Goal: Information Seeking & Learning: Learn about a topic

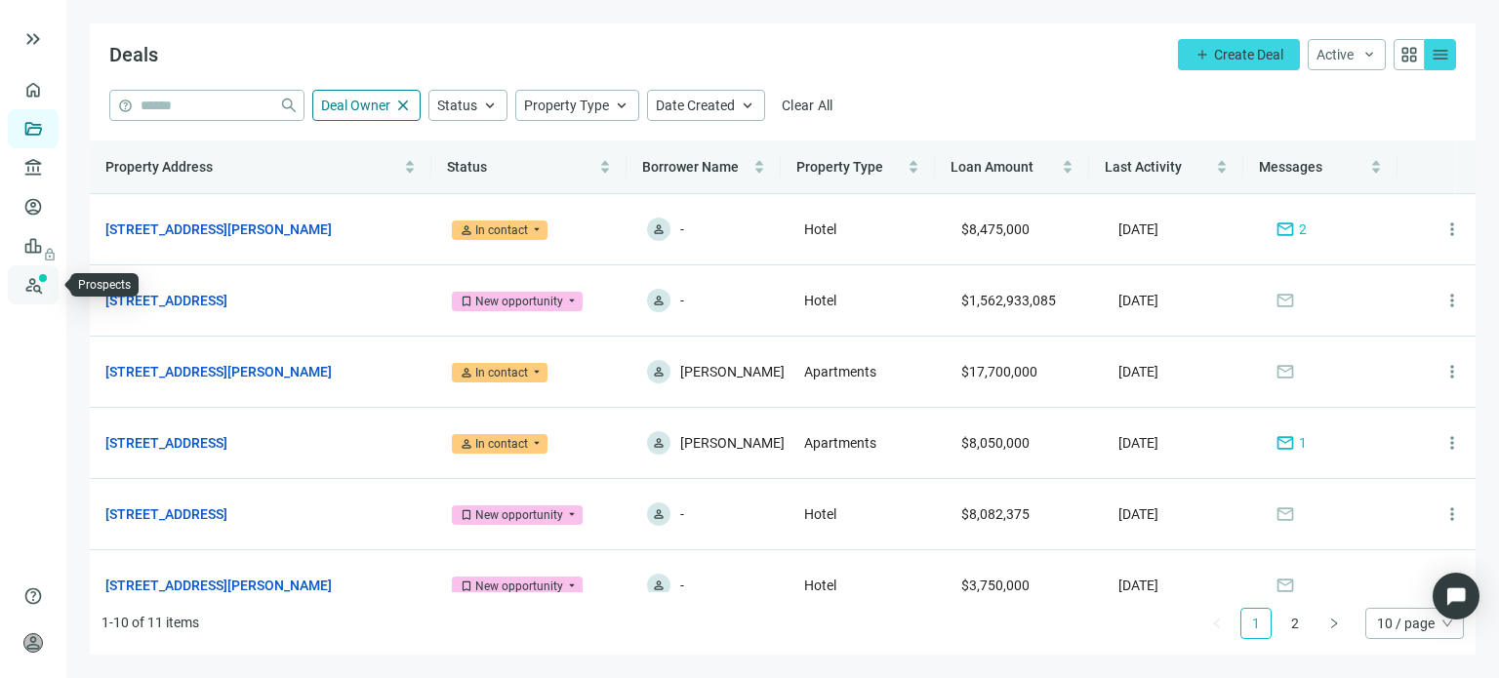
click at [49, 288] on link "Prospects New" at bounding box center [80, 285] width 62 height 39
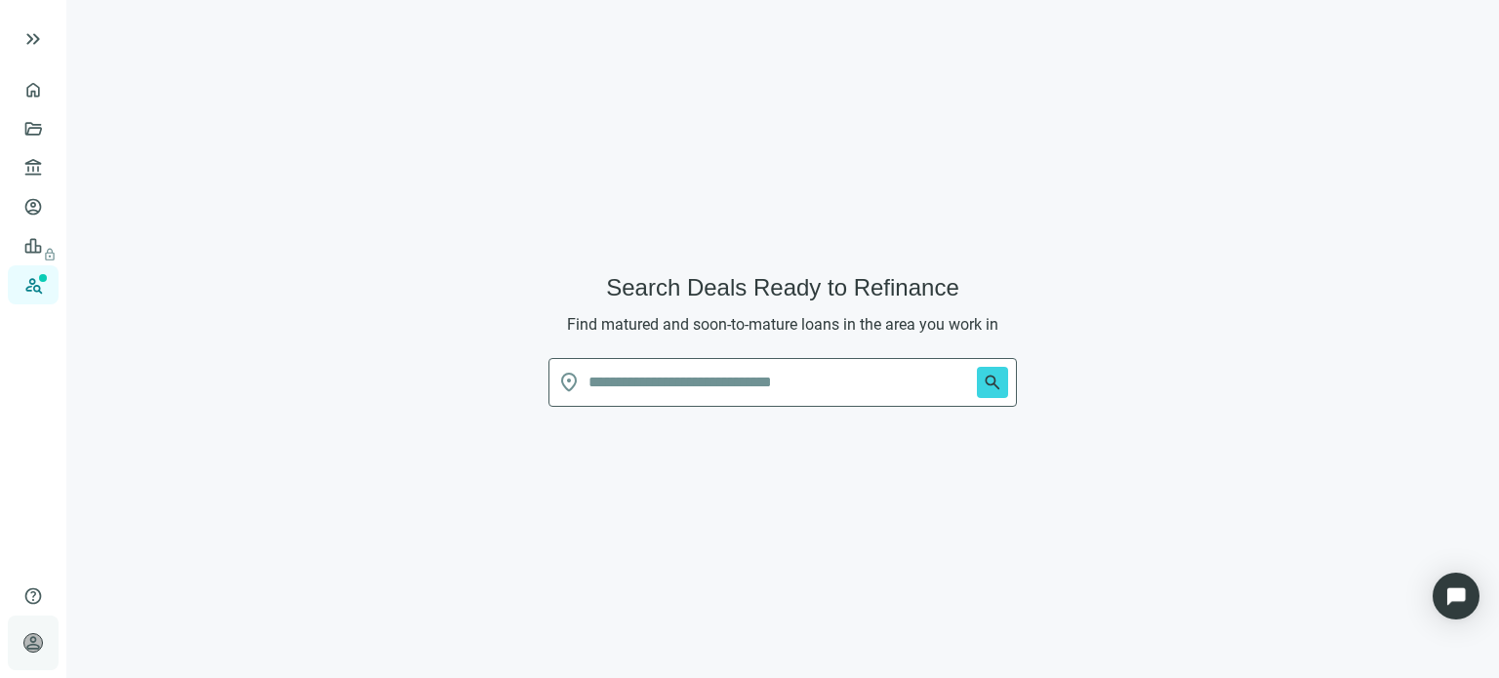
click at [22, 640] on div "person Larry Kendrick Preferred Capital Funding INC. keyboard_arrow_right" at bounding box center [33, 643] width 51 height 55
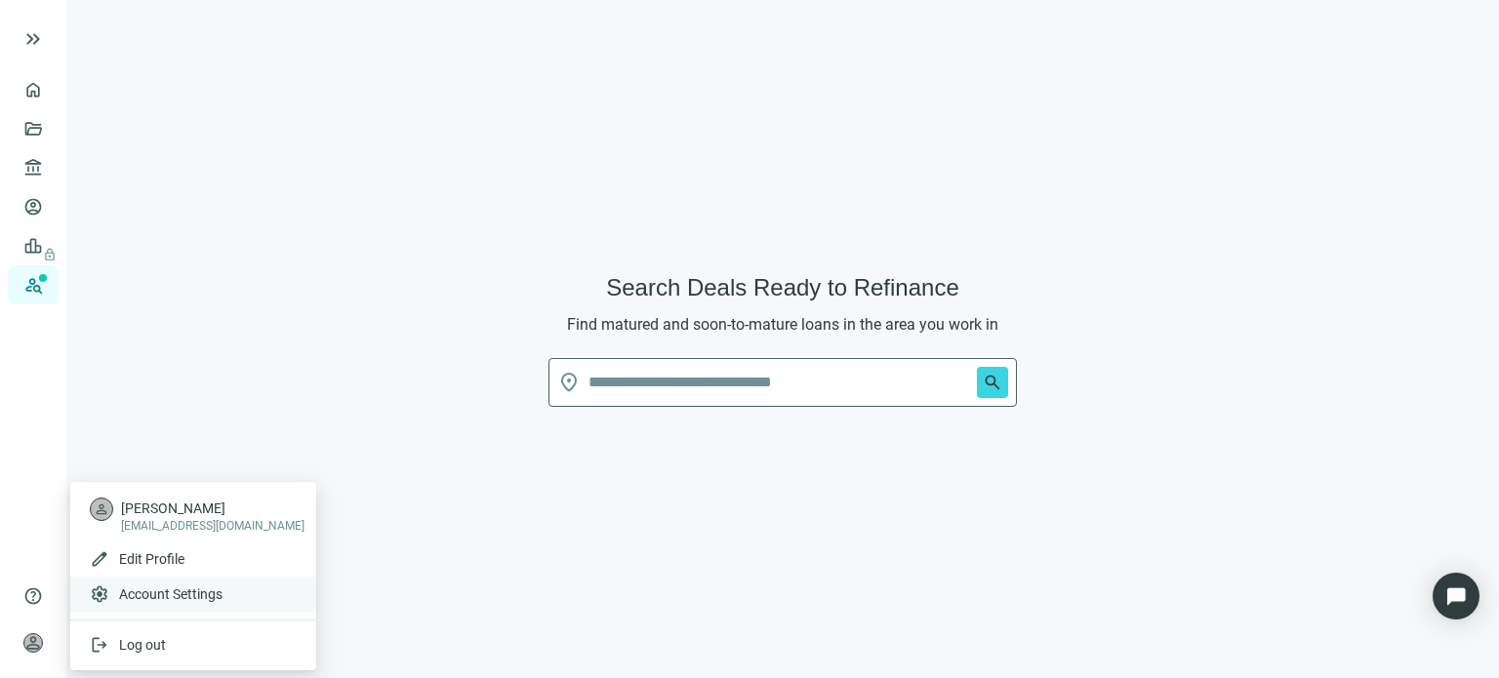
click at [123, 594] on span "Account Settings" at bounding box center [170, 595] width 103 height 20
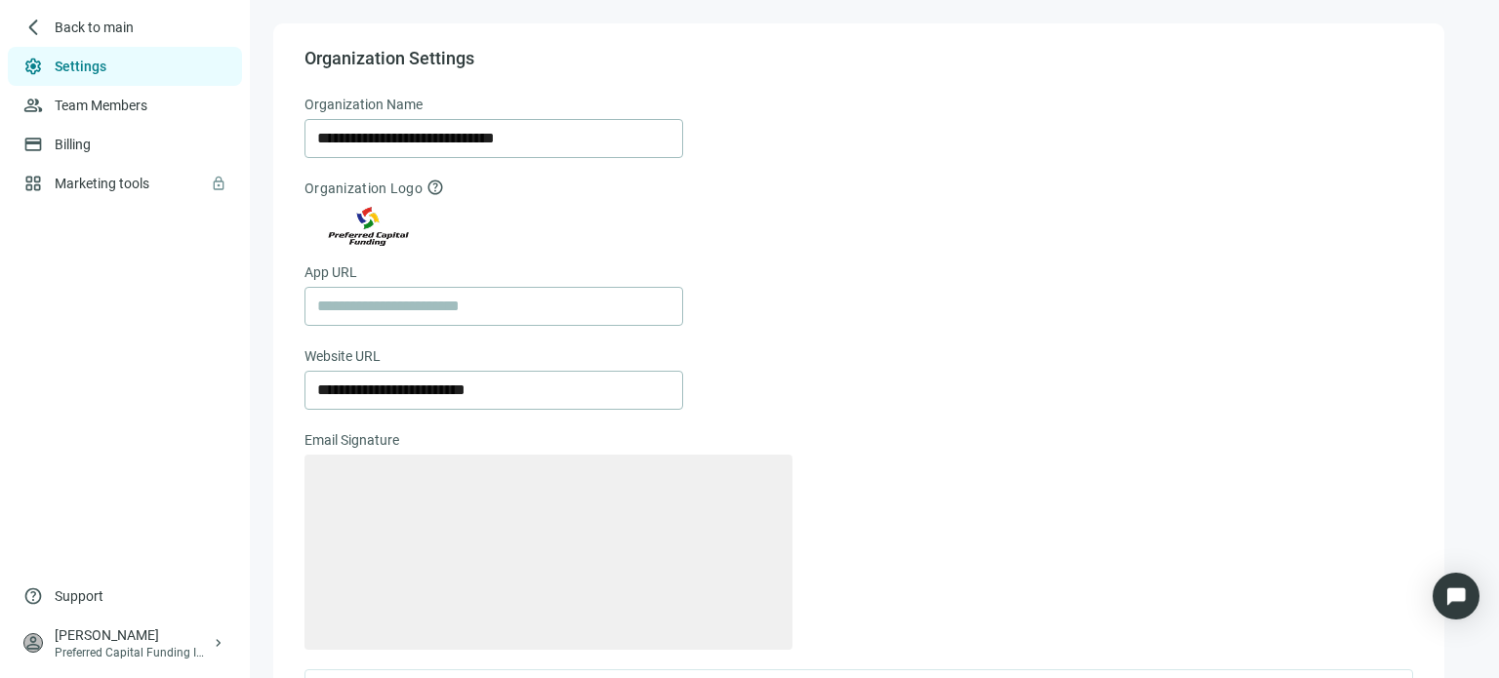
type textarea "**********"
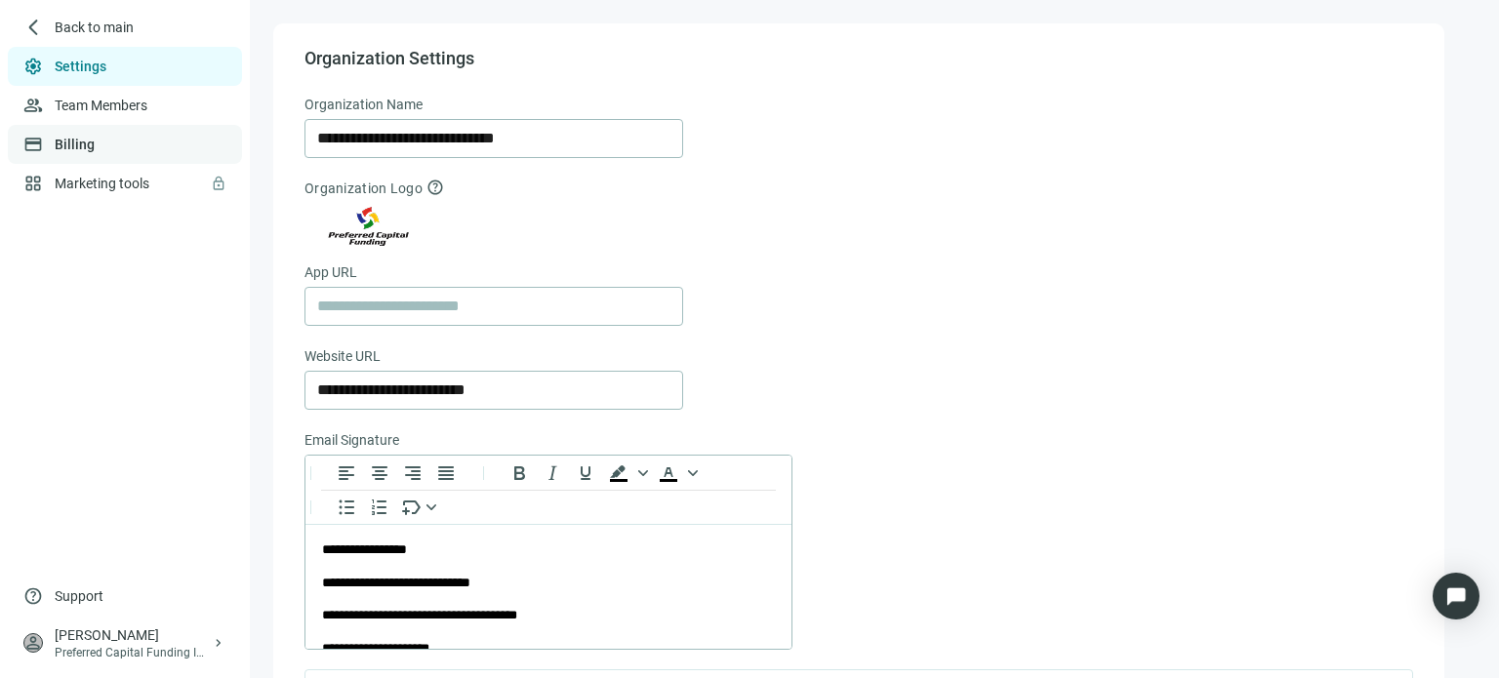
click at [81, 146] on link "Billing" at bounding box center [75, 145] width 40 height 16
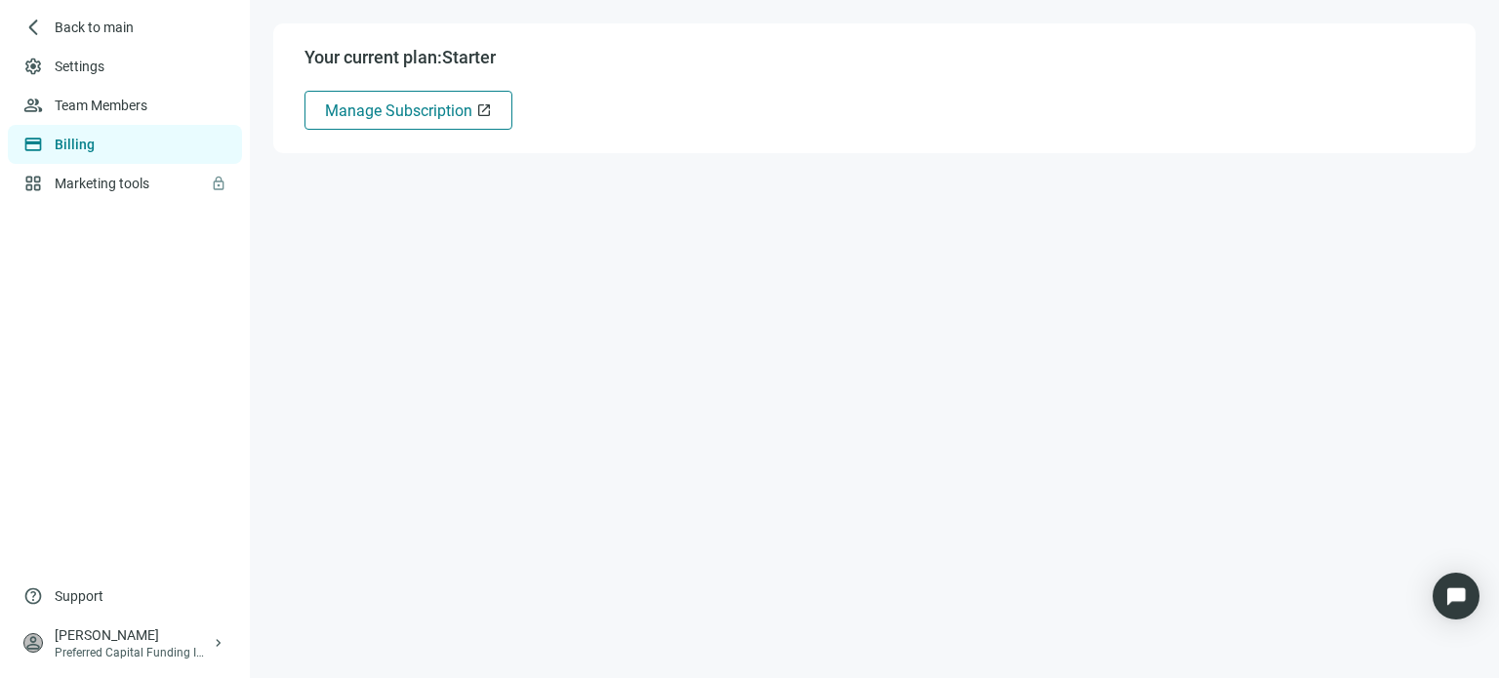
click at [417, 117] on span "Manage Subscription" at bounding box center [398, 111] width 147 height 19
click at [55, 66] on link "Settings" at bounding box center [81, 67] width 52 height 16
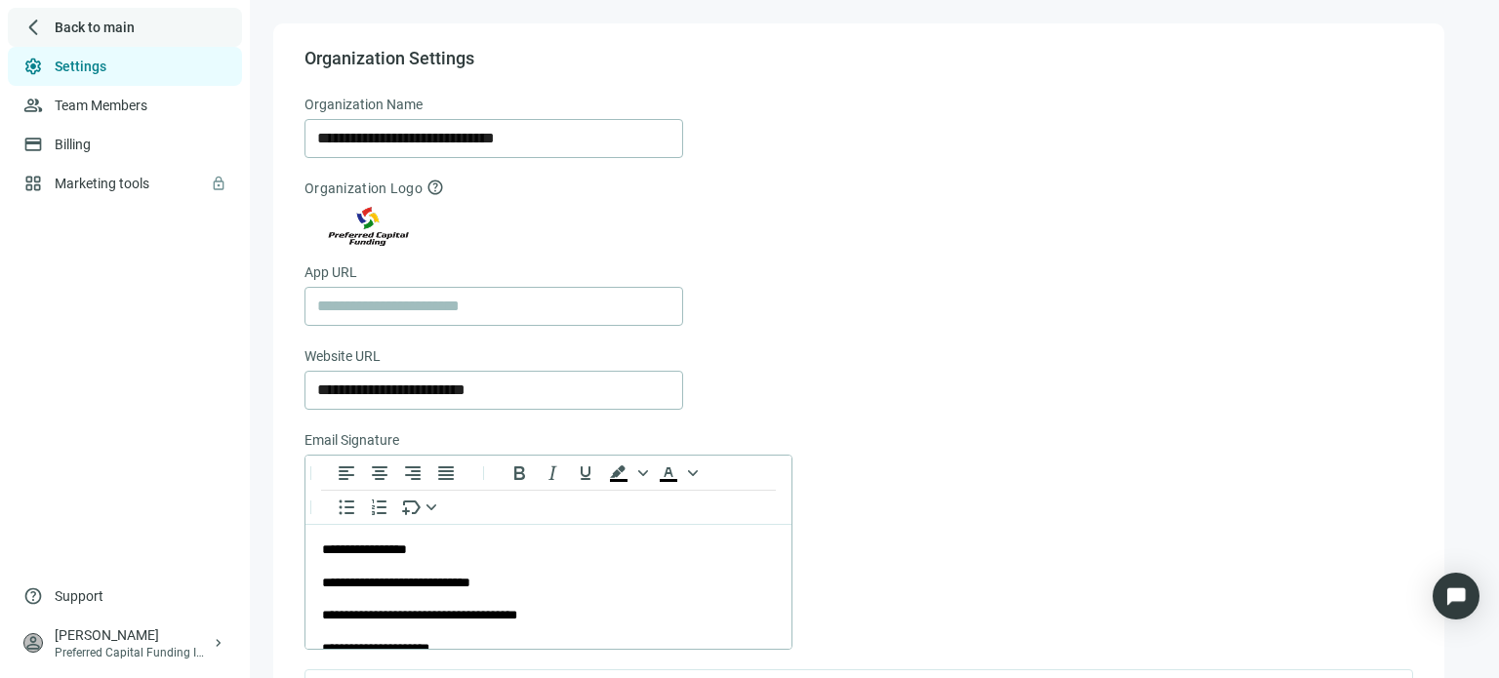
click at [38, 20] on span "arrow_back_ios_new" at bounding box center [33, 28] width 20 height 20
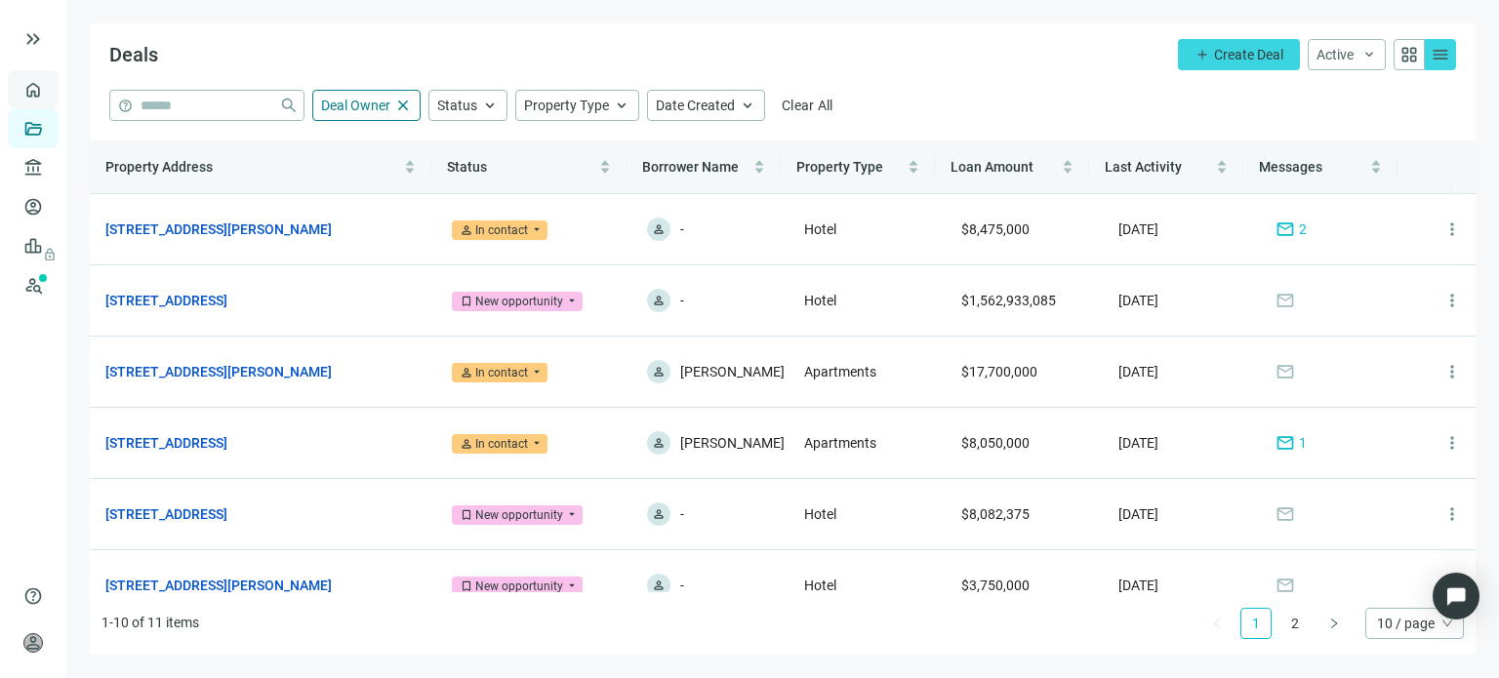
click at [49, 90] on link "Overview" at bounding box center [78, 90] width 58 height 16
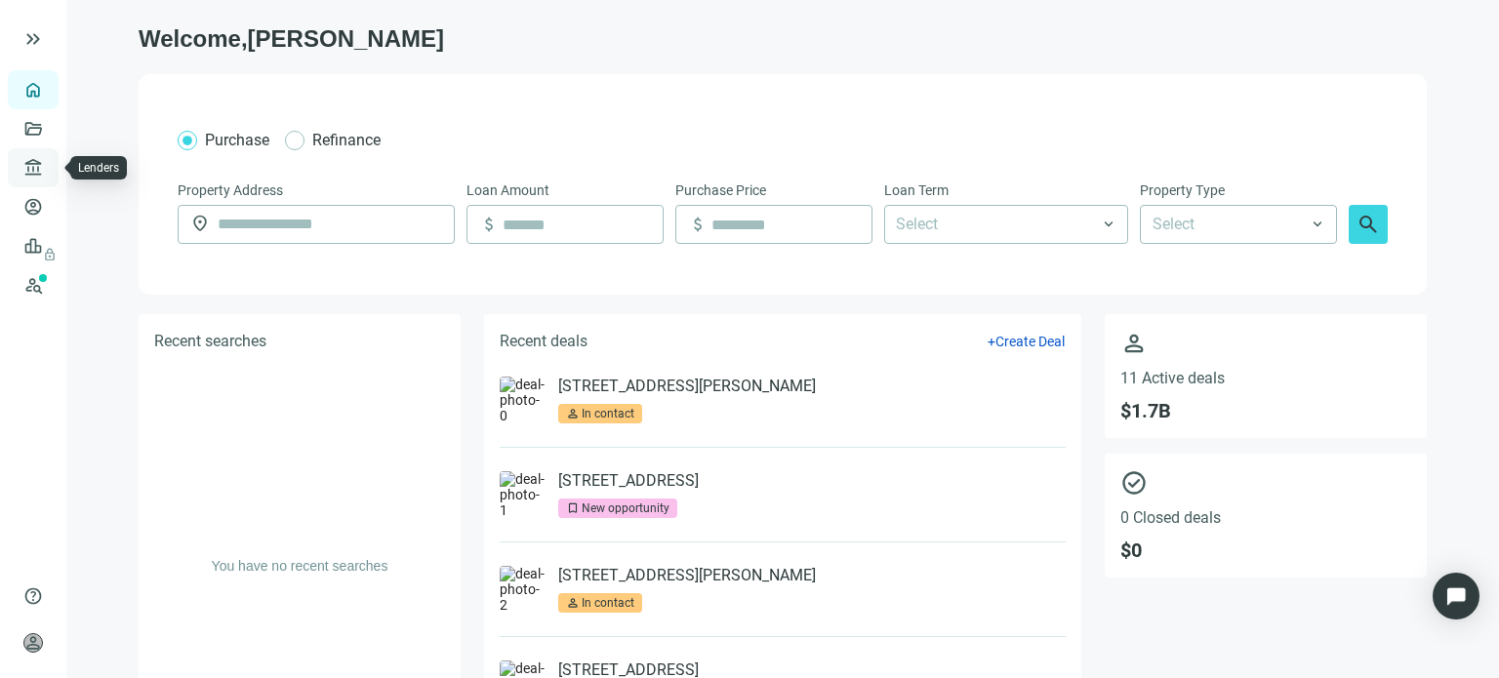
click at [49, 168] on link "Lenders" at bounding box center [74, 168] width 51 height 16
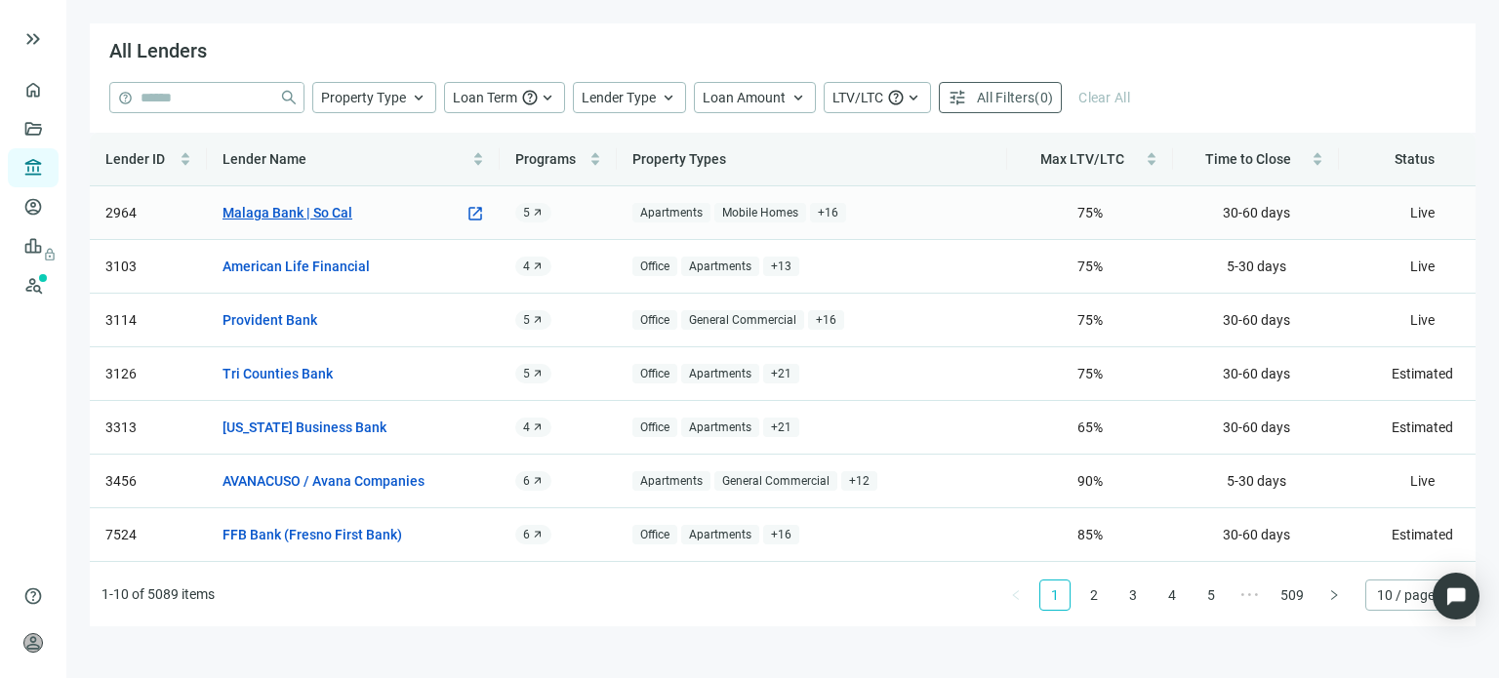
click at [272, 210] on link "Malaga Bank | So Cal" at bounding box center [288, 212] width 130 height 21
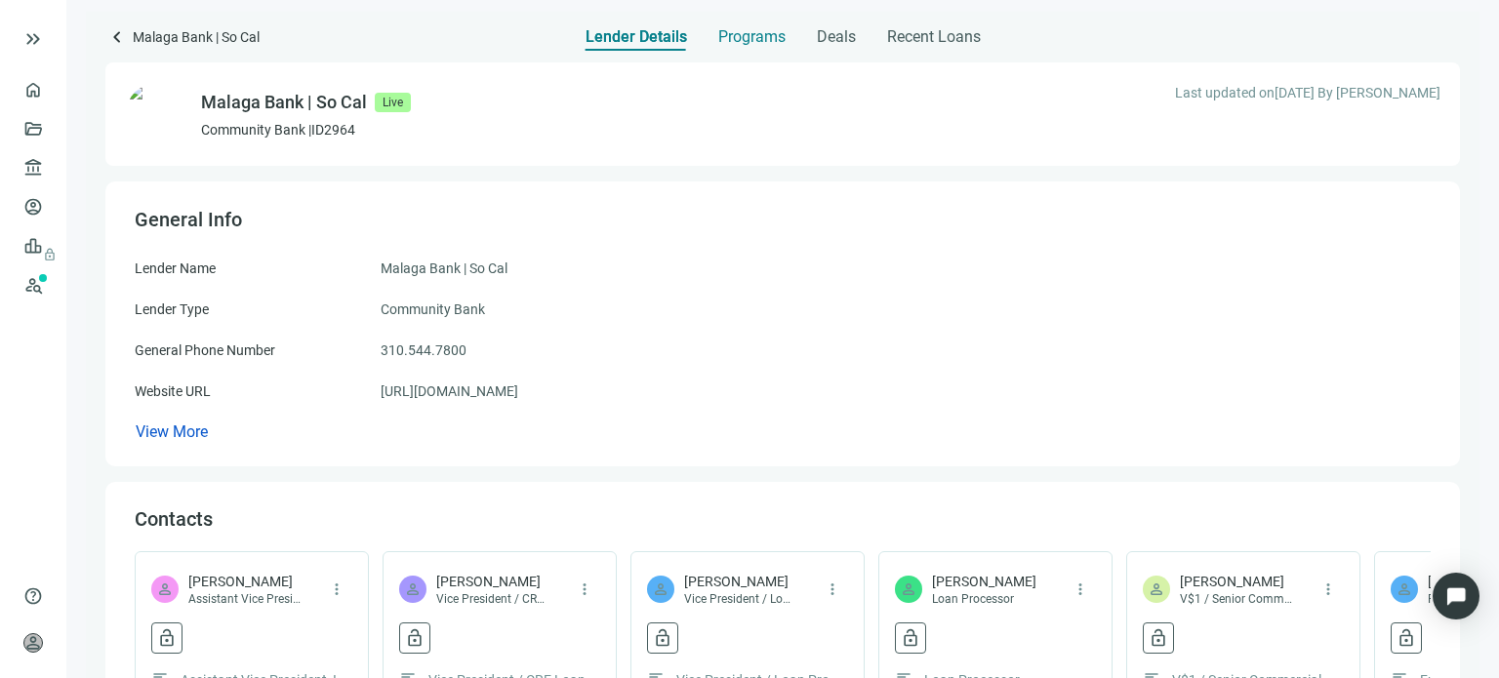
click at [733, 34] on span "Programs" at bounding box center [752, 37] width 67 height 20
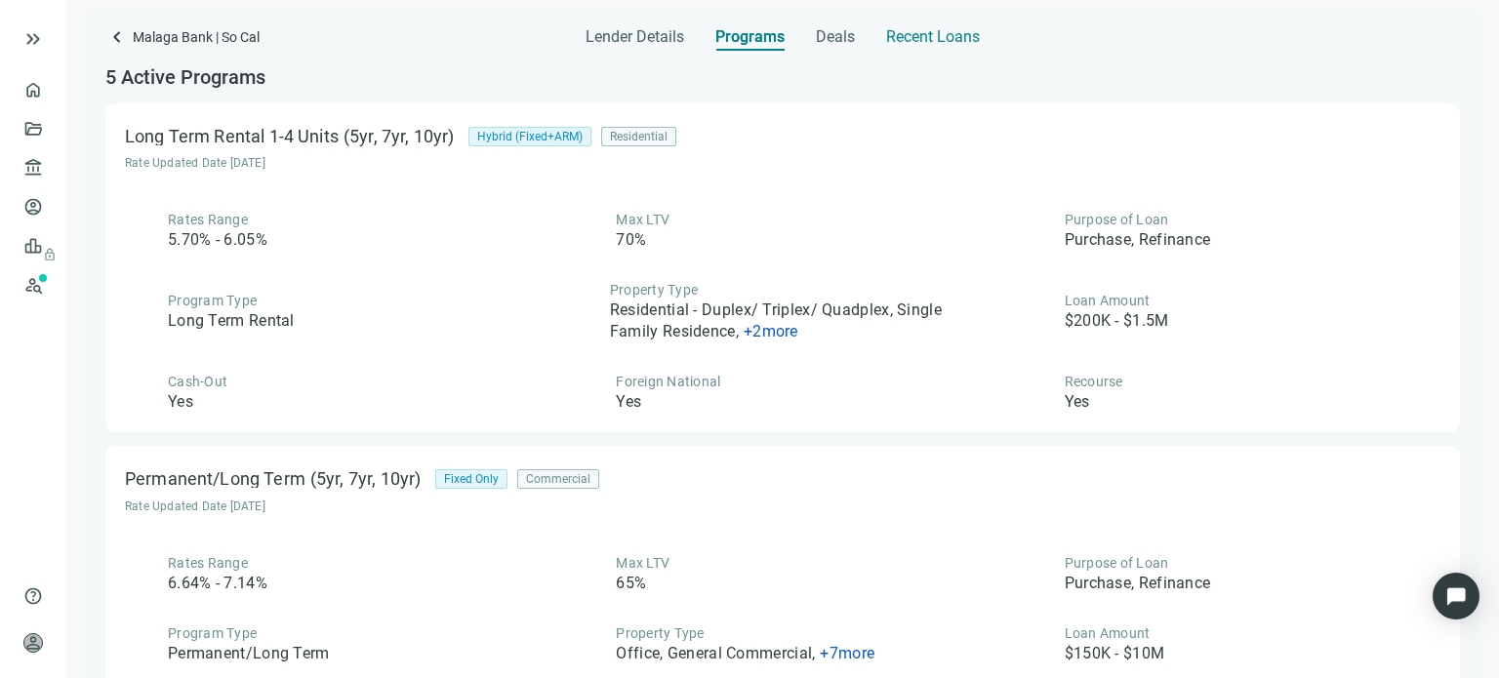
click at [888, 41] on span "Recent Loans" at bounding box center [933, 37] width 94 height 20
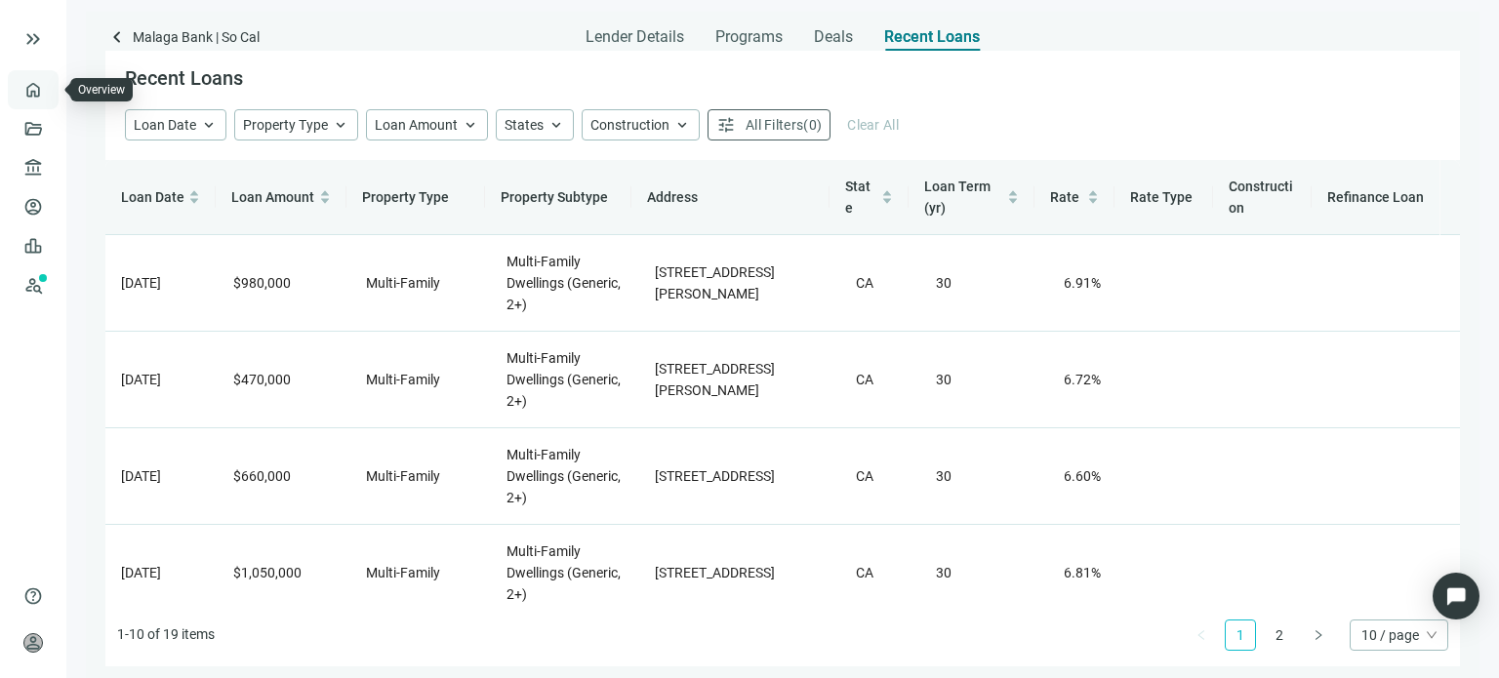
click at [49, 87] on link "Overview" at bounding box center [78, 90] width 58 height 16
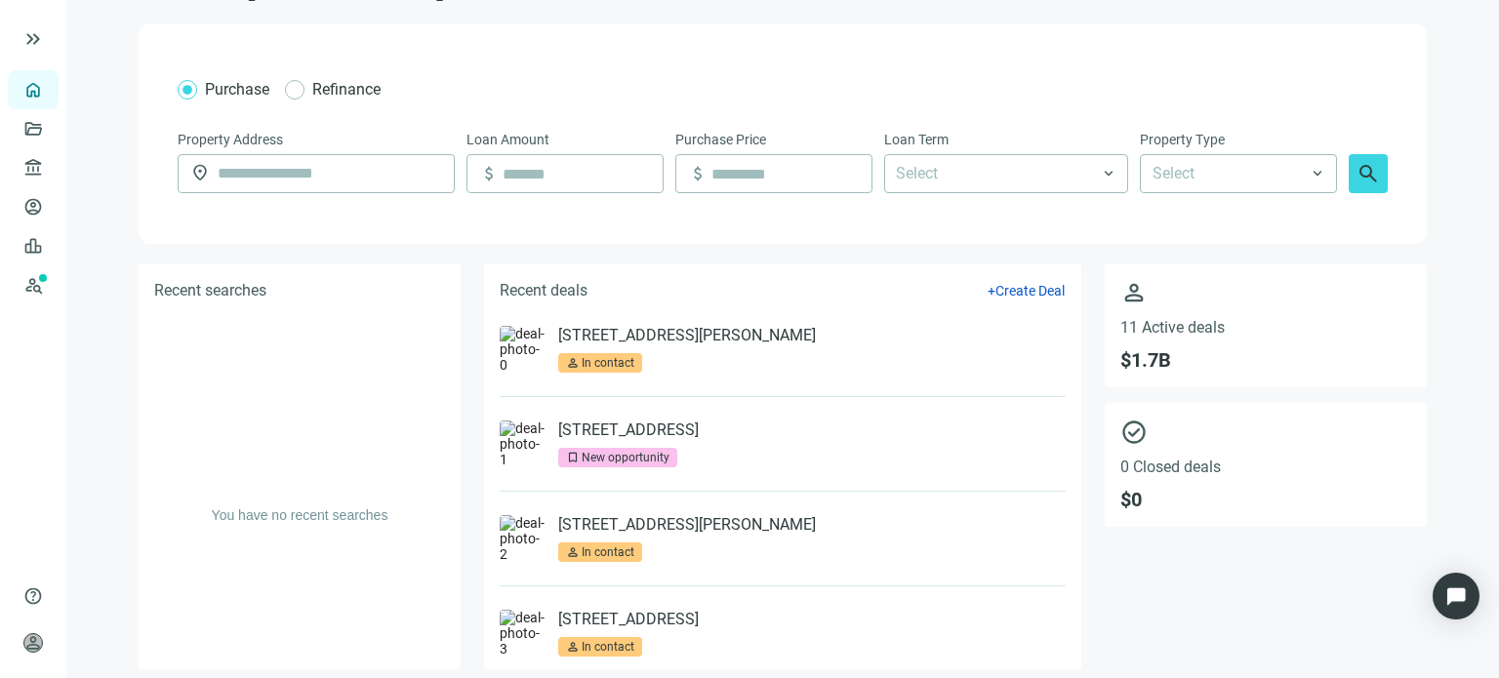
scroll to position [65, 0]
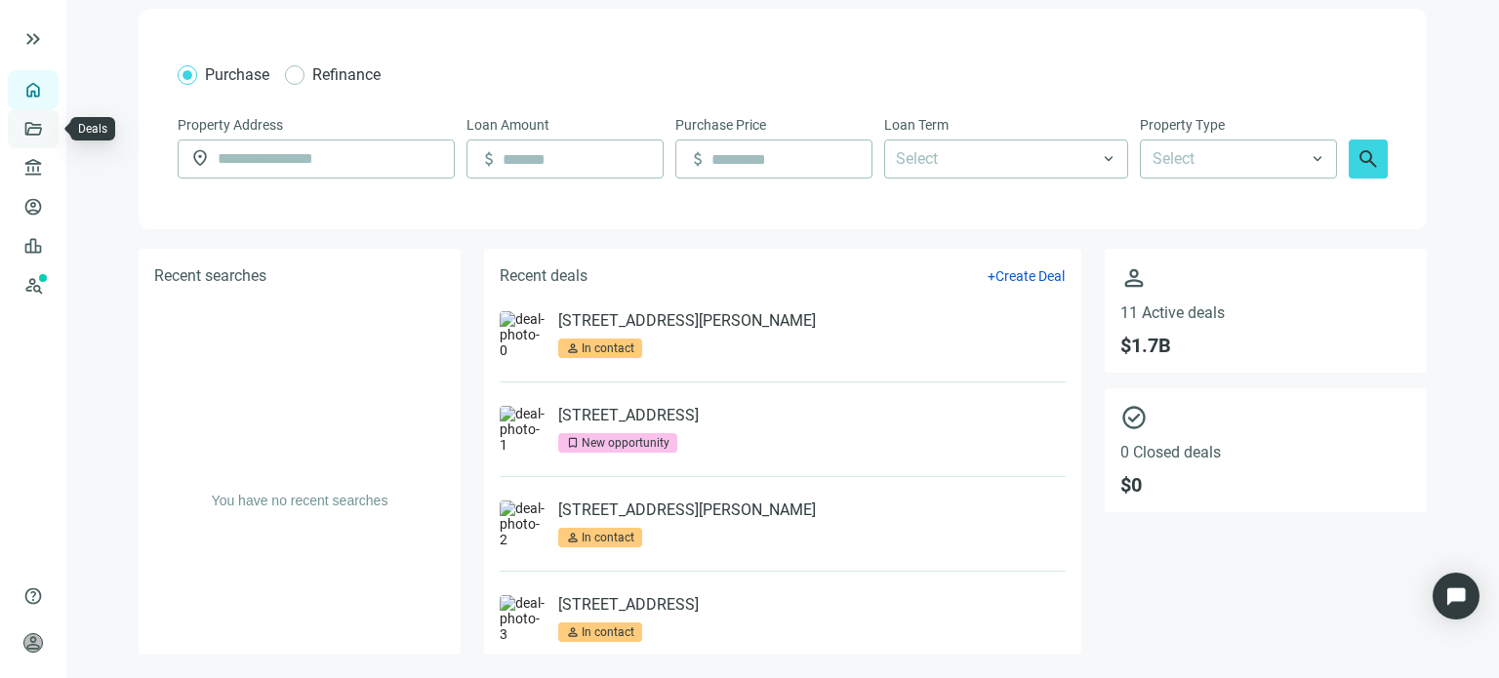
click at [49, 128] on link "Deals" at bounding box center [66, 129] width 35 height 16
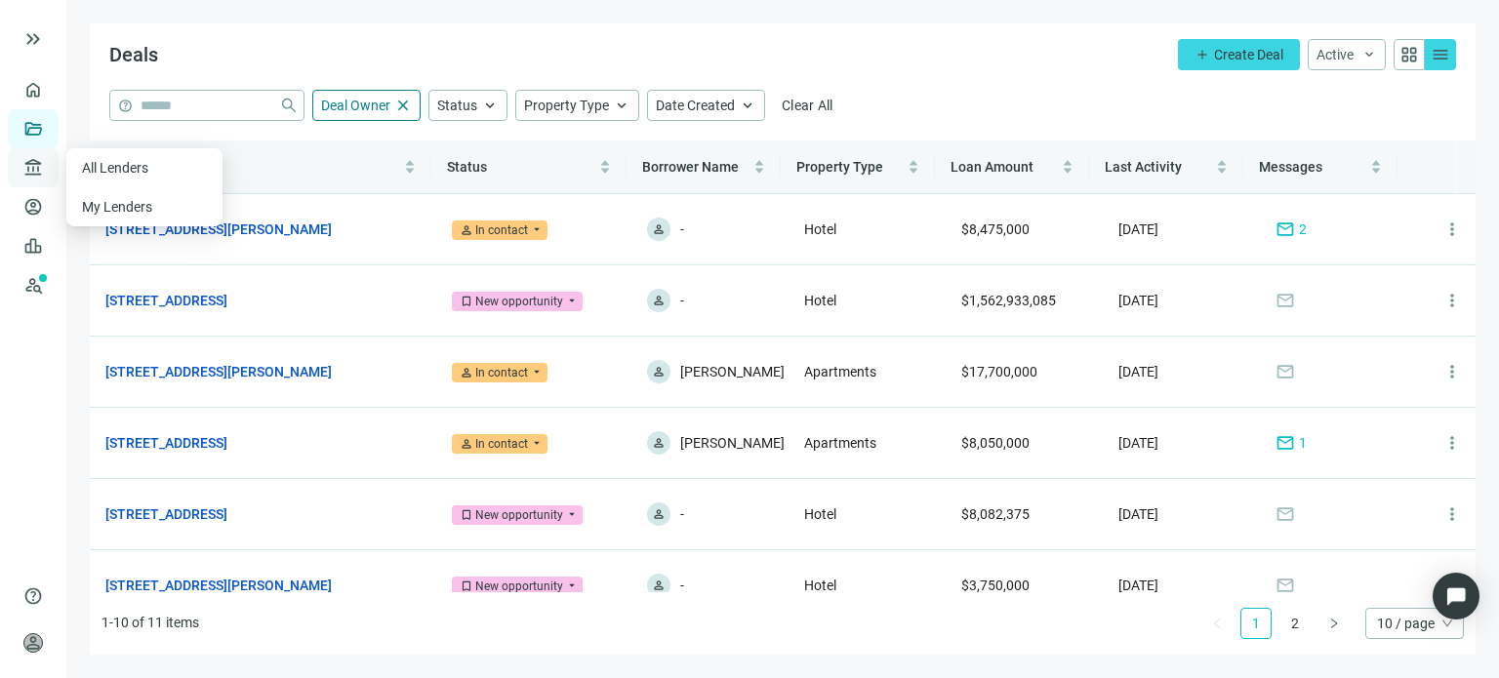
click at [27, 171] on span "account_balance" at bounding box center [30, 168] width 14 height 20
click at [122, 210] on link "My Lenders" at bounding box center [118, 207] width 72 height 16
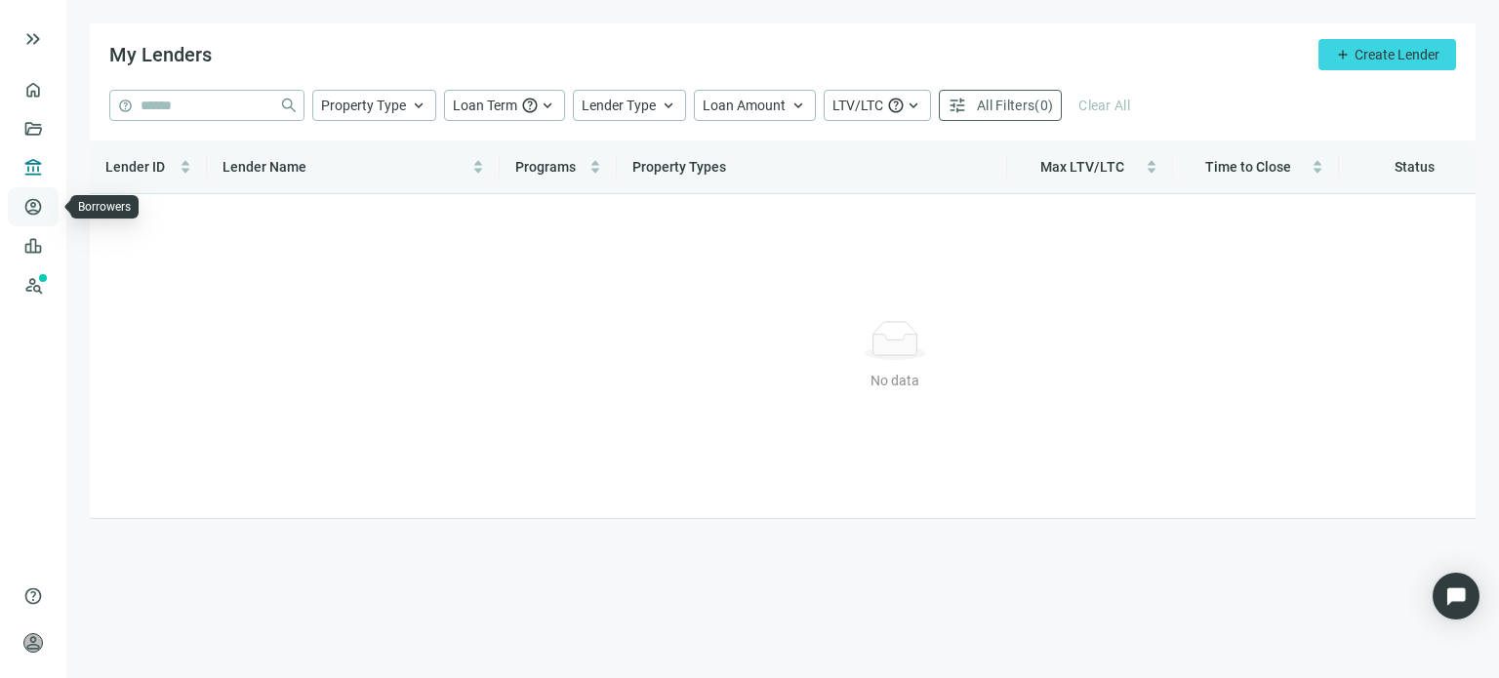
click at [49, 201] on link "Borrowers" at bounding box center [80, 207] width 63 height 16
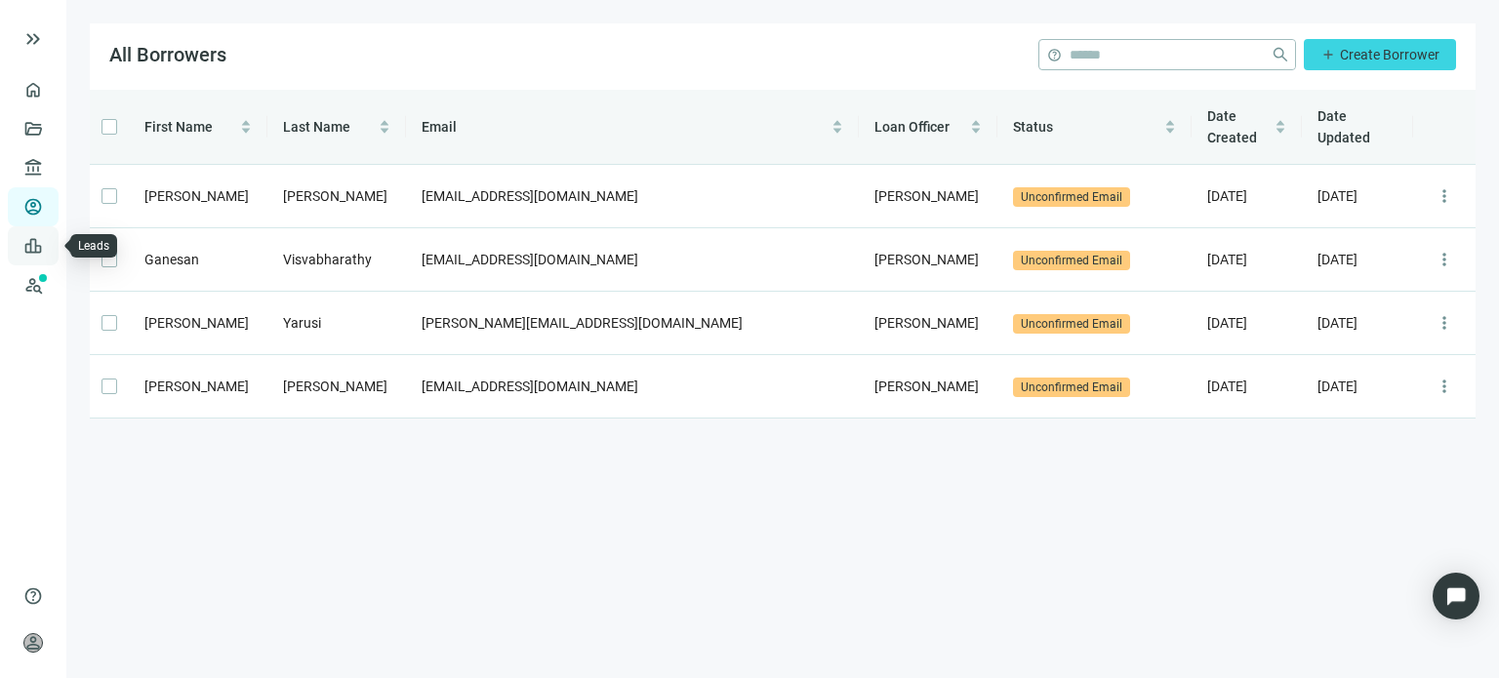
click at [49, 245] on link "Leads" at bounding box center [68, 246] width 38 height 16
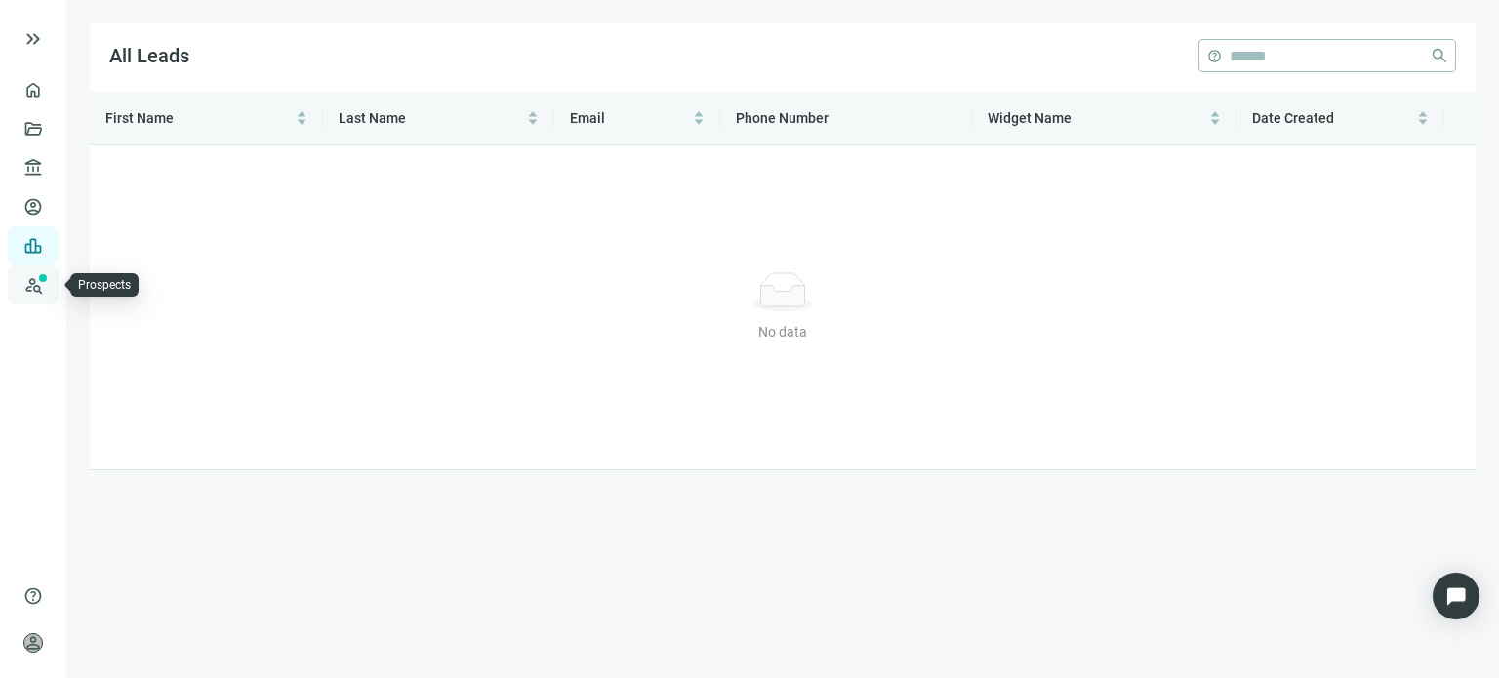
click at [49, 289] on link "Prospects New" at bounding box center [80, 285] width 62 height 39
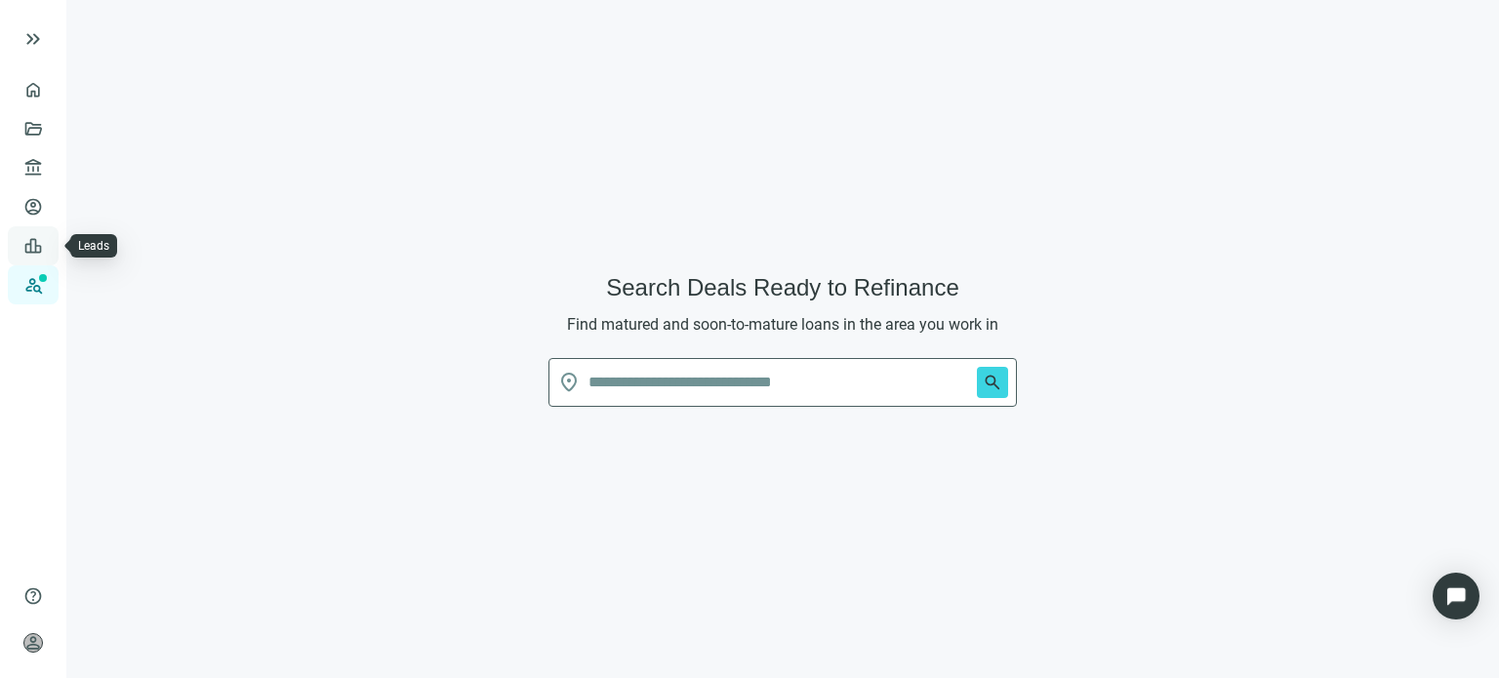
click at [49, 242] on link "Leads" at bounding box center [68, 246] width 38 height 16
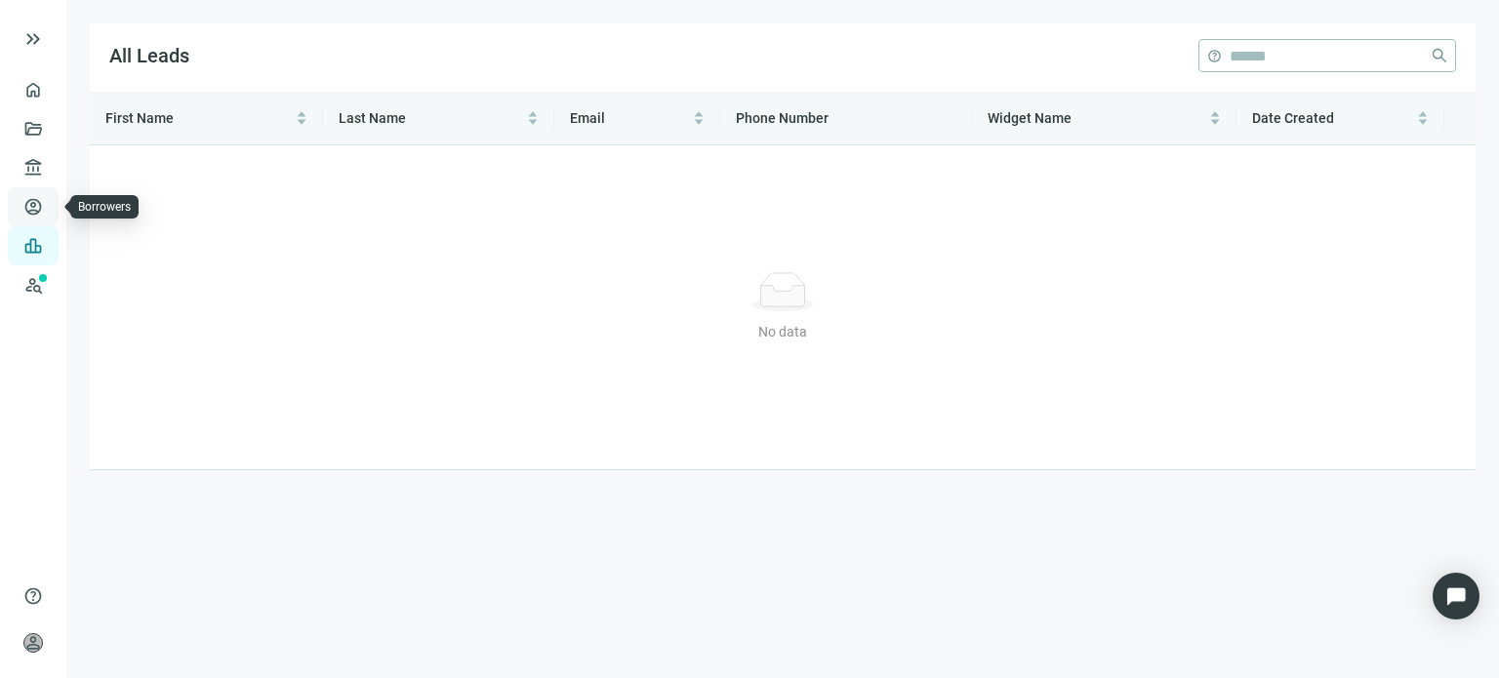
click at [49, 211] on link "Borrowers" at bounding box center [80, 207] width 63 height 16
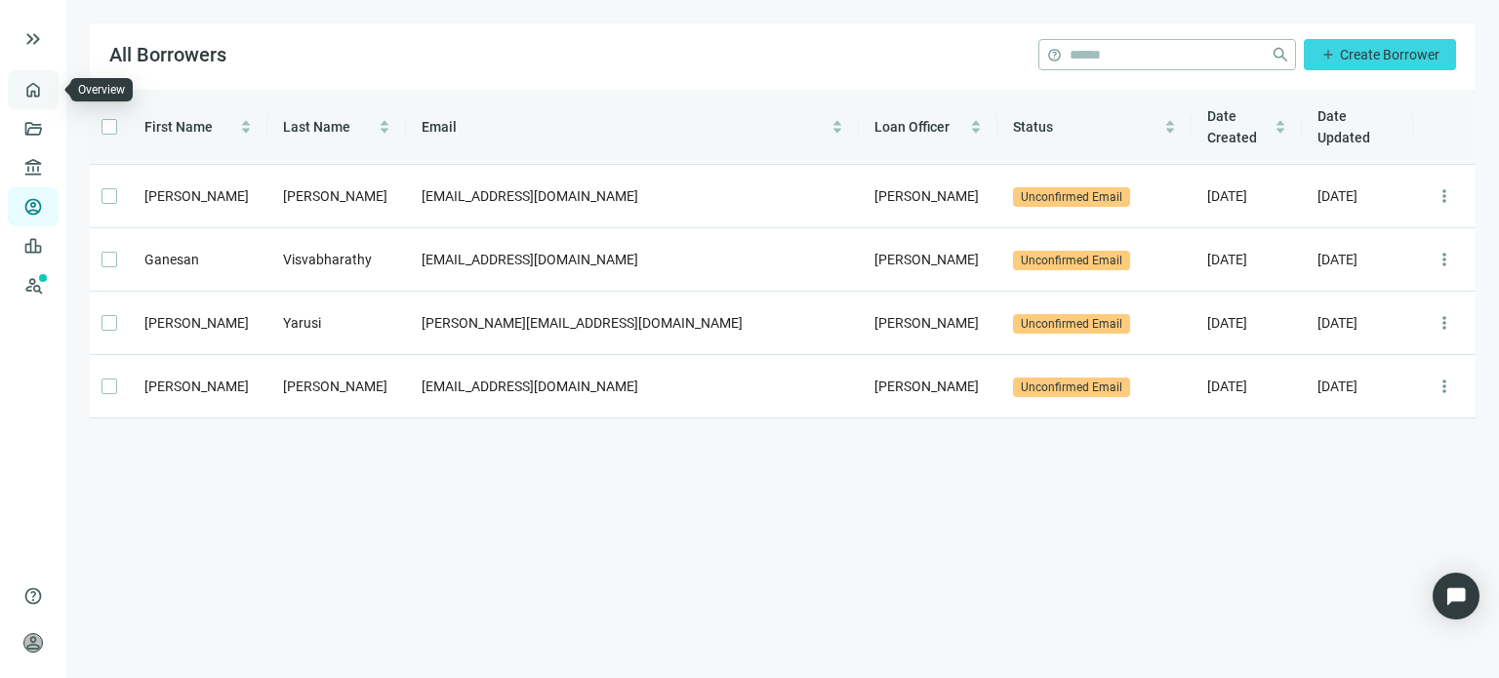
click at [49, 91] on link "Overview" at bounding box center [78, 90] width 58 height 16
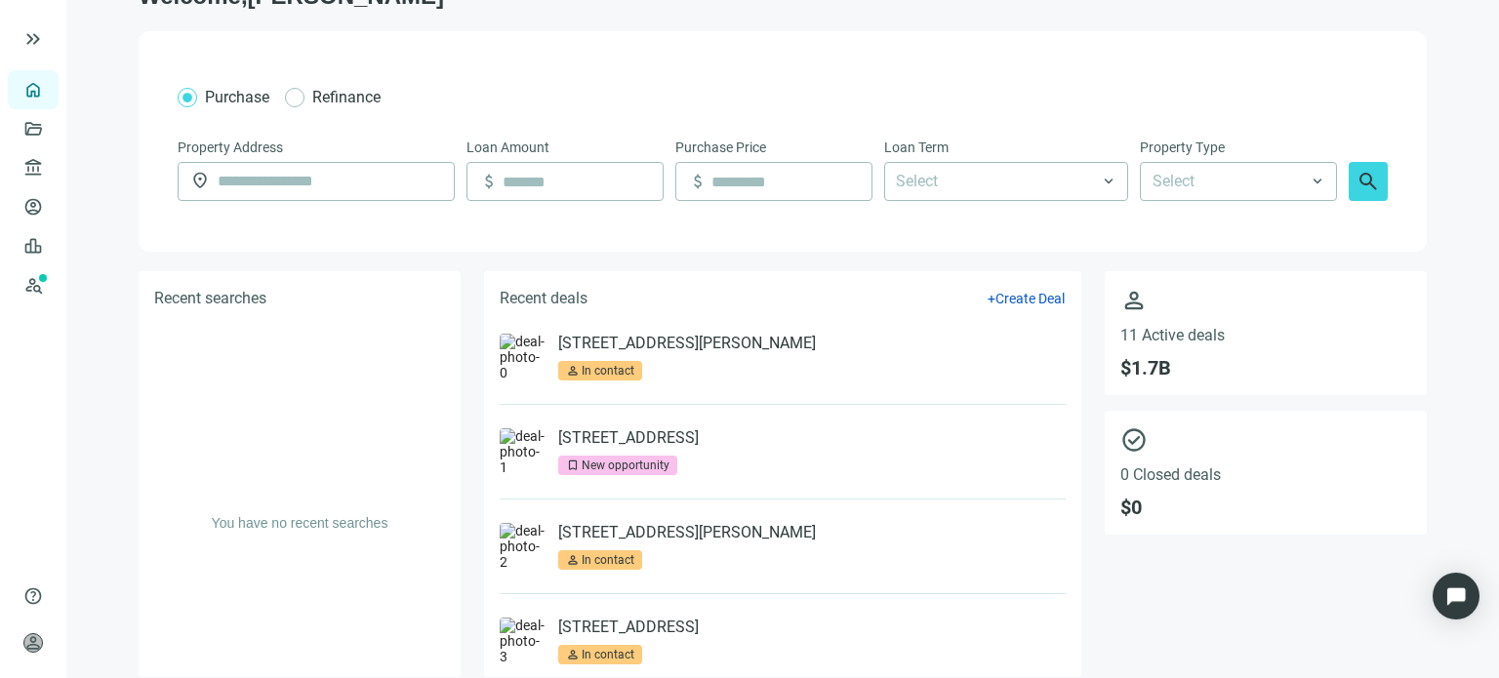
scroll to position [65, 0]
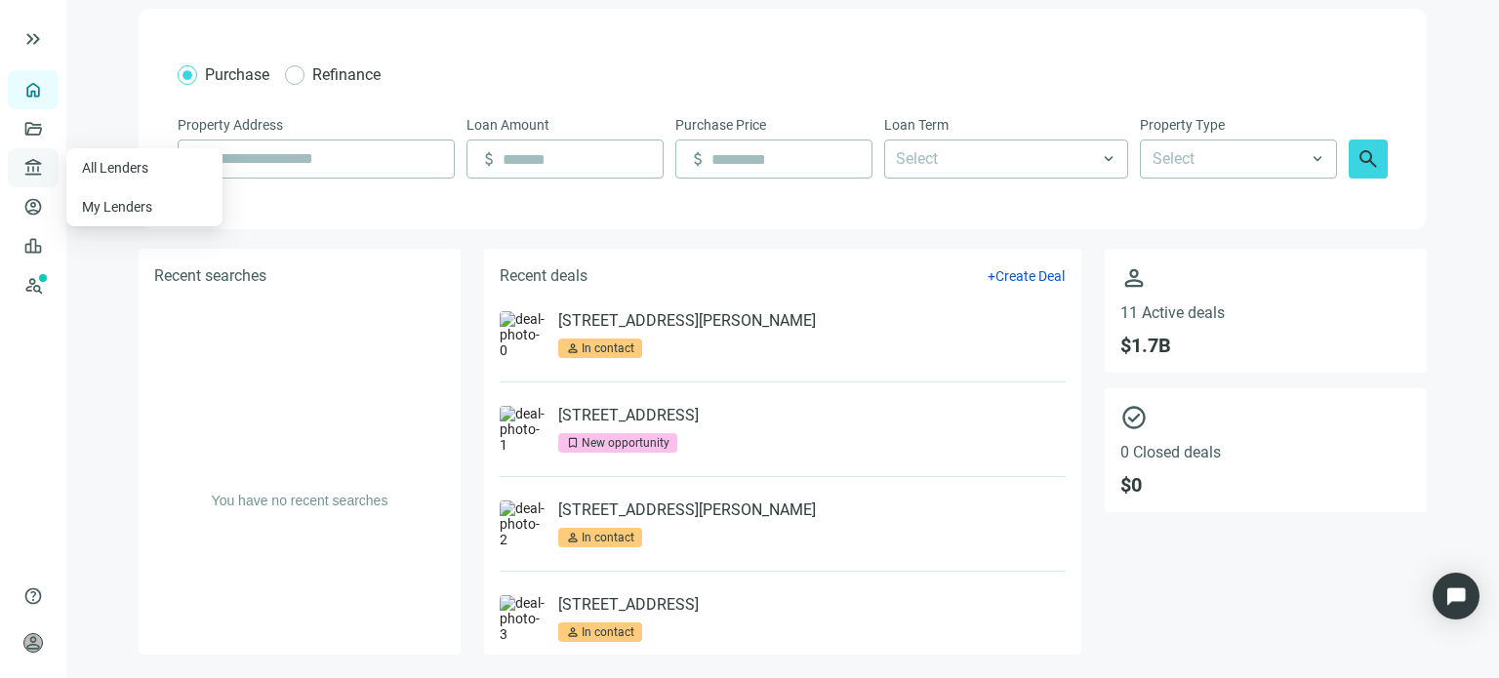
click at [35, 166] on span "account_balance" at bounding box center [30, 168] width 14 height 20
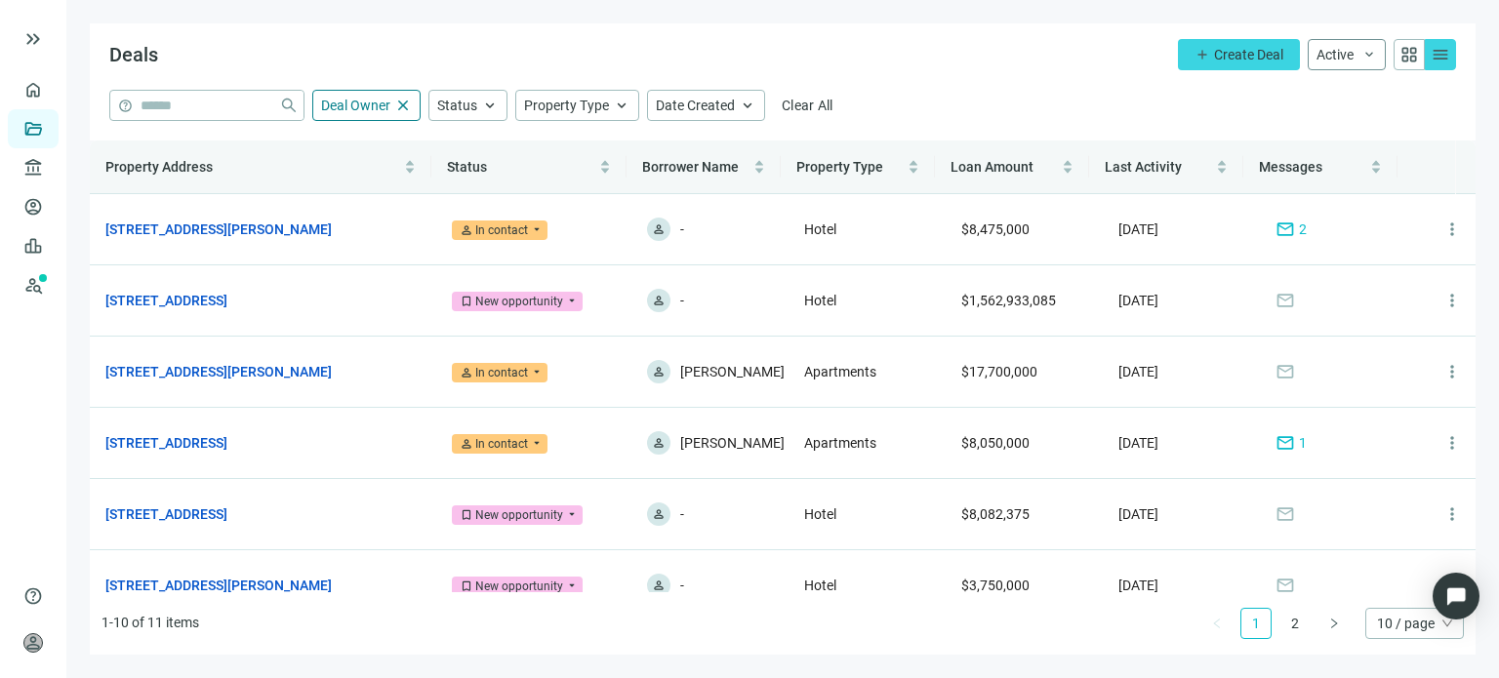
click at [1364, 47] on span "keyboard_arrow_down" at bounding box center [1370, 55] width 16 height 16
click at [1409, 52] on span "grid_view" at bounding box center [1410, 55] width 20 height 20
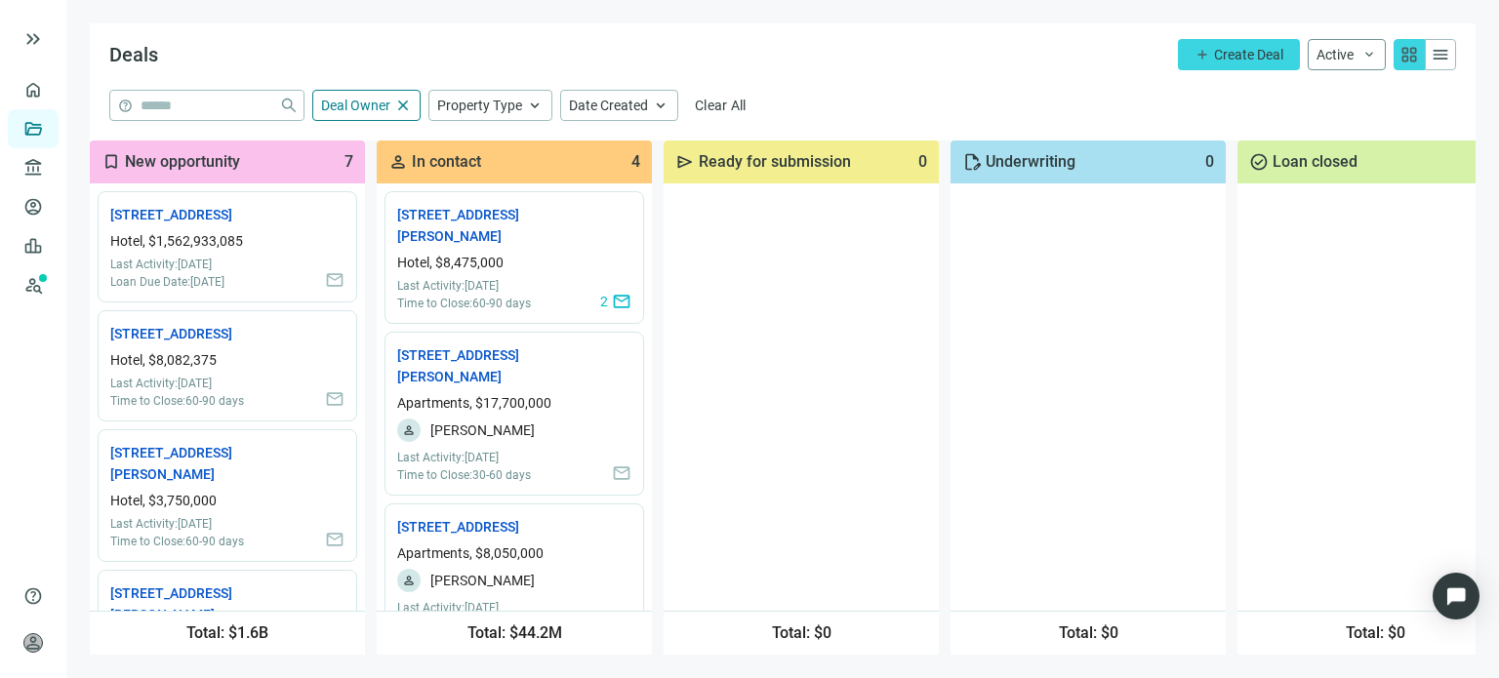
click at [1362, 58] on span "keyboard_arrow_down" at bounding box center [1370, 55] width 16 height 16
click at [1007, 108] on div "help close Deal Owner close Property Type keyboard_arrow_up Date Created keyboa…" at bounding box center [782, 105] width 1347 height 31
click at [49, 289] on link "Prospects New" at bounding box center [80, 285] width 62 height 39
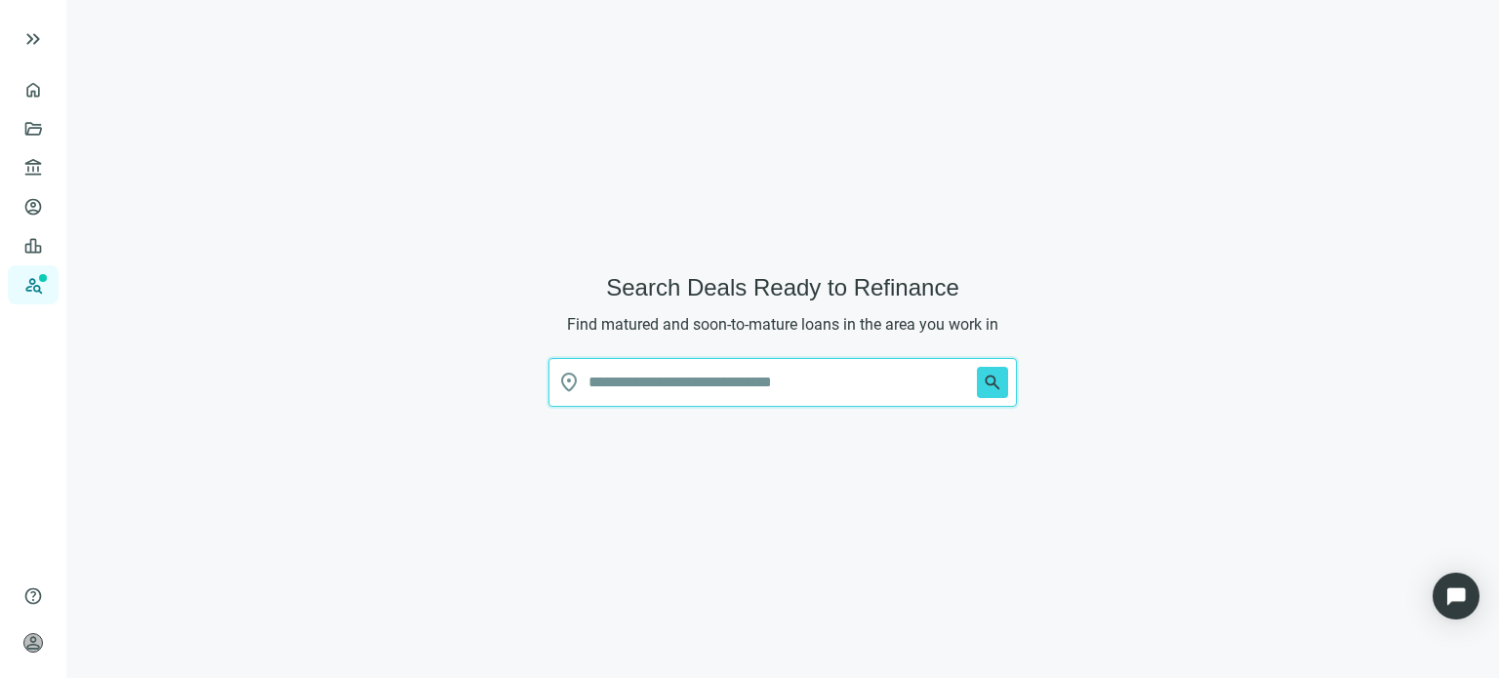
click at [616, 374] on input "text" at bounding box center [779, 382] width 381 height 47
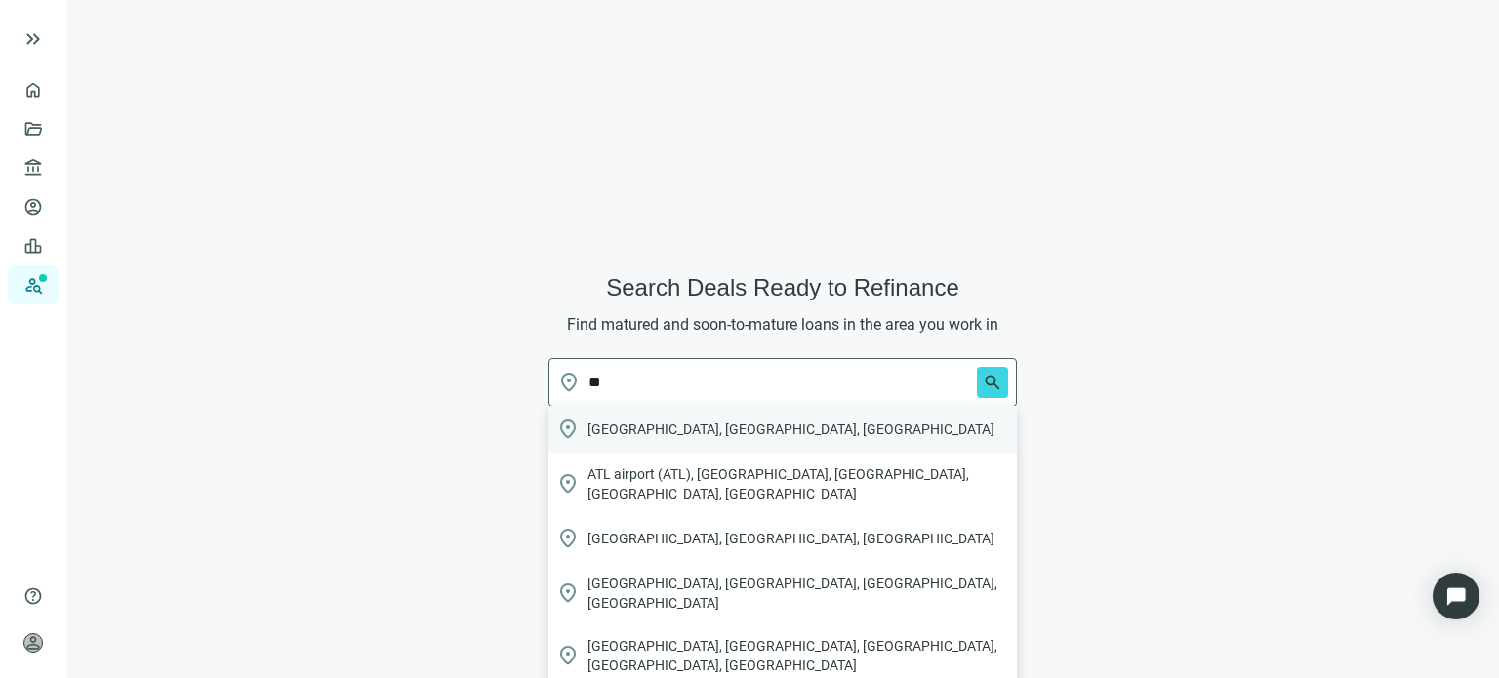
click at [620, 417] on div "location_on Atlanta, GA, USA" at bounding box center [783, 429] width 469 height 47
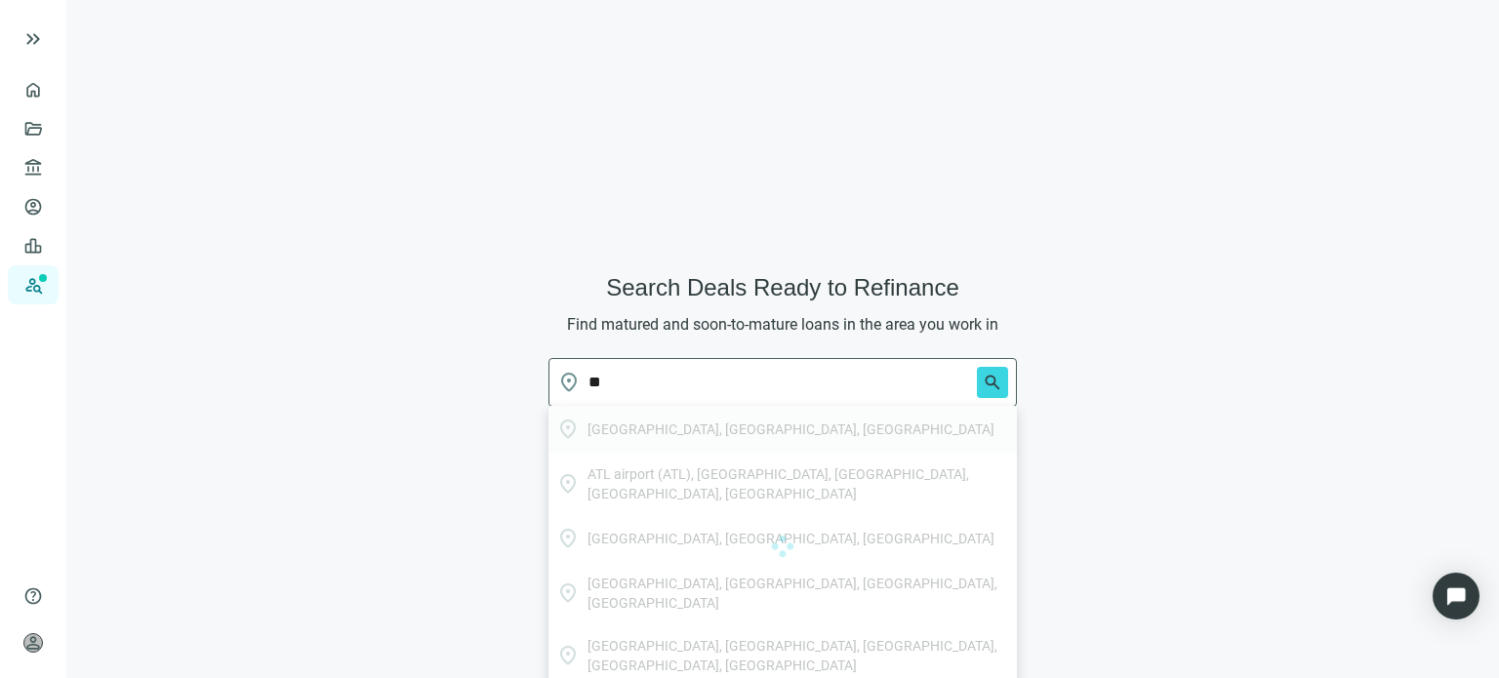
type input "**********"
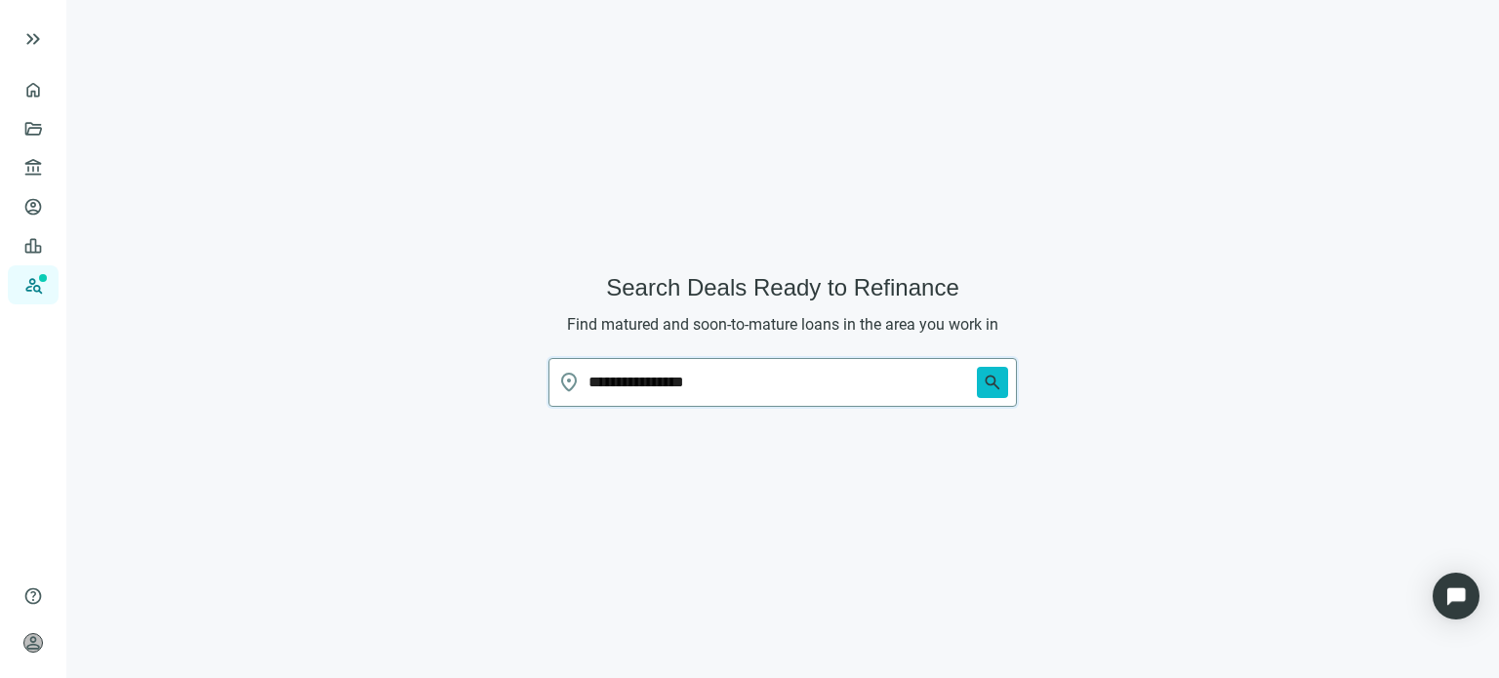
click at [982, 385] on button "search" at bounding box center [992, 382] width 31 height 31
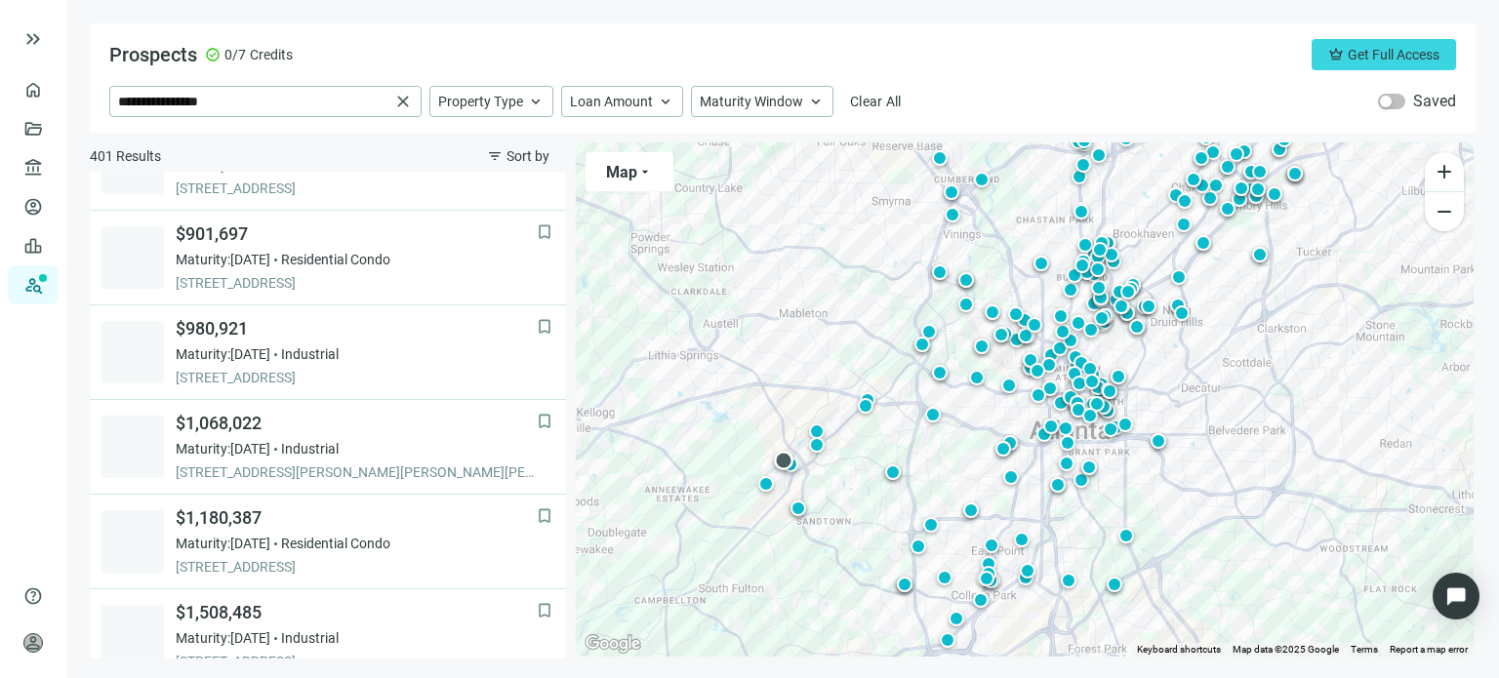
scroll to position [976, 0]
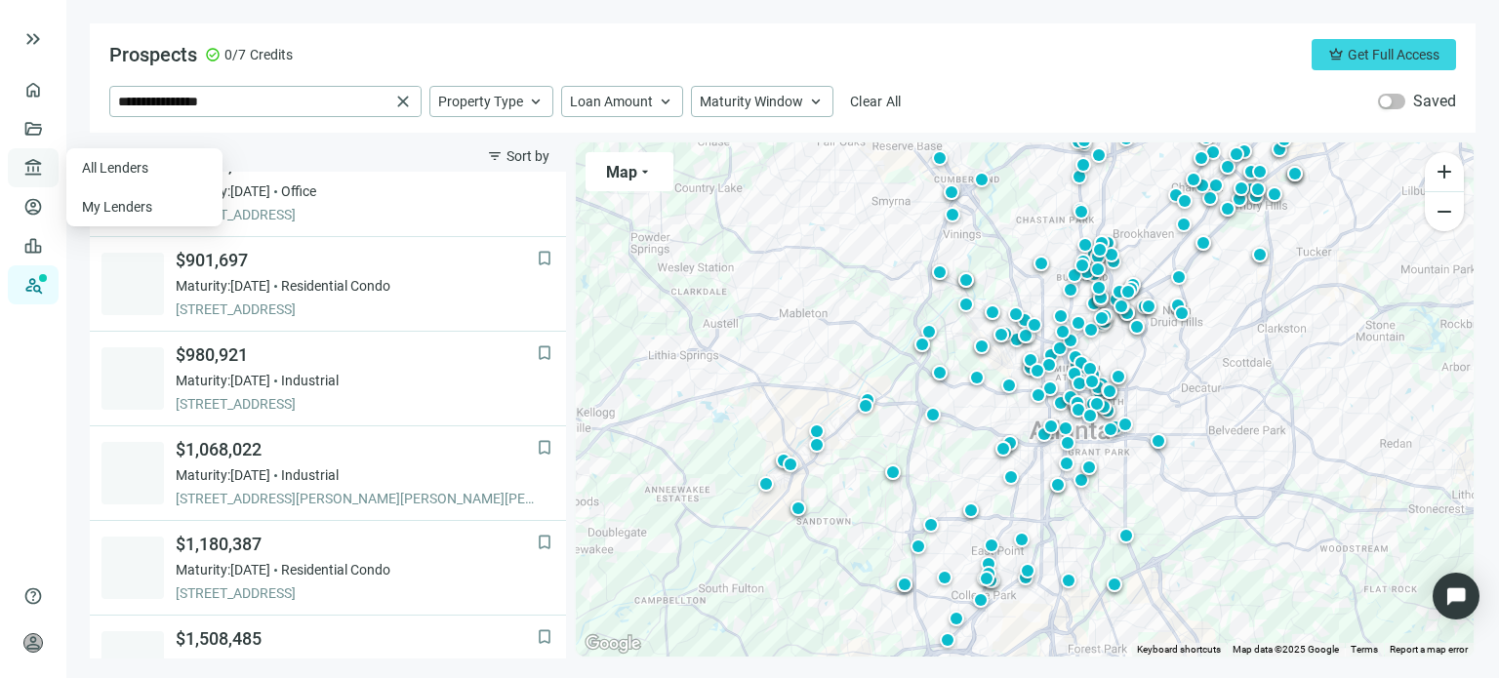
click at [26, 160] on span "account_balance" at bounding box center [30, 168] width 14 height 20
click at [49, 132] on link "Deals" at bounding box center [66, 129] width 35 height 16
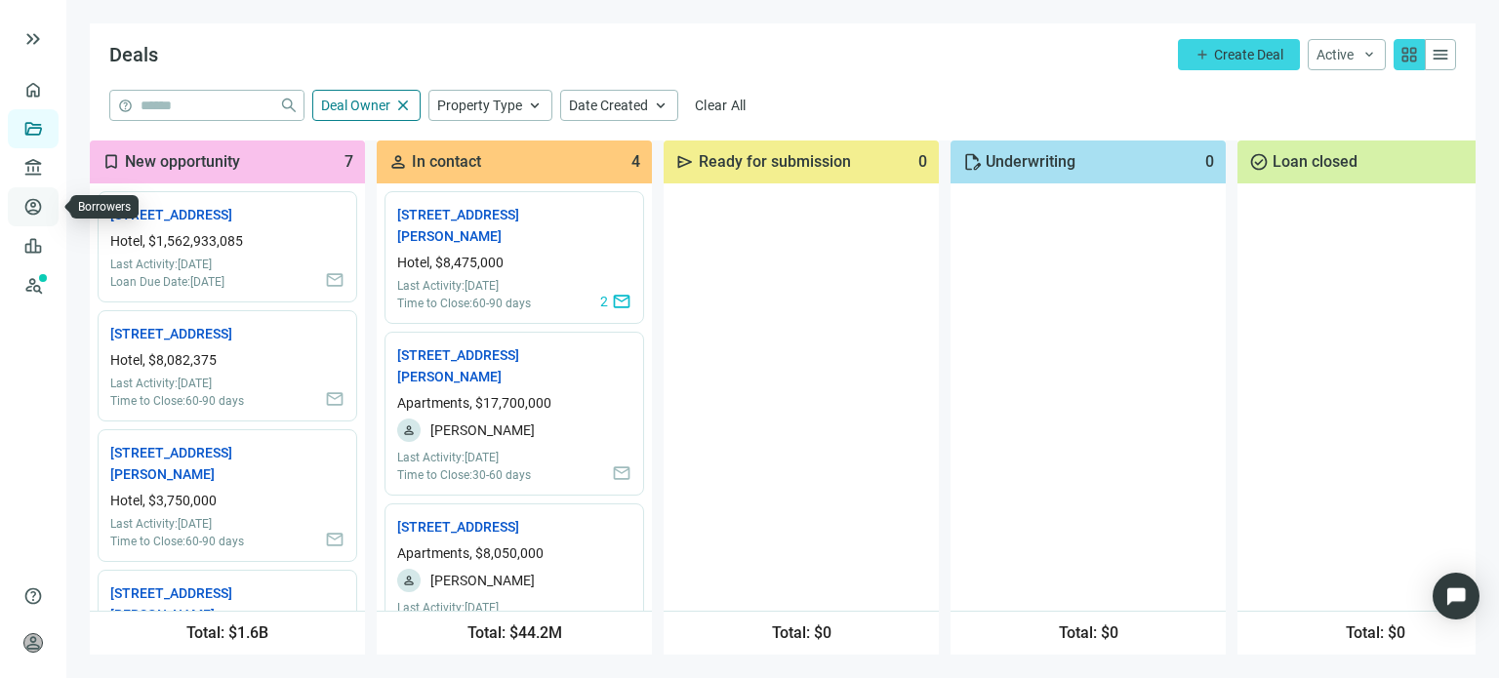
click at [49, 212] on link "Borrowers" at bounding box center [80, 207] width 63 height 16
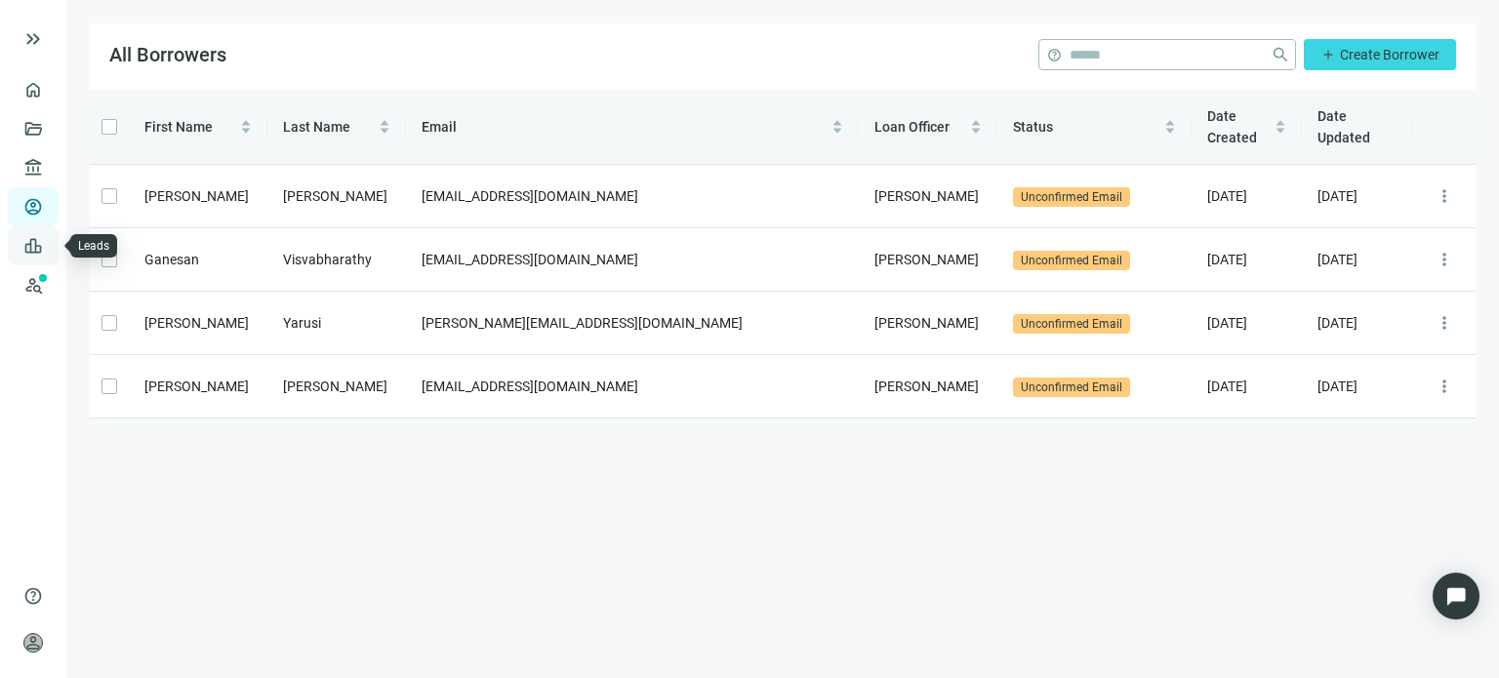
click at [49, 251] on link "Leads" at bounding box center [68, 246] width 38 height 16
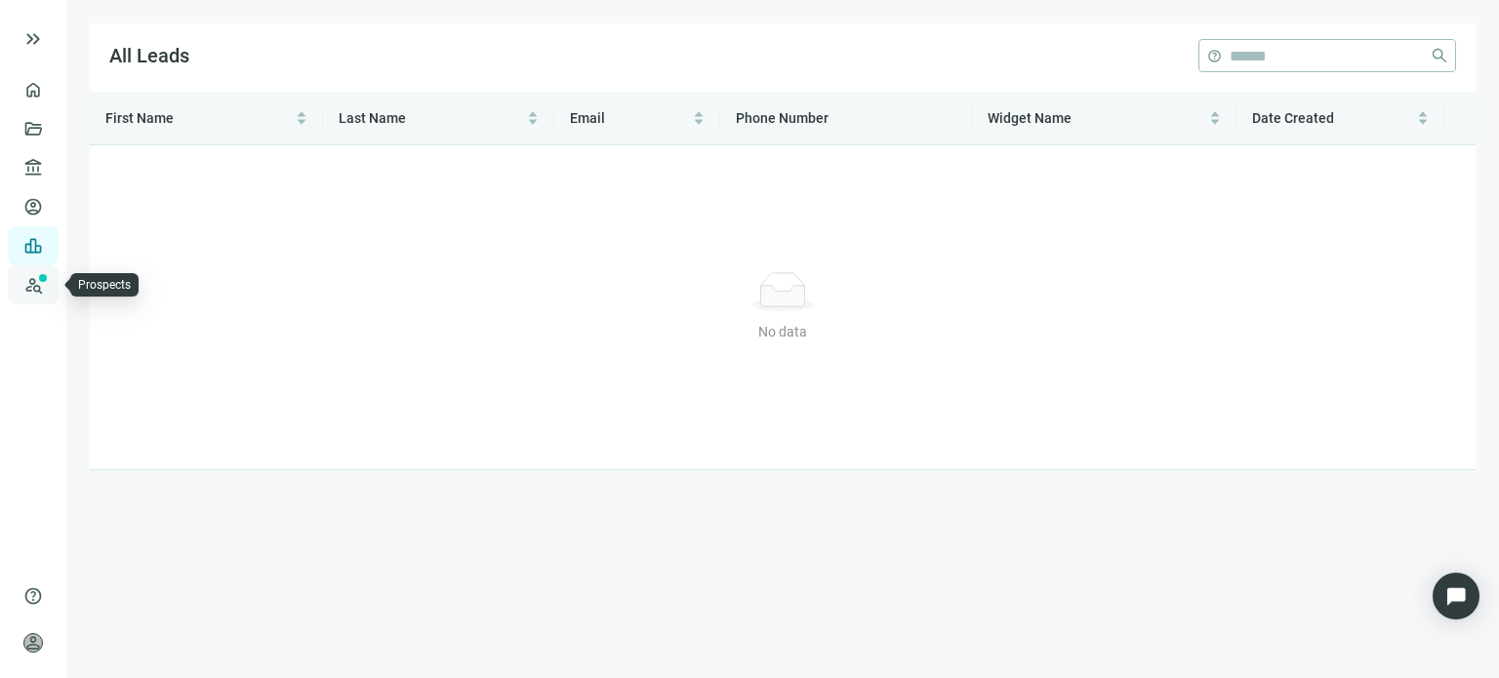
click at [49, 282] on link "Prospects New" at bounding box center [80, 285] width 62 height 39
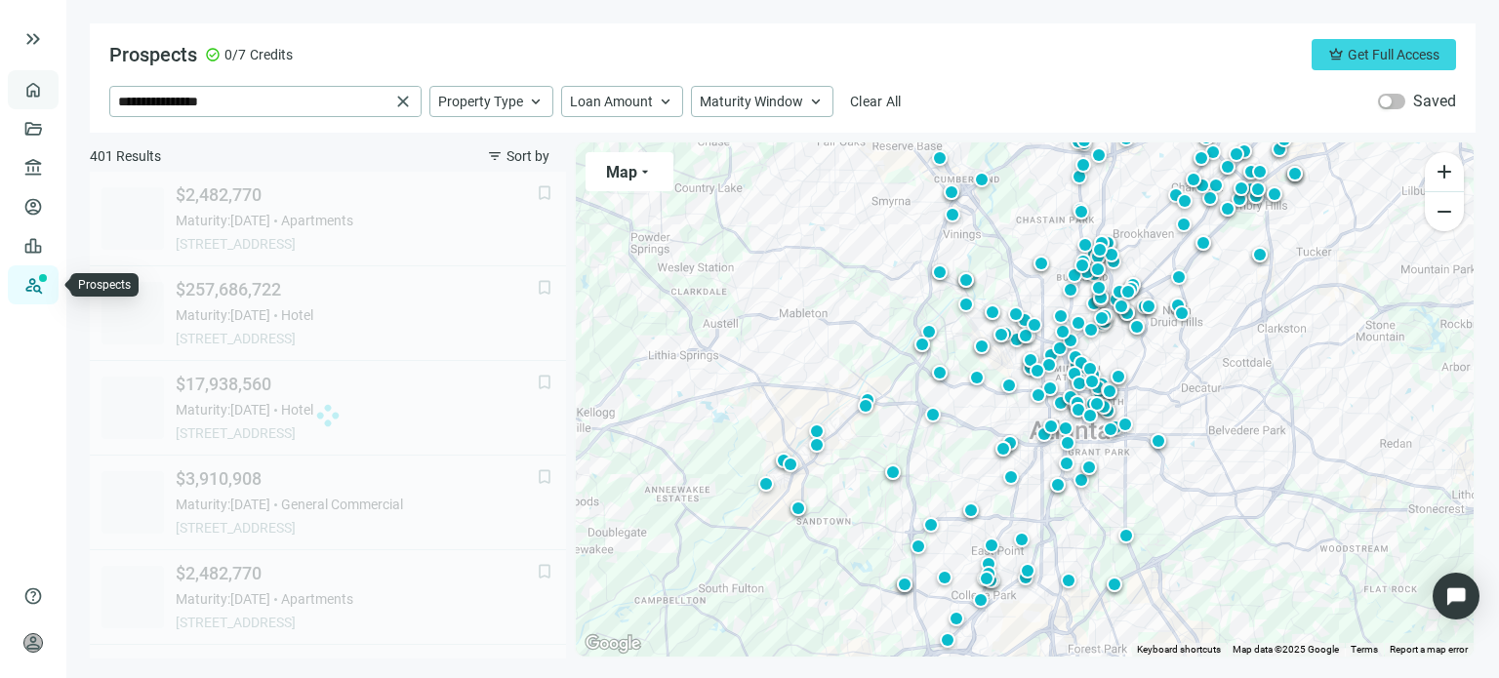
click at [49, 82] on link "Overview" at bounding box center [78, 90] width 58 height 16
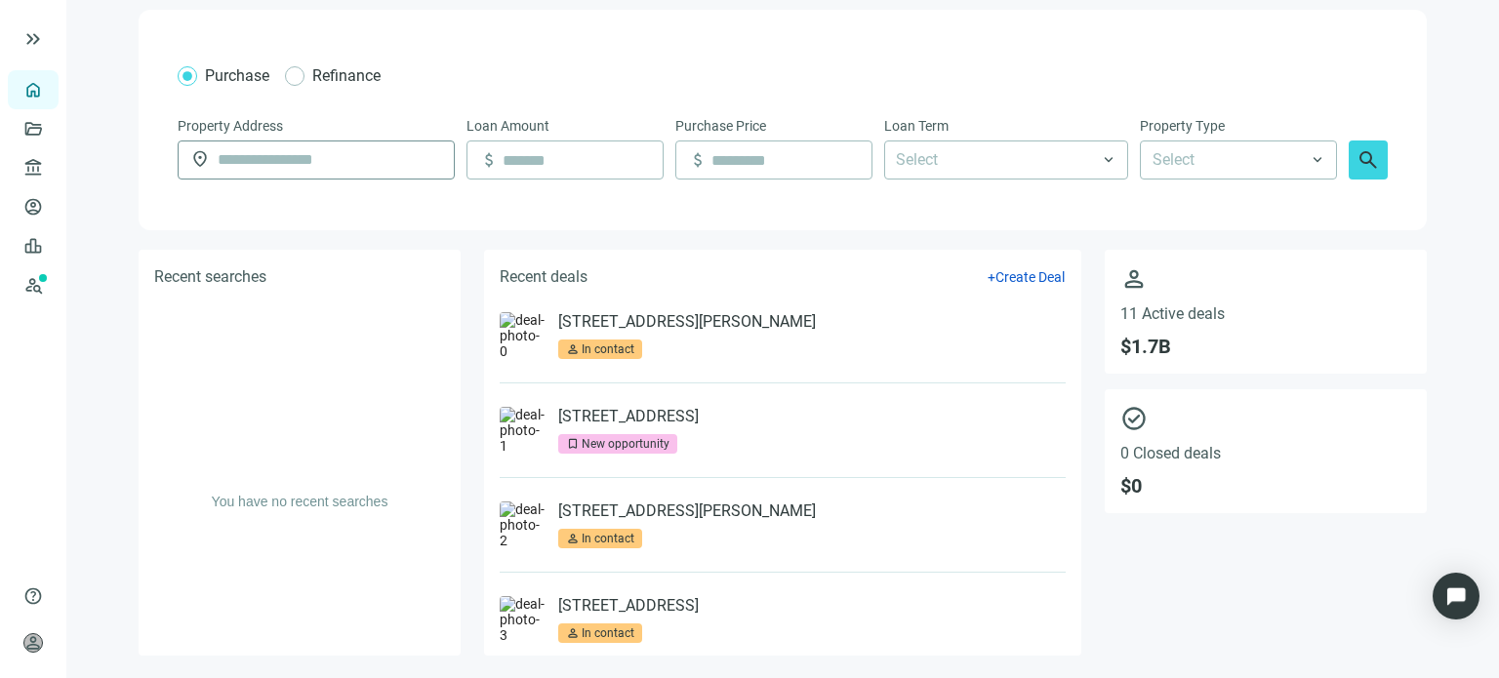
scroll to position [65, 0]
click at [49, 253] on link "Leads" at bounding box center [68, 246] width 38 height 16
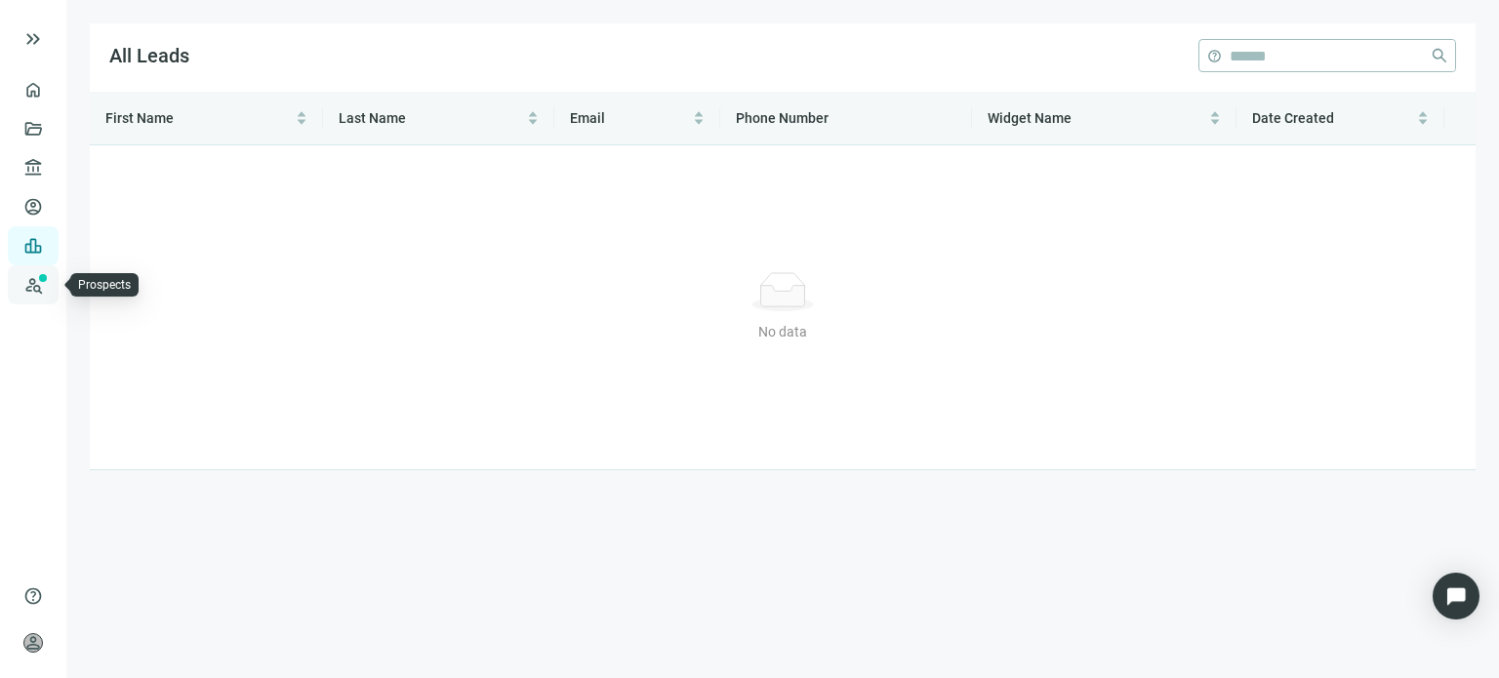
click at [49, 300] on link "Prospects New" at bounding box center [80, 285] width 62 height 39
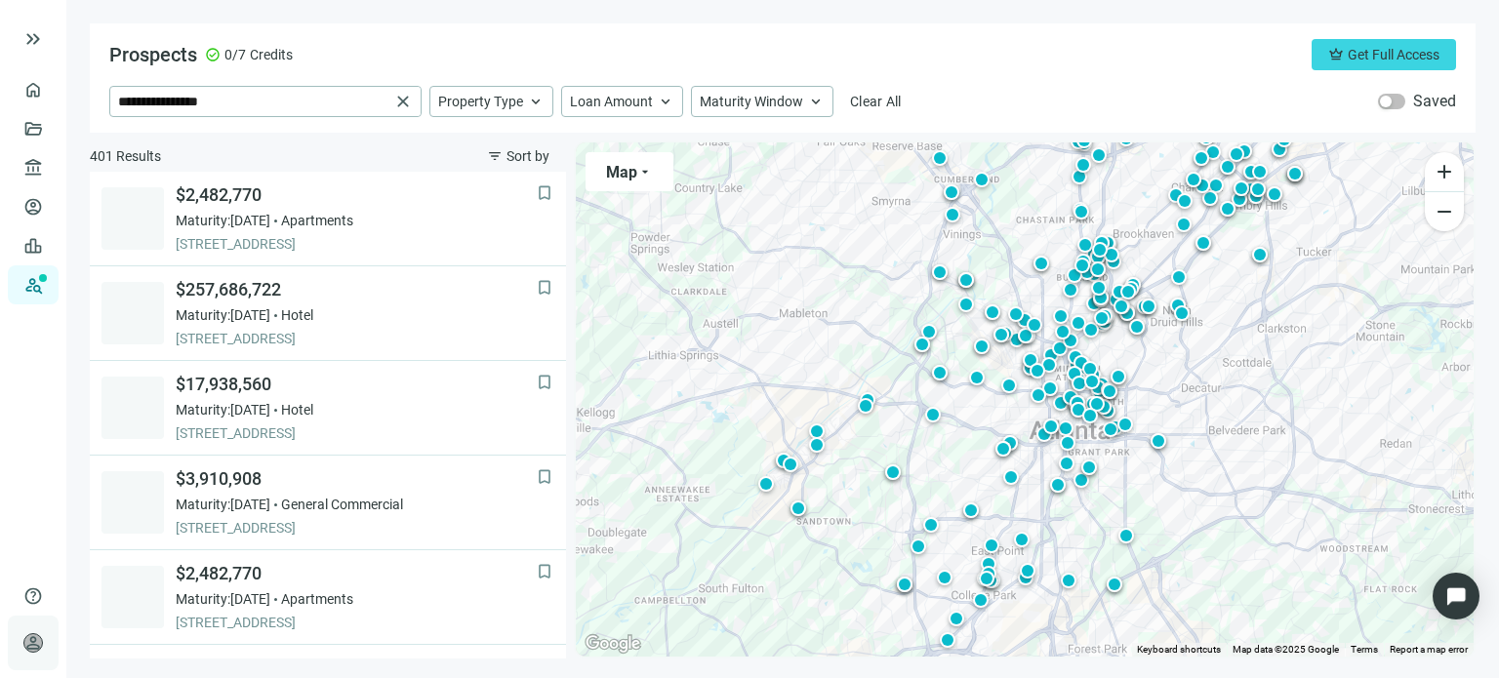
click at [26, 639] on span "person" at bounding box center [33, 644] width 20 height 20
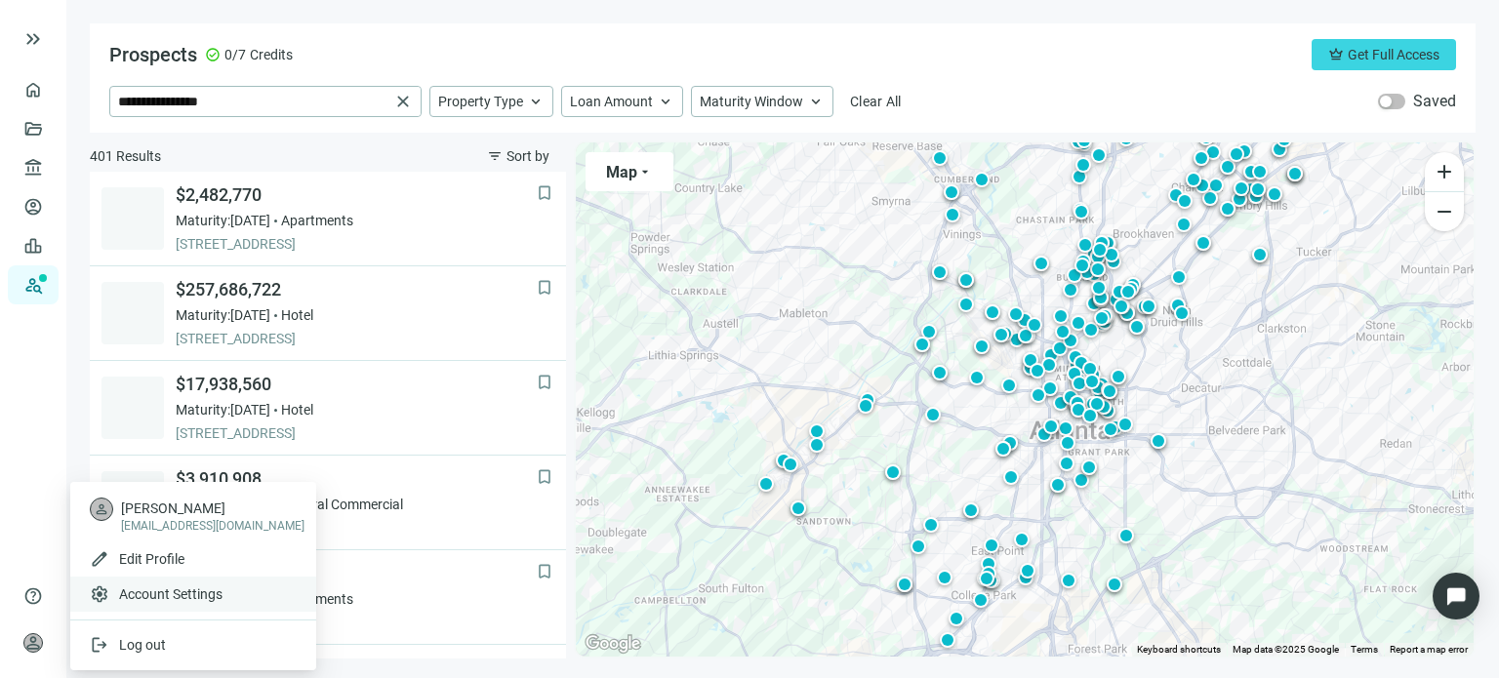
click at [142, 598] on span "Account Settings" at bounding box center [170, 595] width 103 height 20
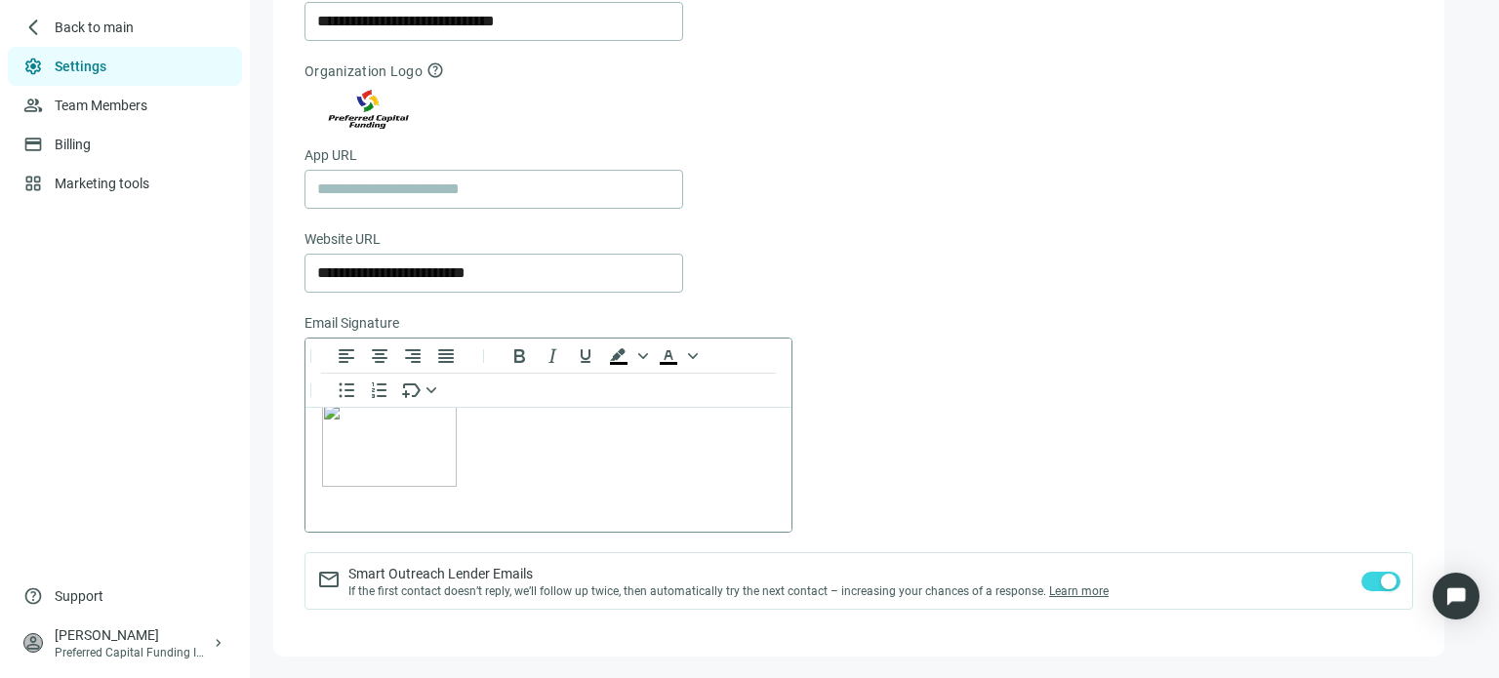
scroll to position [329, 0]
click at [120, 186] on link "Marketing tools" at bounding box center [104, 184] width 98 height 16
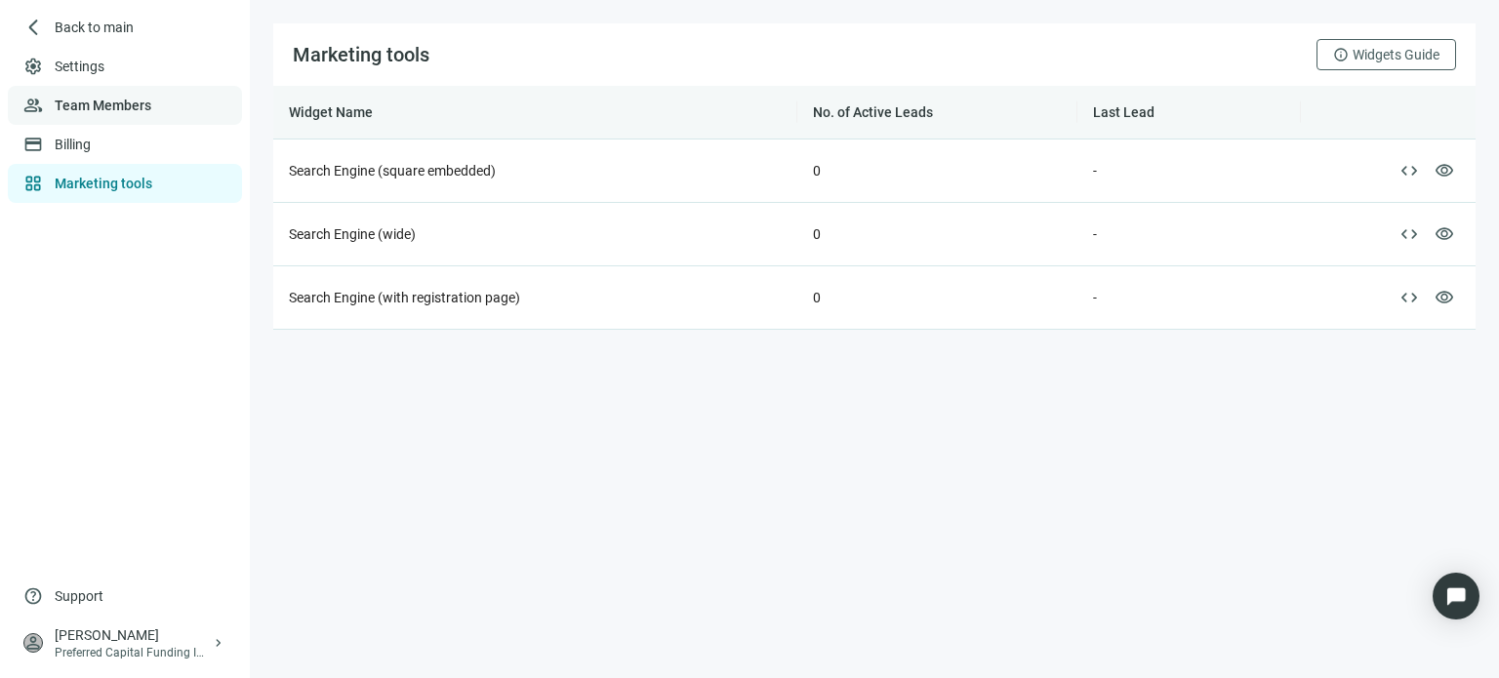
click at [89, 109] on link "Team Members" at bounding box center [103, 106] width 97 height 16
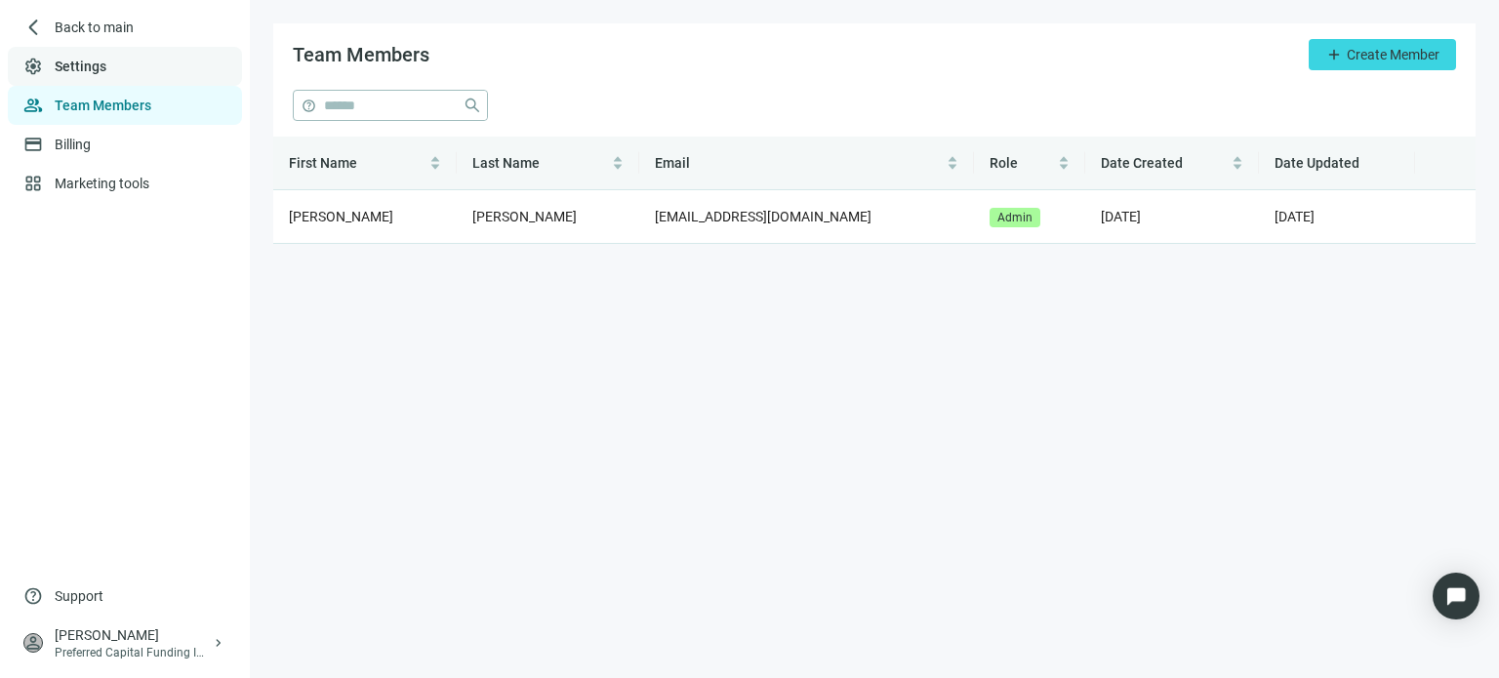
click at [95, 69] on link "Settings" at bounding box center [81, 67] width 52 height 16
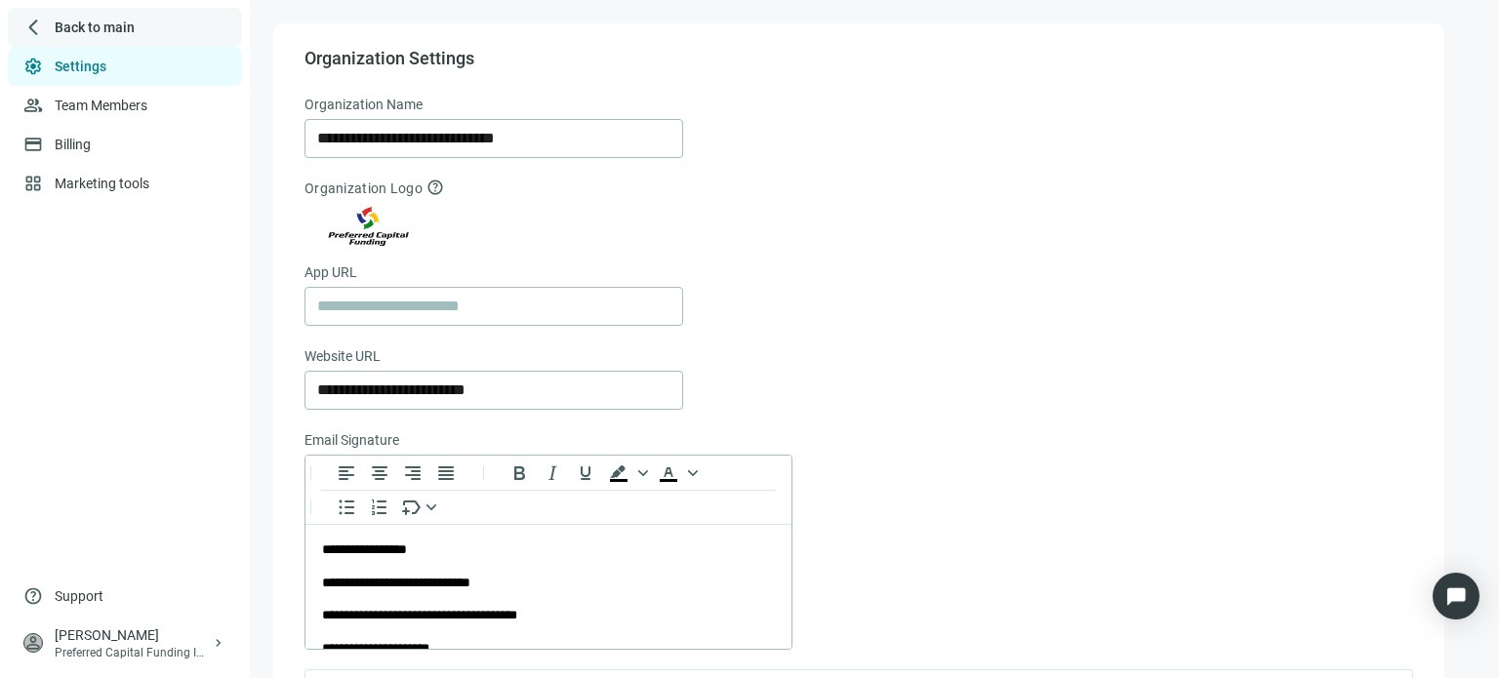
click at [34, 28] on span "arrow_back_ios_new" at bounding box center [33, 28] width 20 height 20
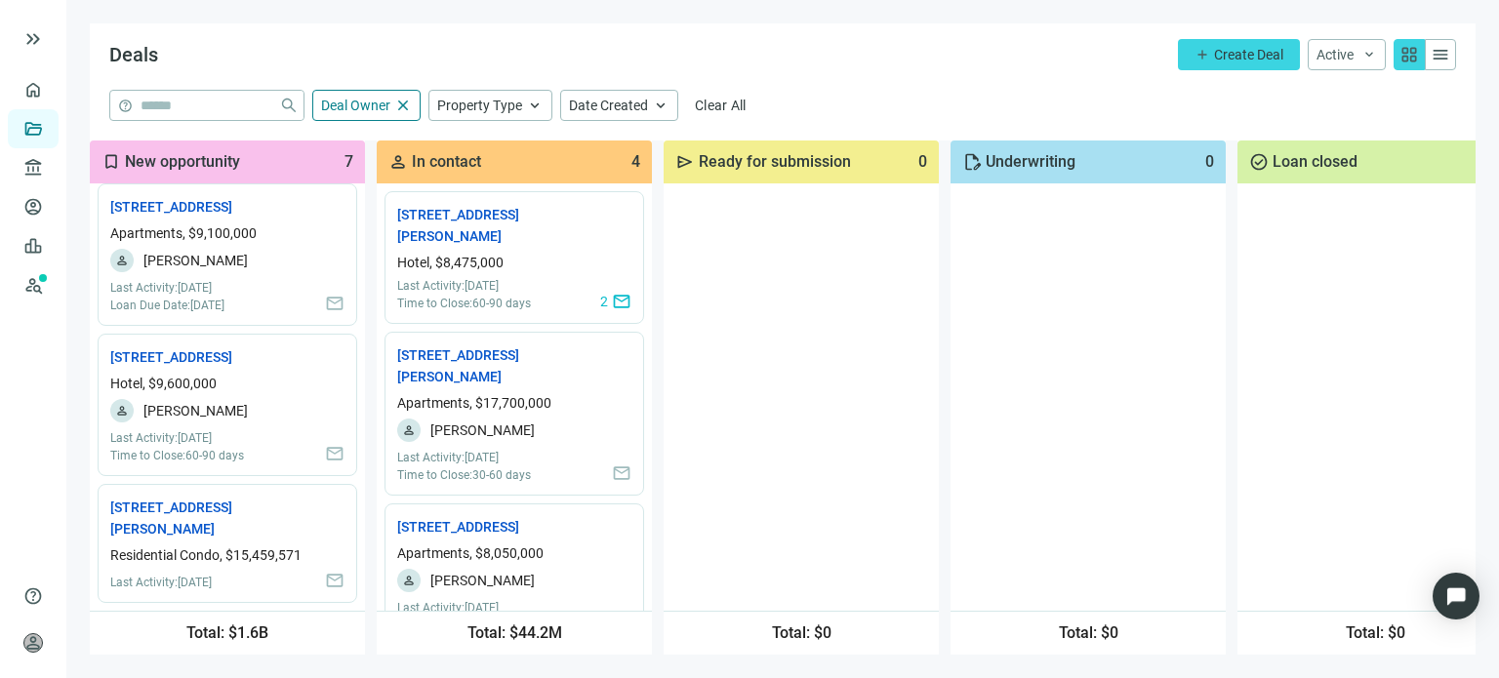
scroll to position [633, 0]
click at [49, 249] on link "Leads" at bounding box center [68, 246] width 38 height 16
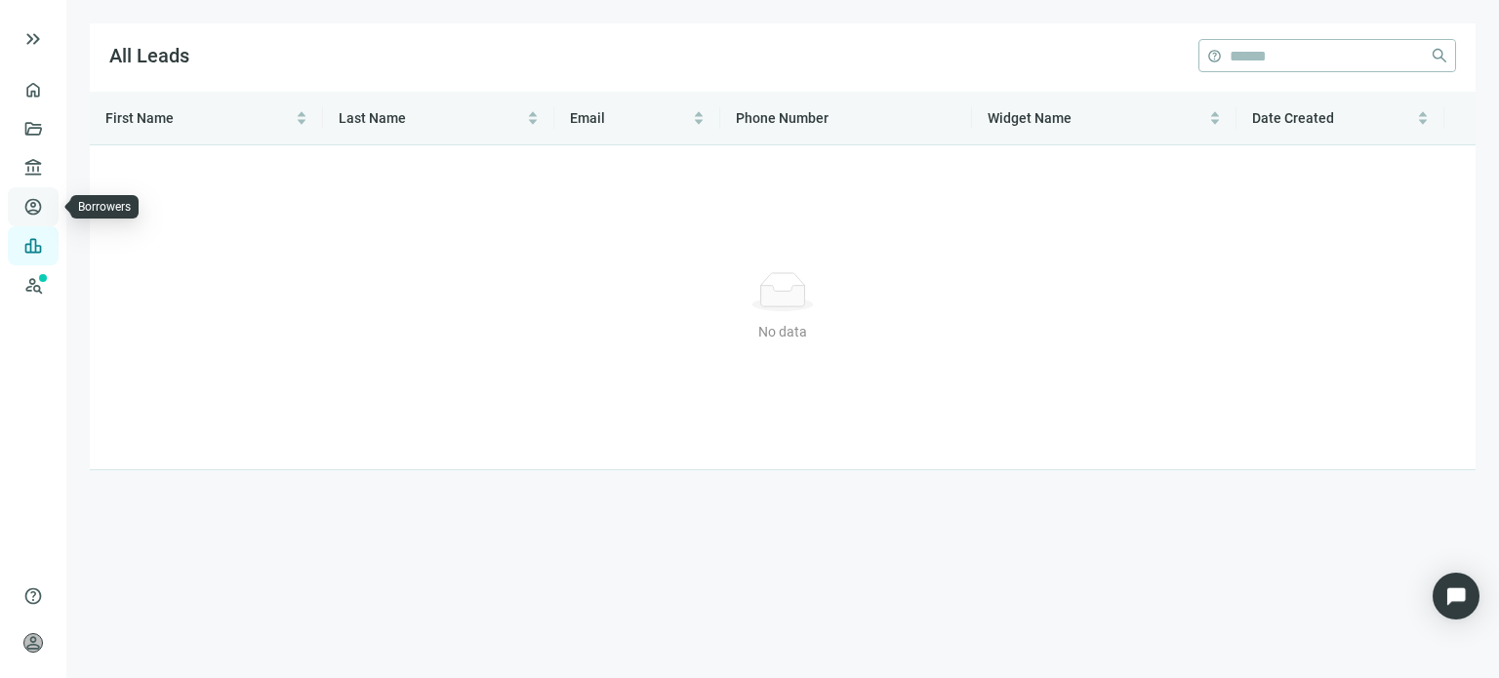
click at [49, 214] on link "Borrowers" at bounding box center [80, 207] width 63 height 16
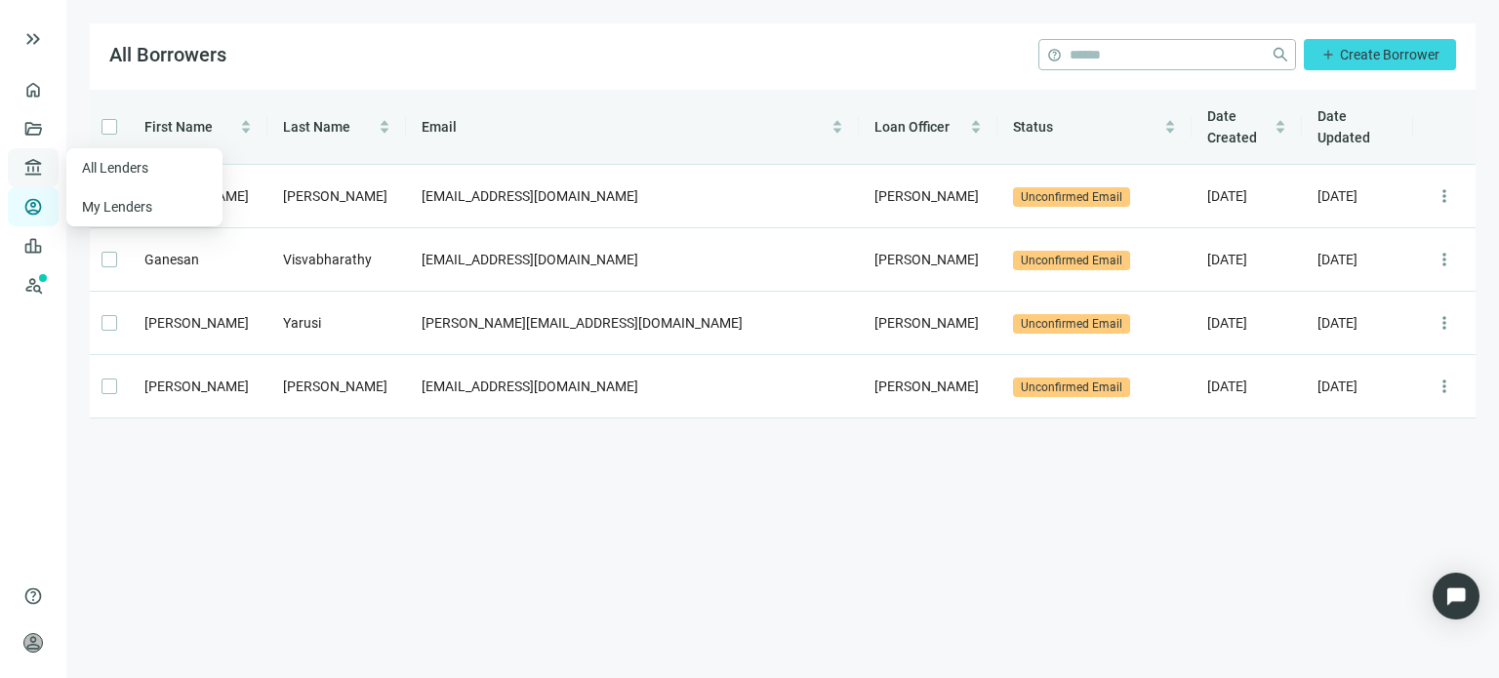
click at [28, 171] on span "account_balance" at bounding box center [30, 168] width 14 height 20
click at [39, 35] on span "keyboard_double_arrow_right" at bounding box center [32, 38] width 23 height 23
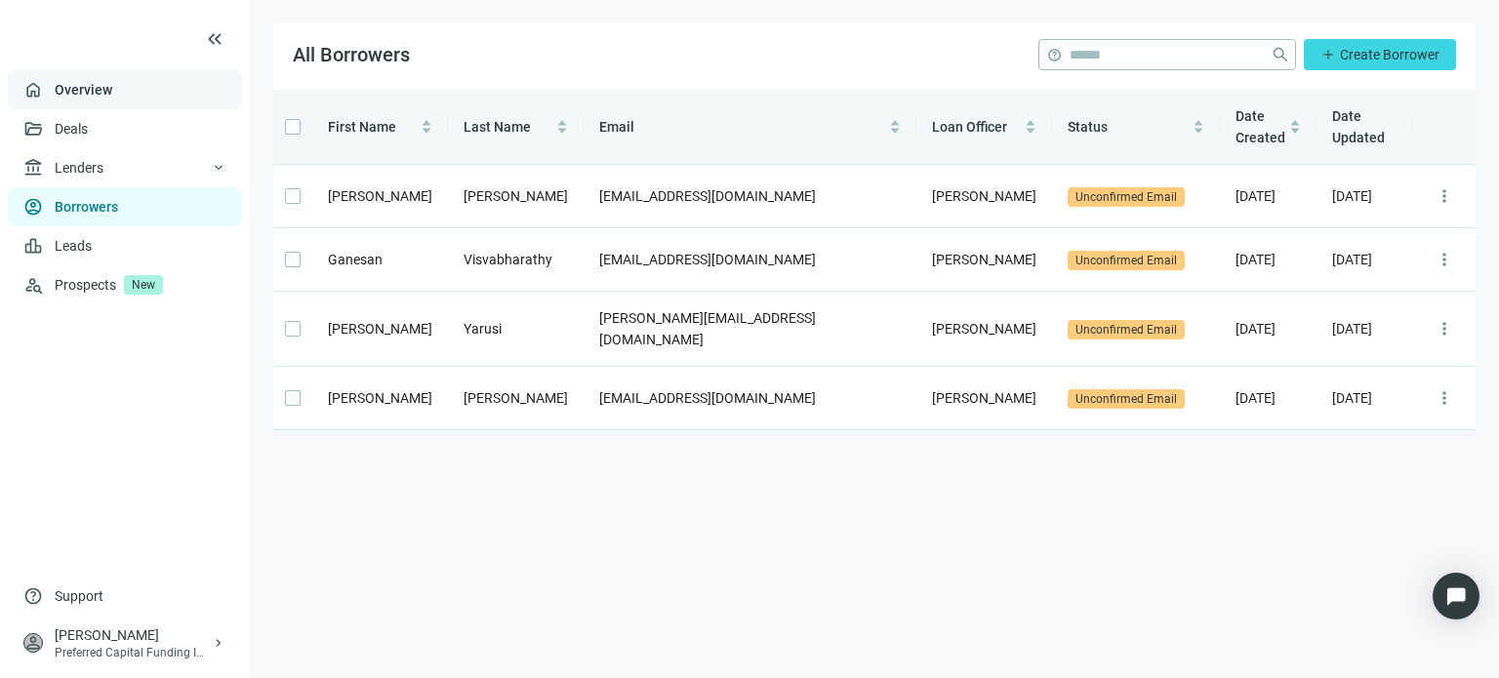
click at [74, 85] on link "Overview" at bounding box center [84, 90] width 58 height 16
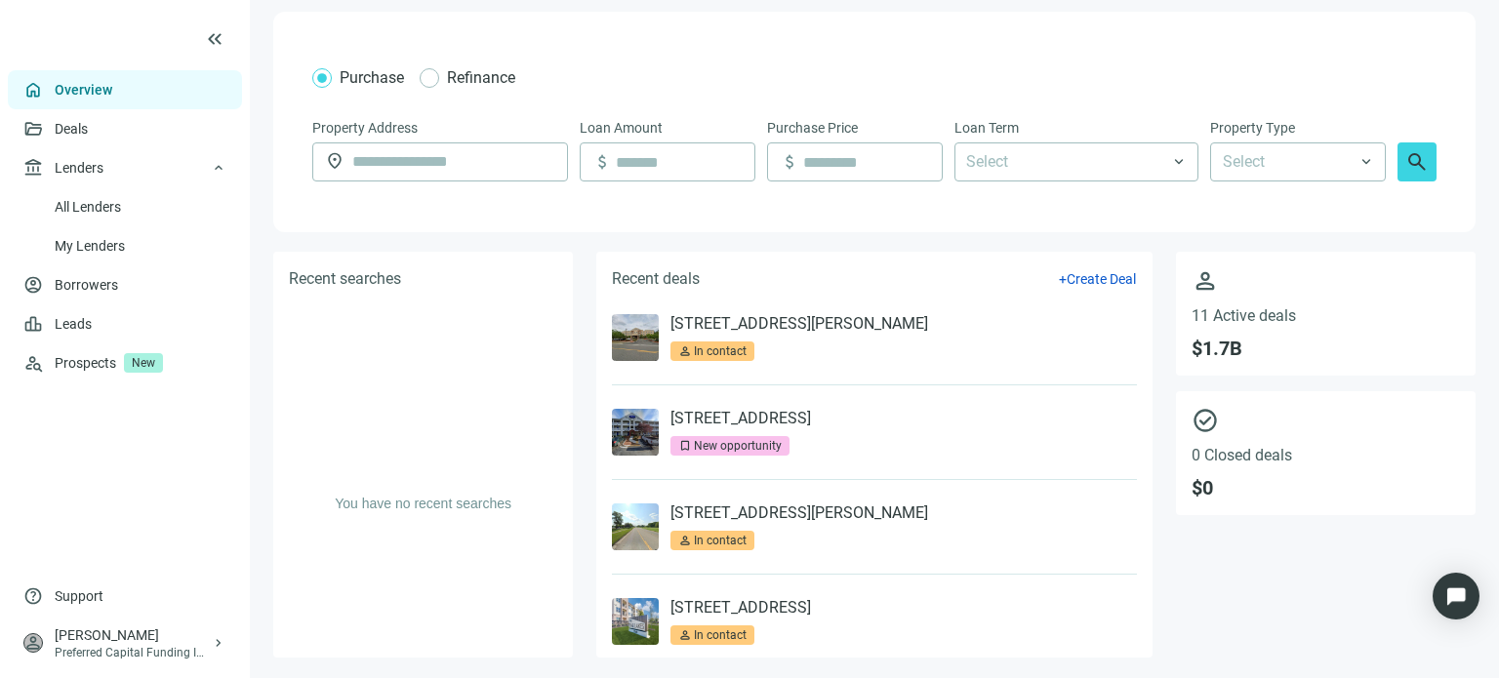
scroll to position [65, 0]
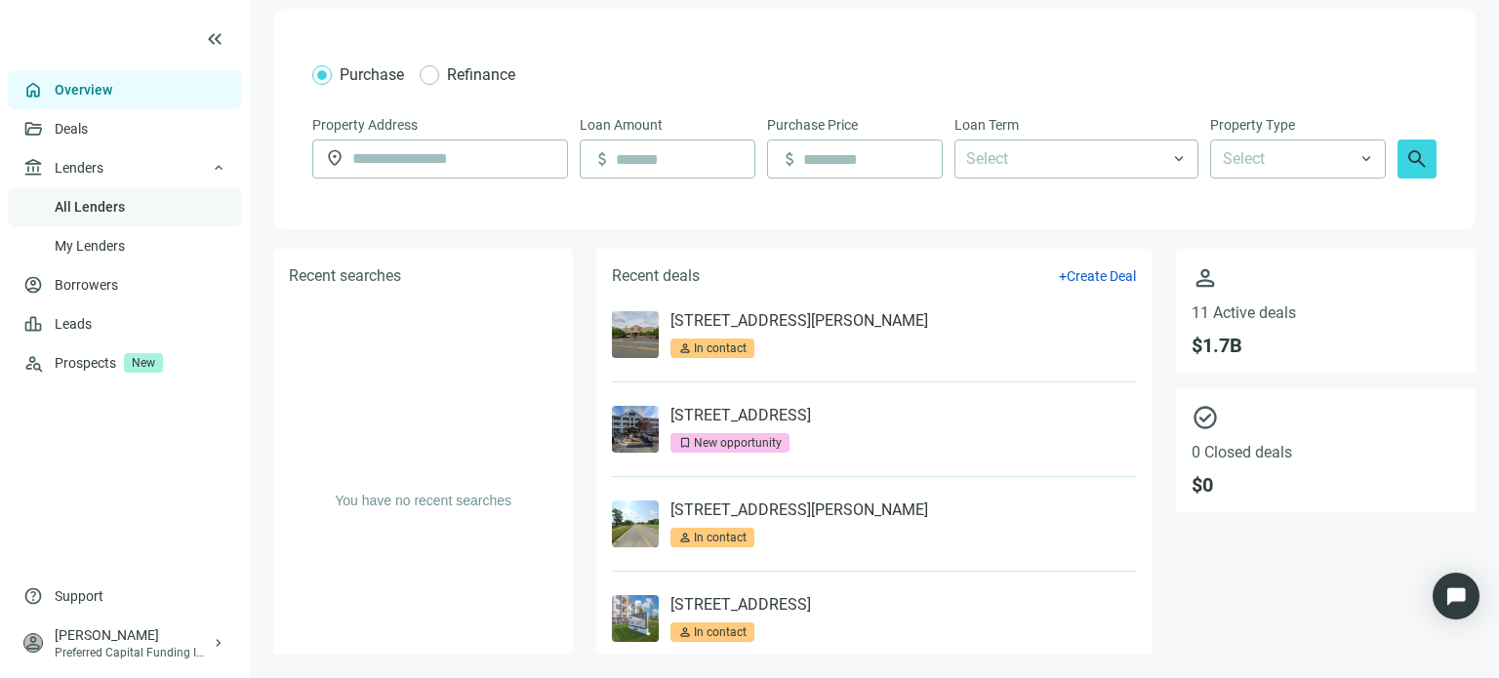
click at [74, 208] on link "All Lenders" at bounding box center [90, 207] width 70 height 16
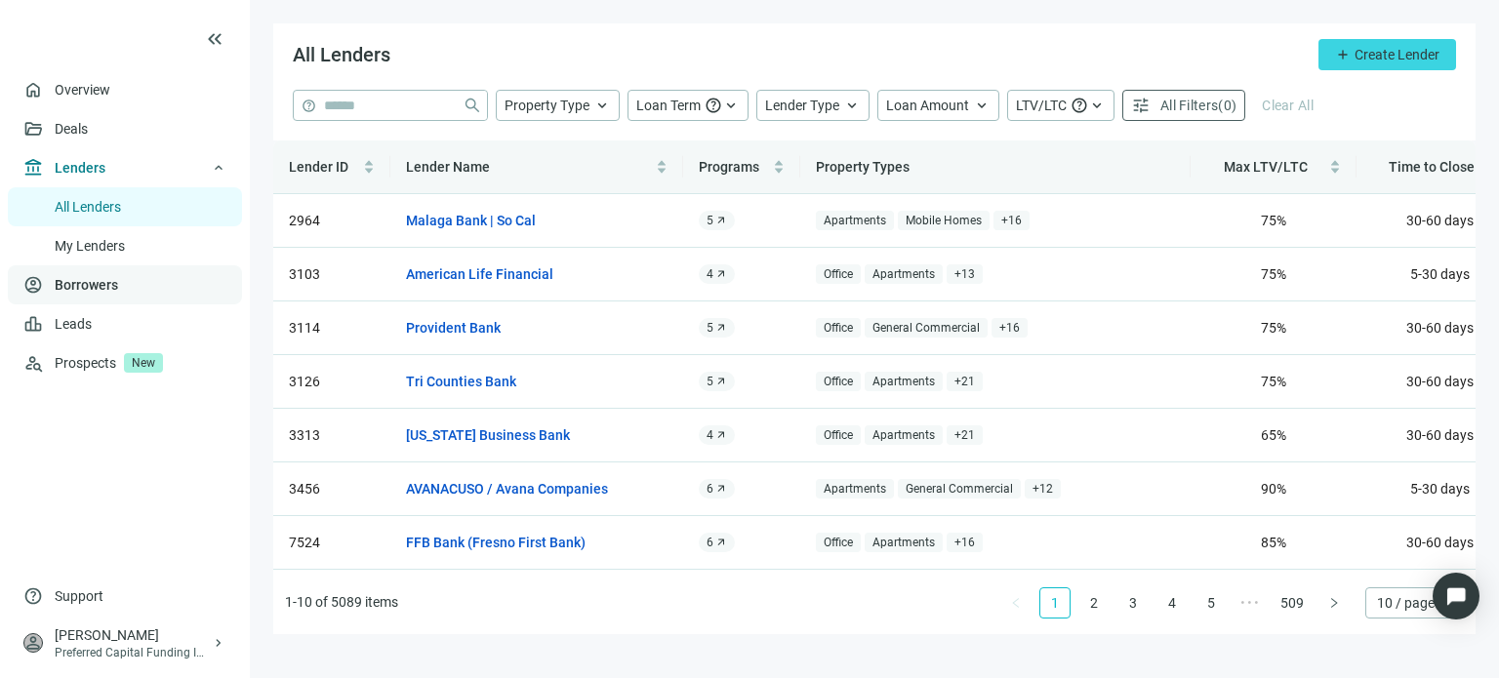
click at [66, 284] on link "Borrowers" at bounding box center [86, 285] width 63 height 16
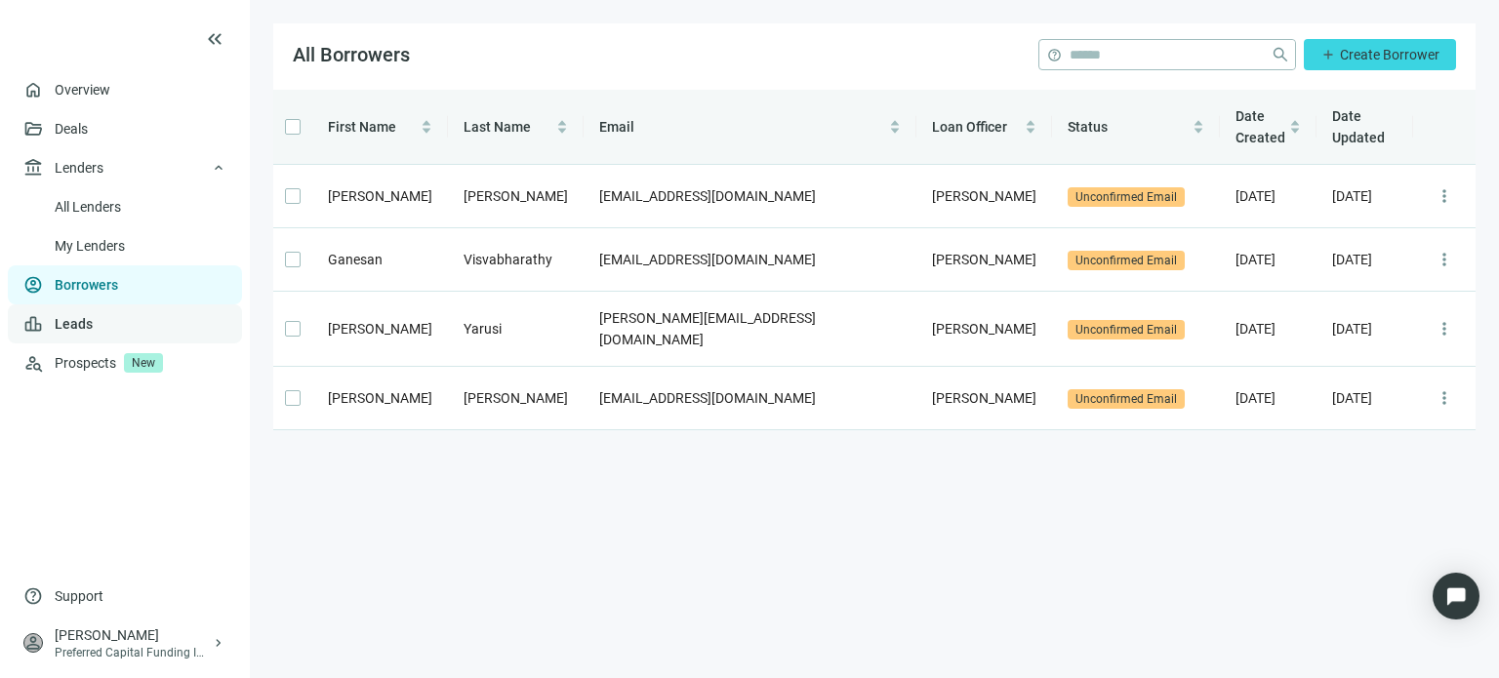
click at [63, 329] on link "Leads" at bounding box center [74, 324] width 38 height 16
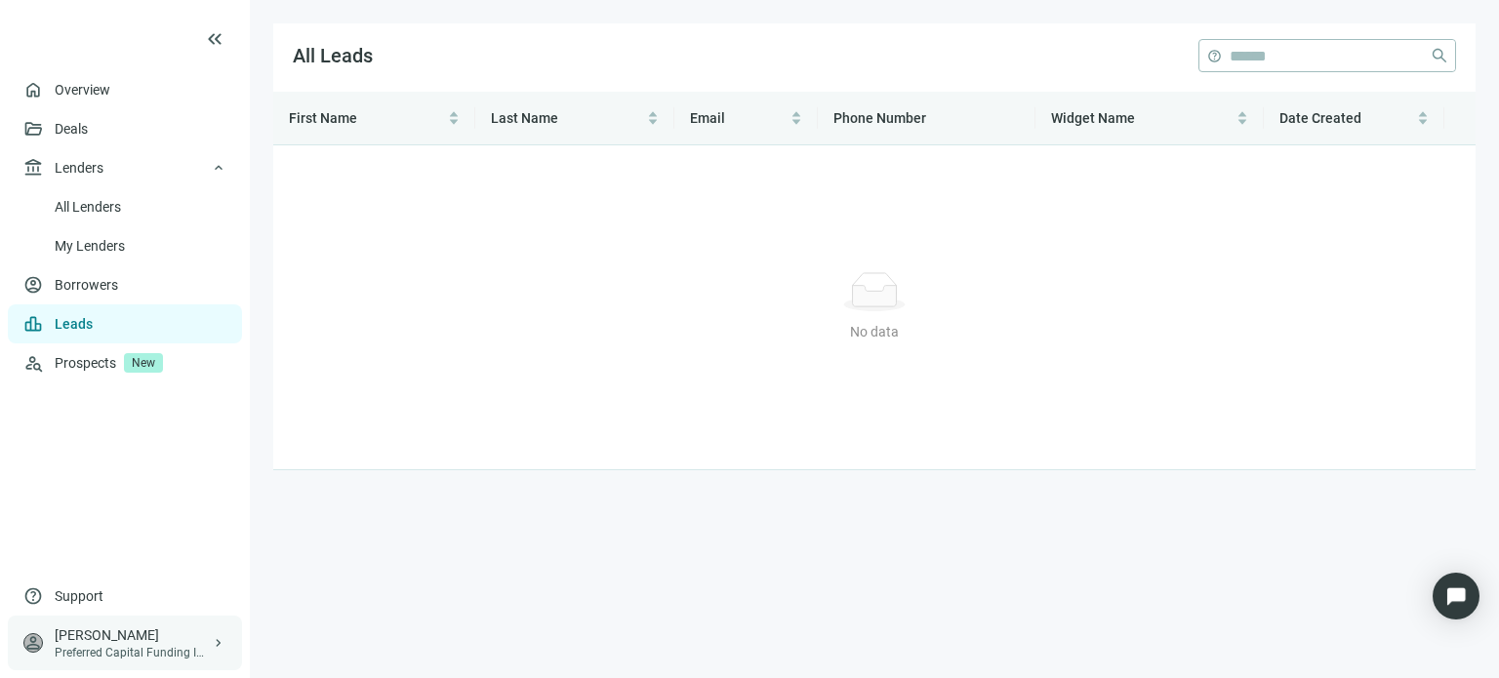
click at [52, 637] on div "person Larry Kendrick Preferred Capital Funding INC. keyboard_arrow_right" at bounding box center [125, 643] width 234 height 55
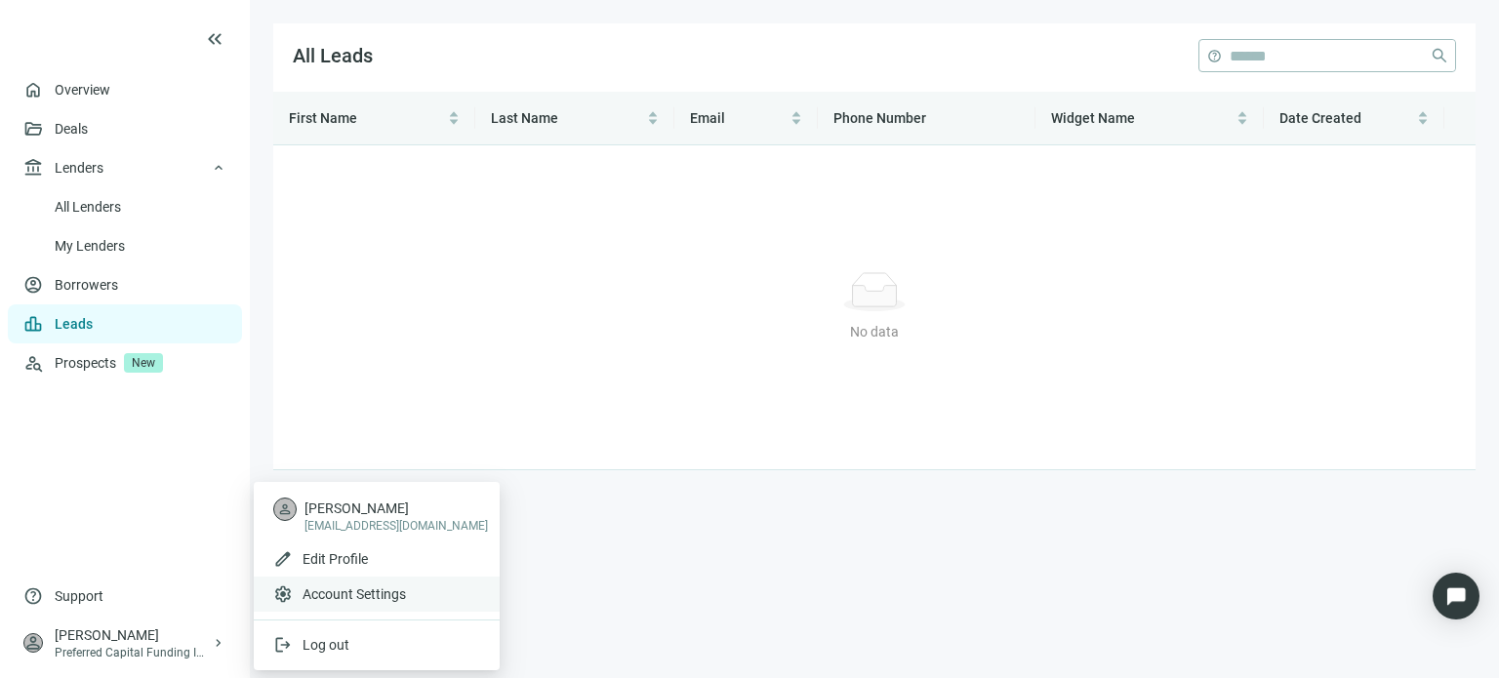
click at [320, 595] on span "Account Settings" at bounding box center [354, 595] width 103 height 20
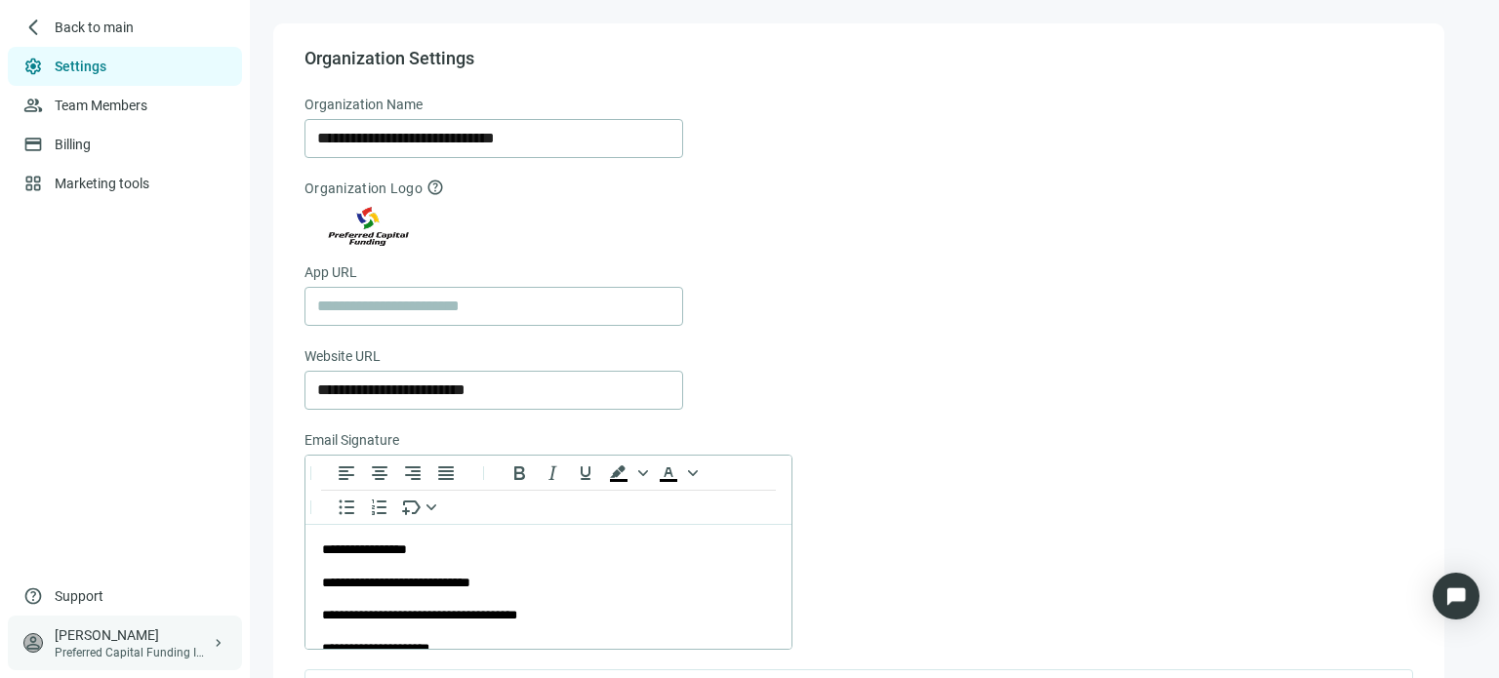
click at [77, 642] on div "[PERSON_NAME]" at bounding box center [133, 636] width 156 height 20
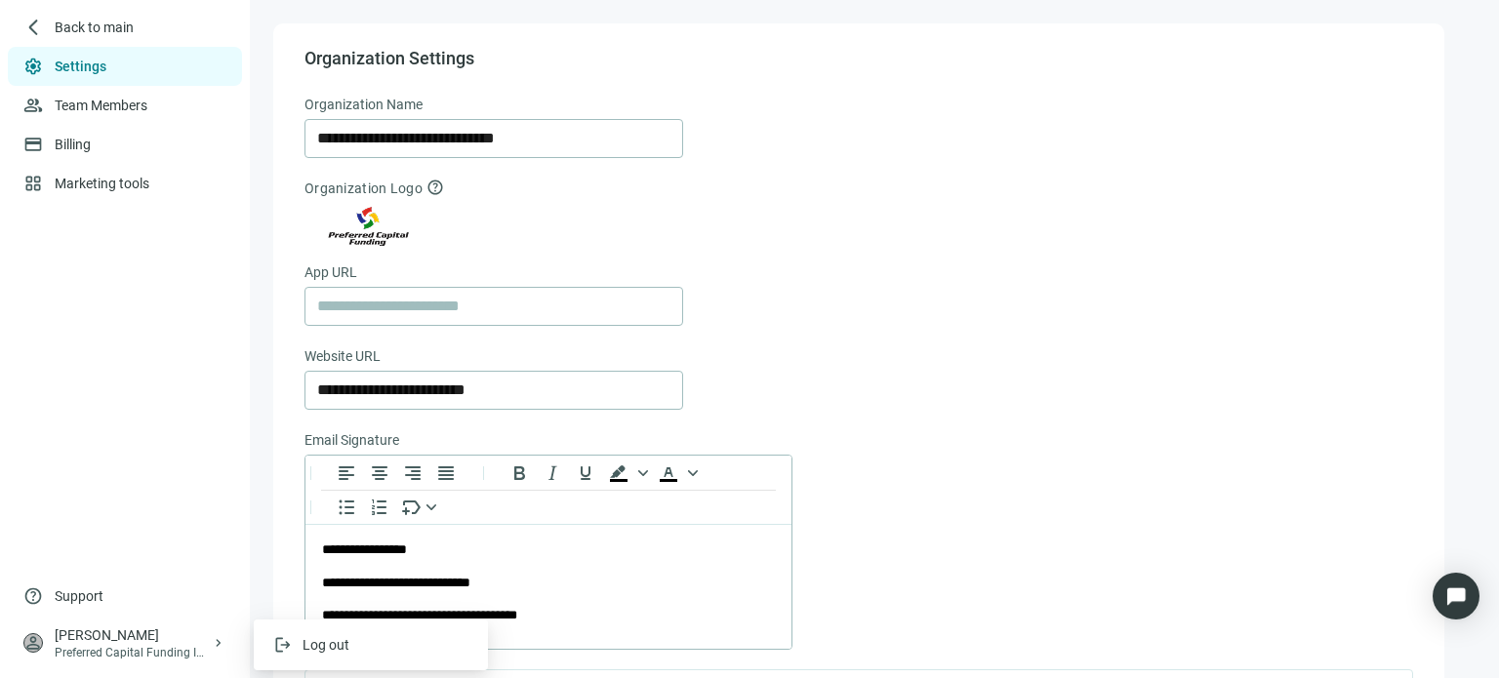
click at [108, 487] on ul "settings Settings group Team Members credit_card Billing grid_view Marketing to…" at bounding box center [125, 312] width 250 height 530
click at [39, 29] on span "arrow_back_ios_new" at bounding box center [33, 28] width 20 height 20
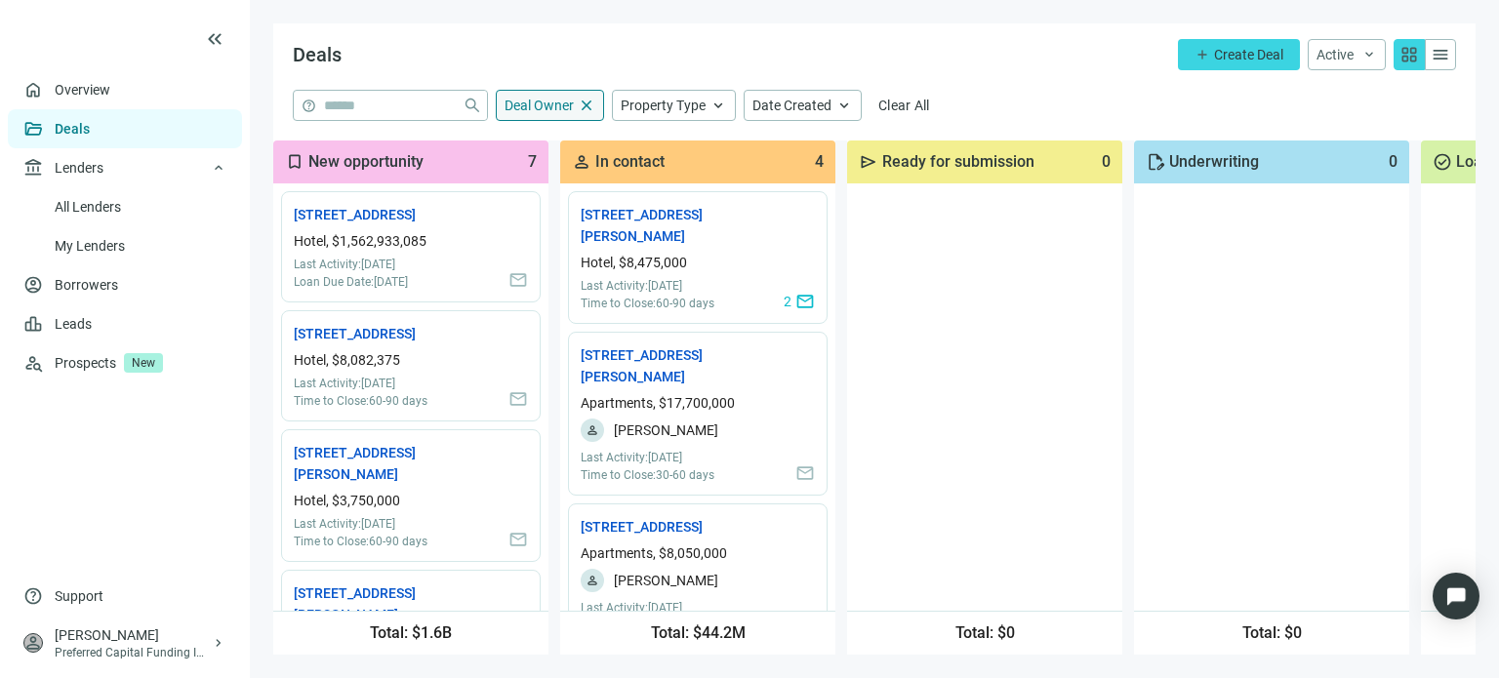
click at [506, 106] on span "Deal Owner" at bounding box center [539, 106] width 69 height 16
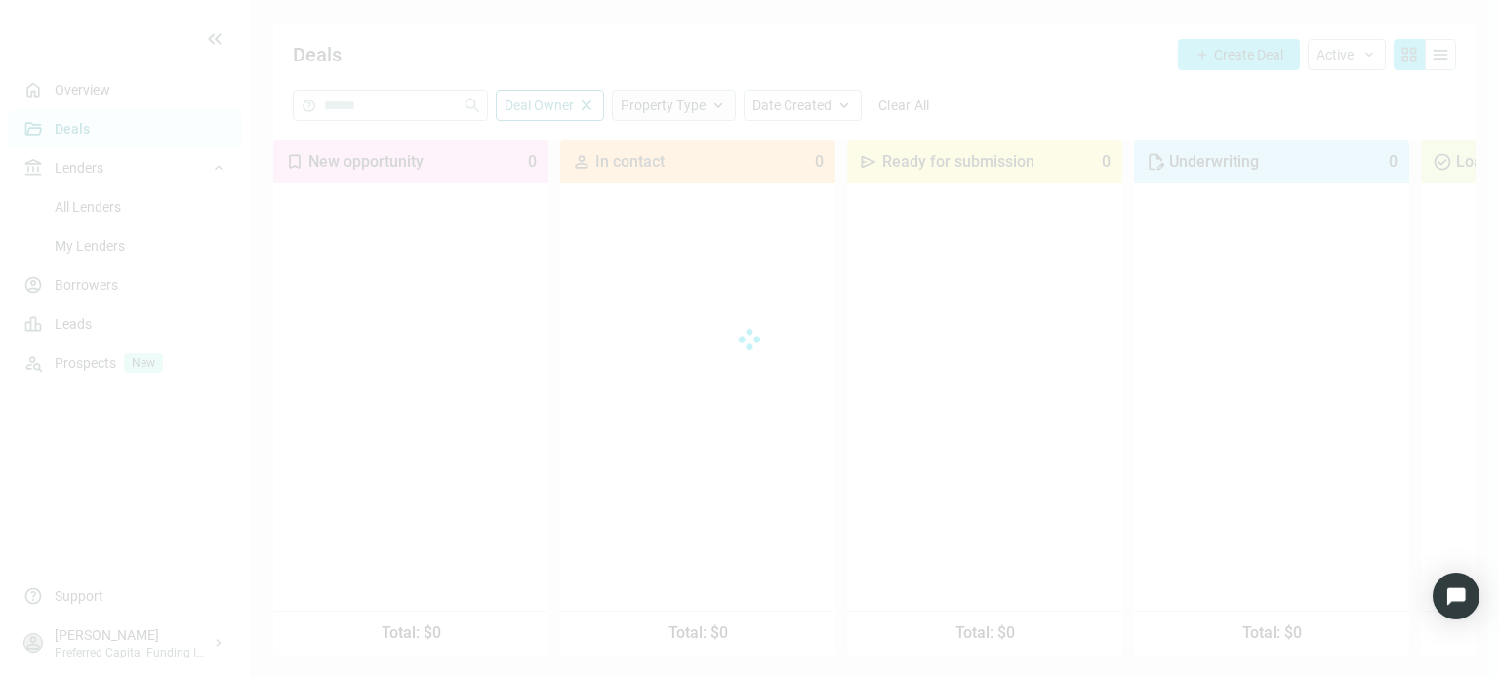
click at [668, 108] on main "Deals add Create Deal Active keyboard_arrow_down grid_view menu help close Deal…" at bounding box center [875, 339] width 1250 height 678
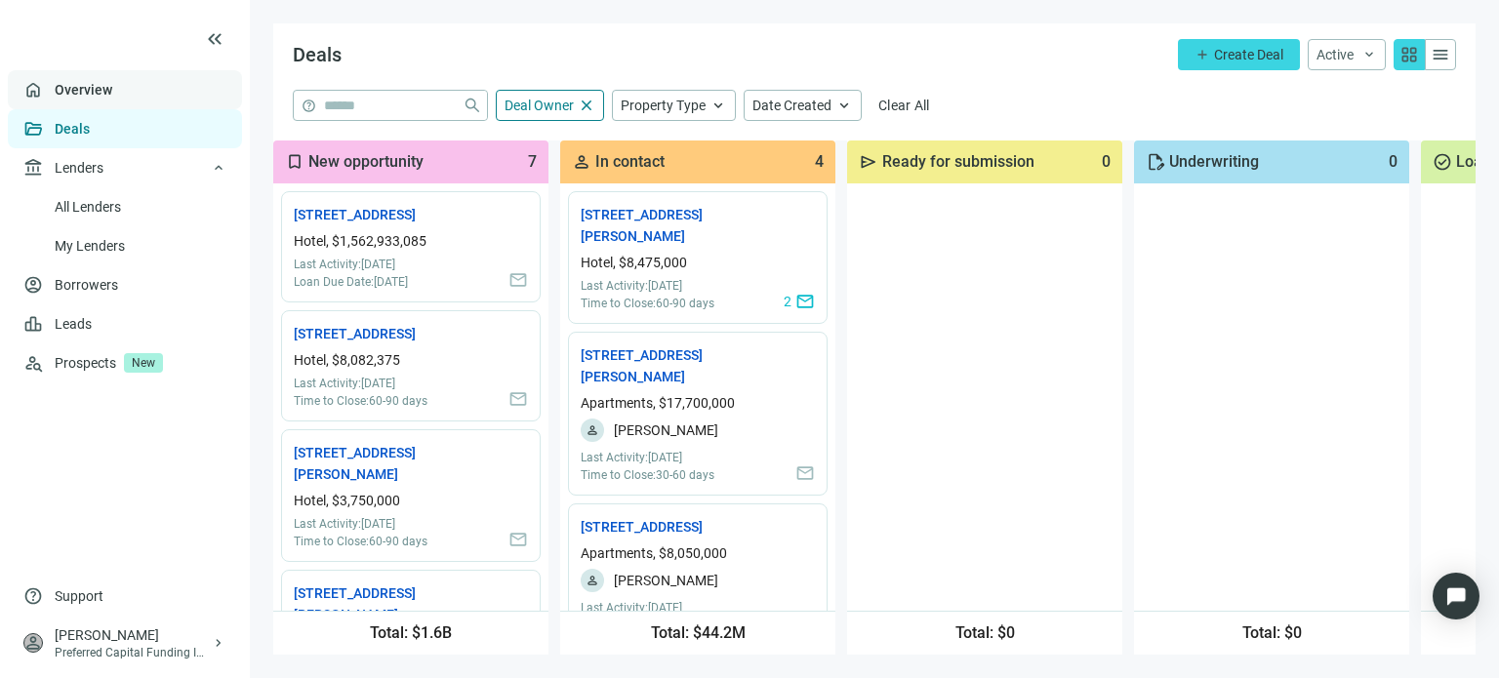
click at [92, 93] on link "Overview" at bounding box center [84, 90] width 58 height 16
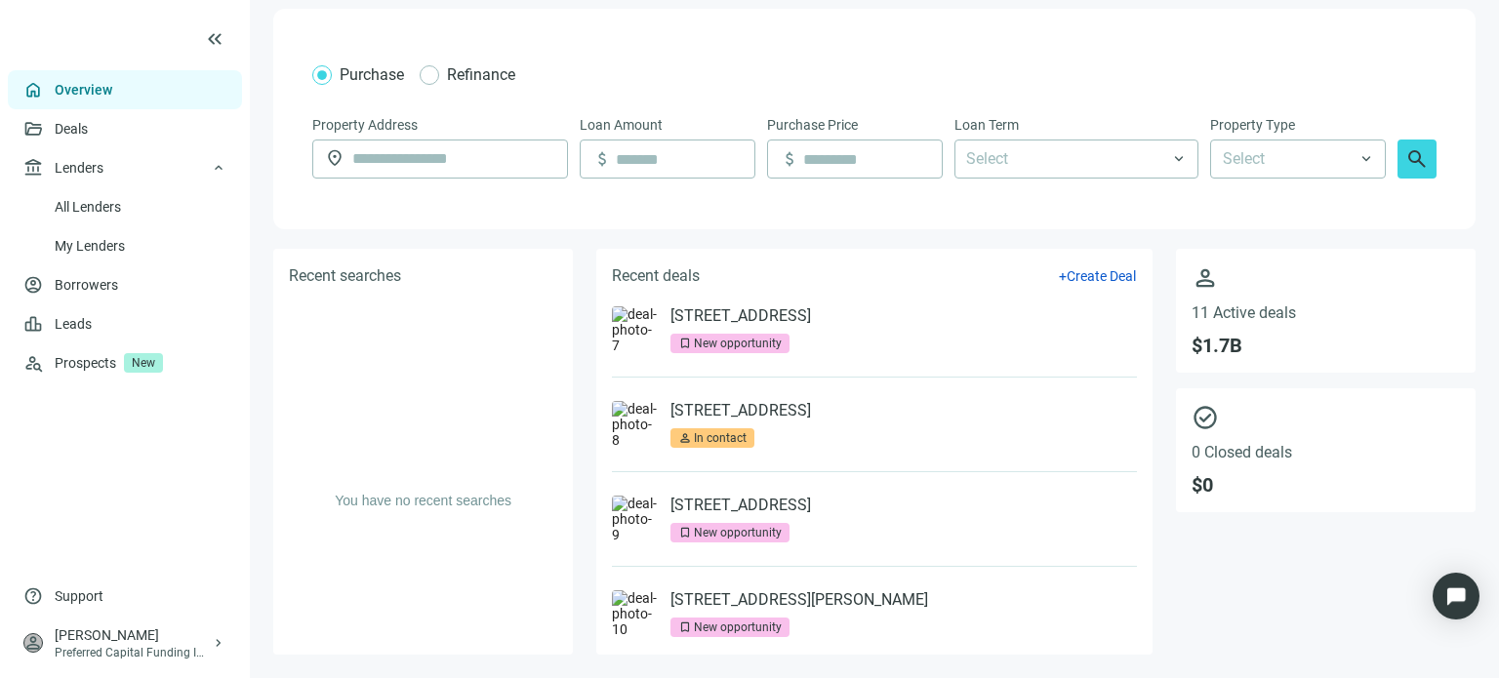
scroll to position [699, 0]
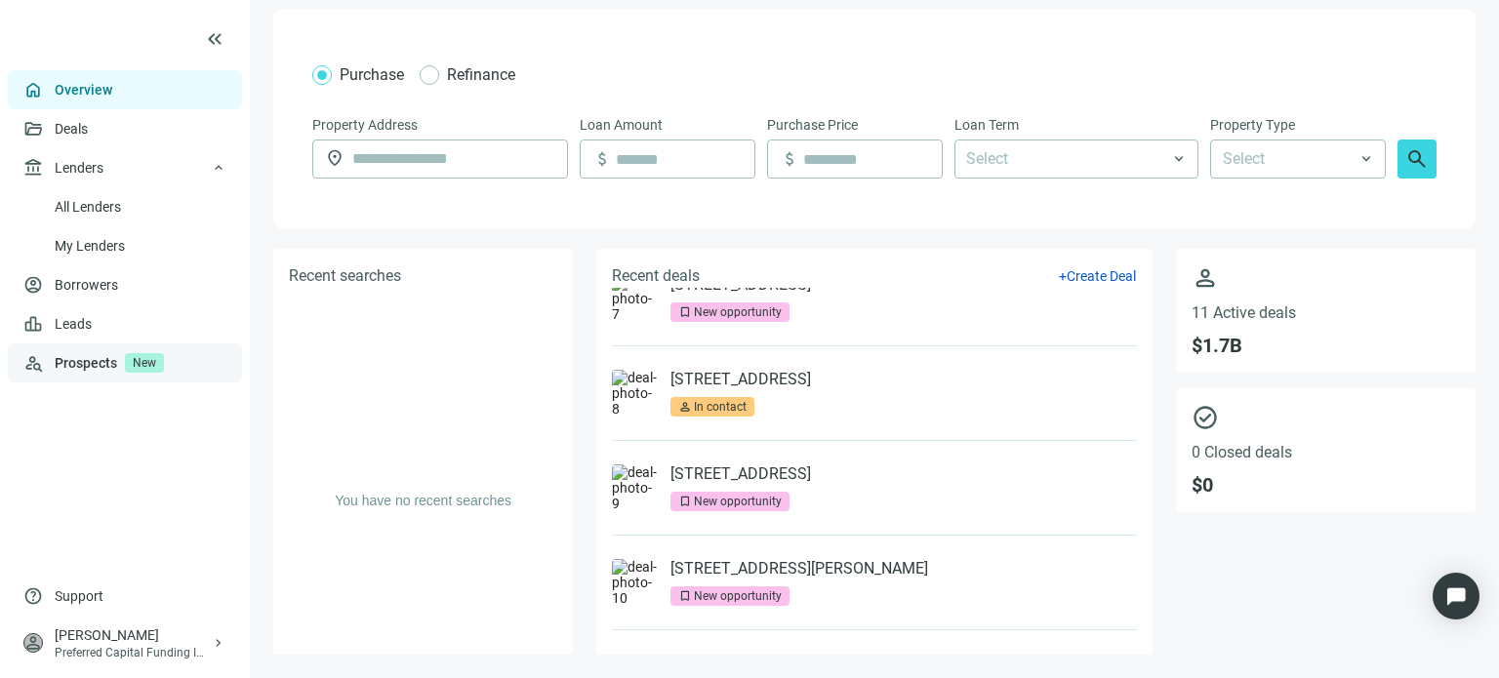
click at [61, 355] on link "Prospects New" at bounding box center [141, 363] width 172 height 39
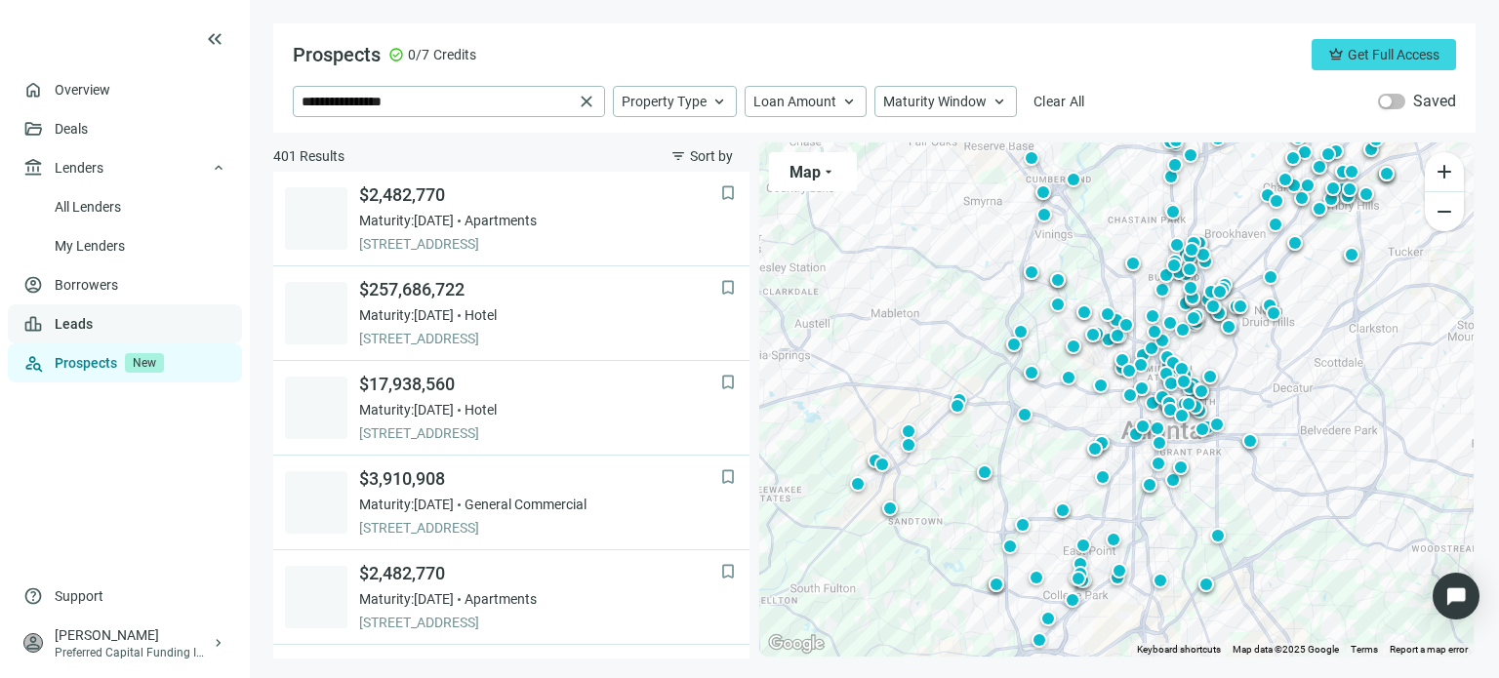
click at [64, 316] on link "Leads" at bounding box center [74, 324] width 38 height 16
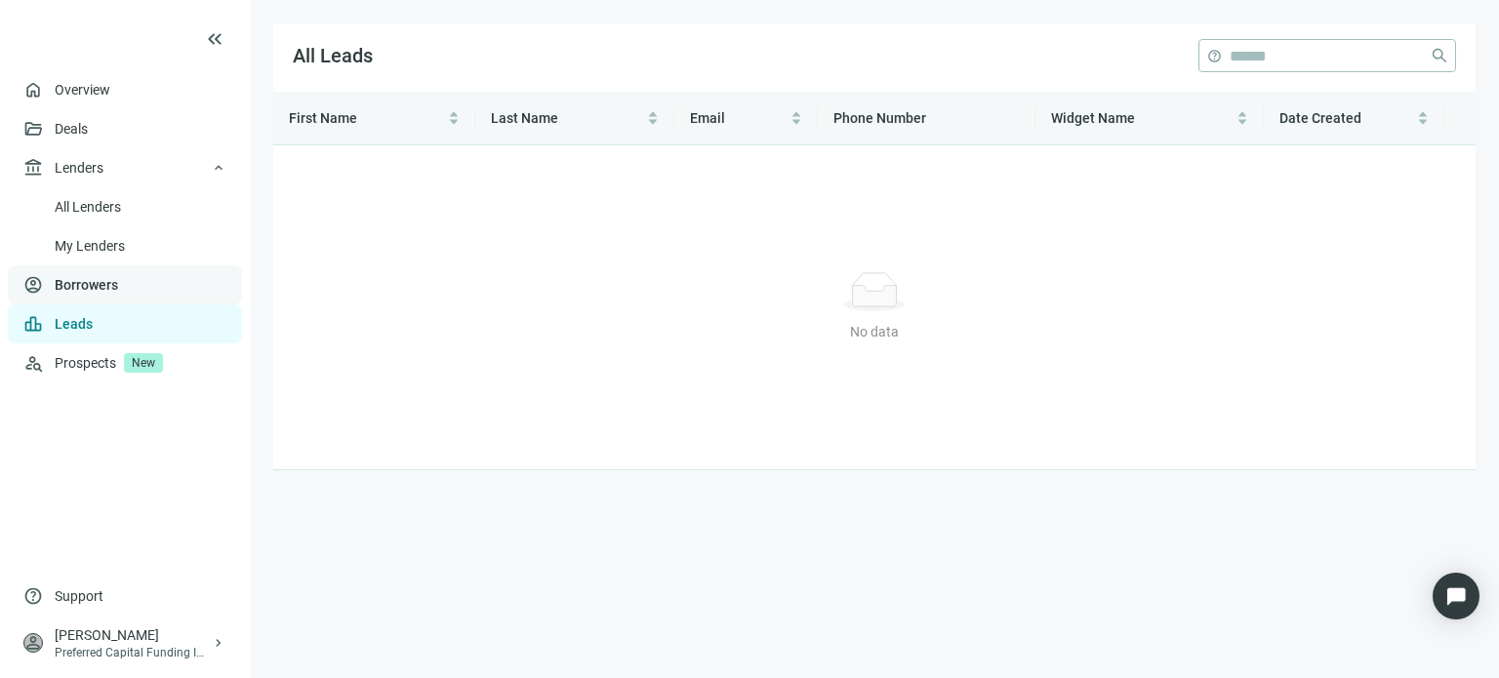
click at [74, 277] on link "Borrowers" at bounding box center [86, 285] width 63 height 16
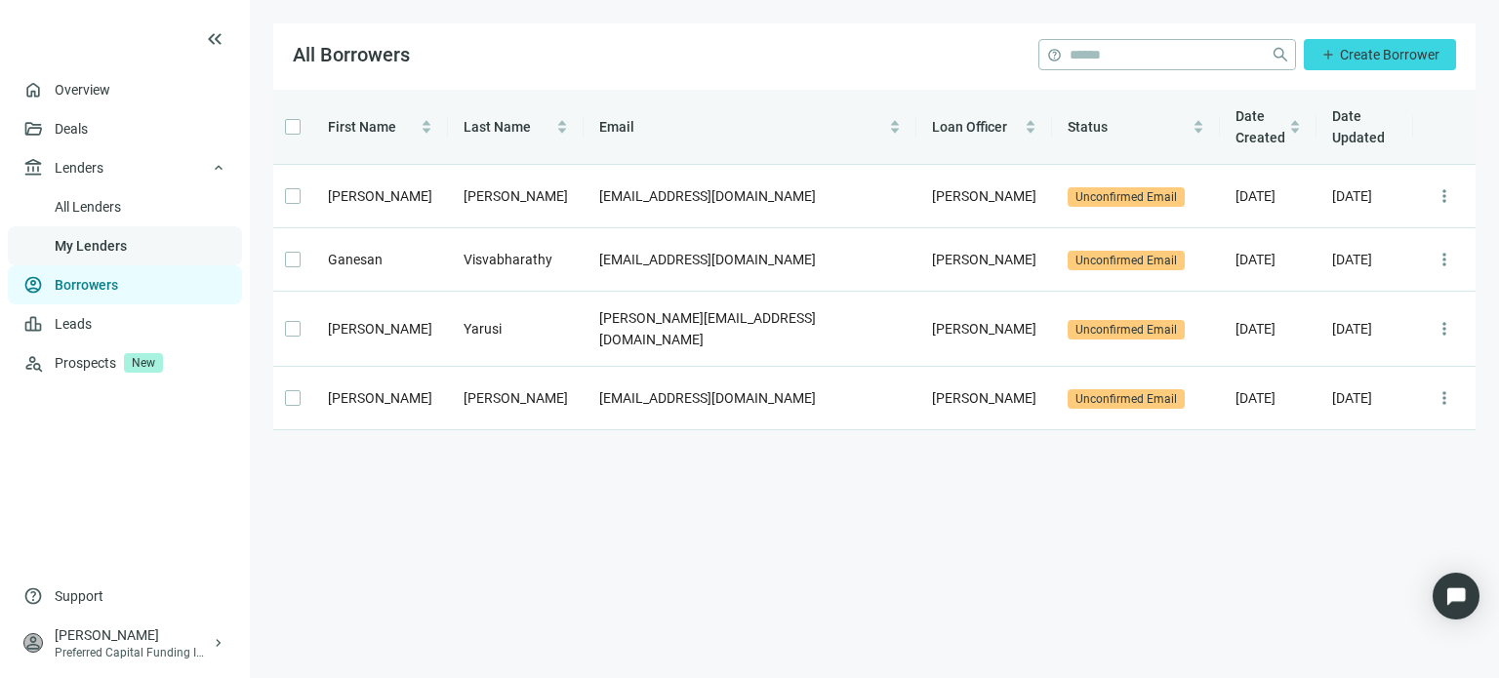
click at [74, 241] on link "My Lenders" at bounding box center [91, 246] width 72 height 16
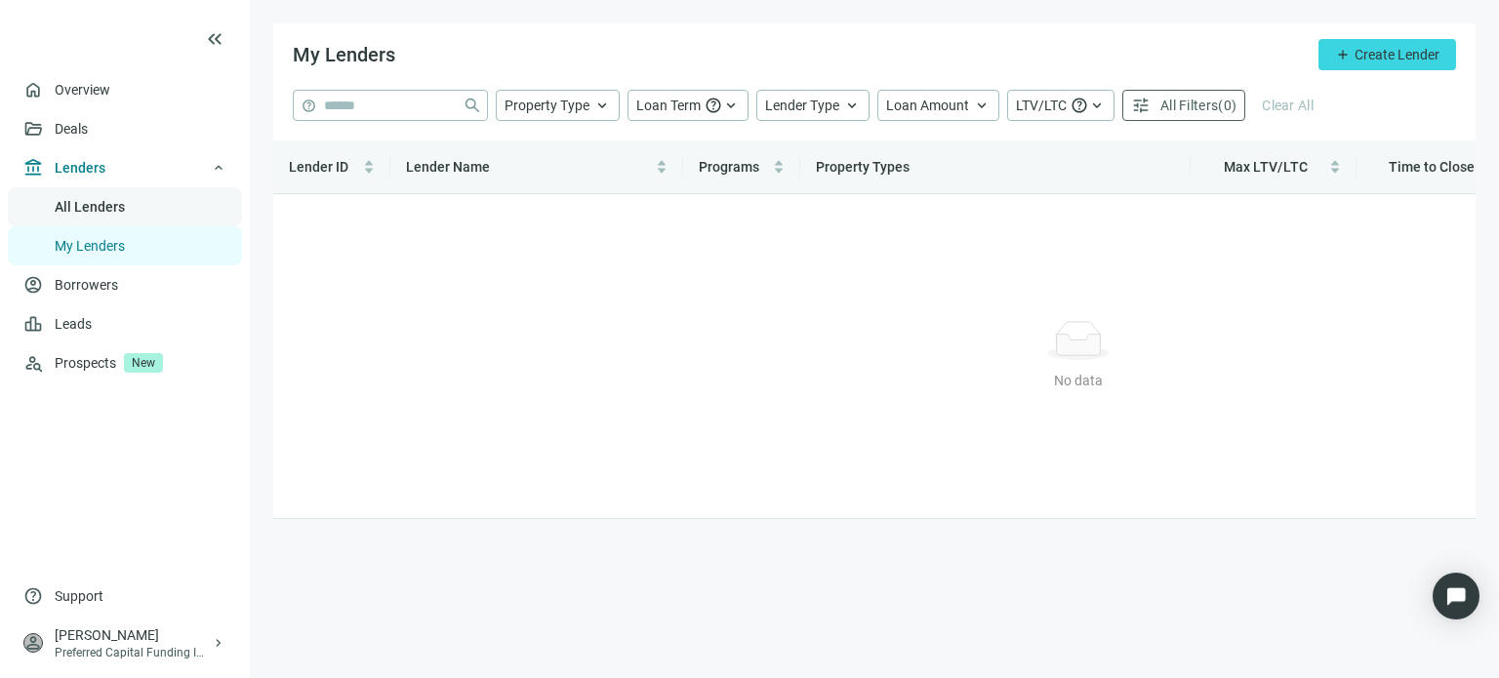
click at [101, 215] on link "All Lenders" at bounding box center [90, 207] width 70 height 16
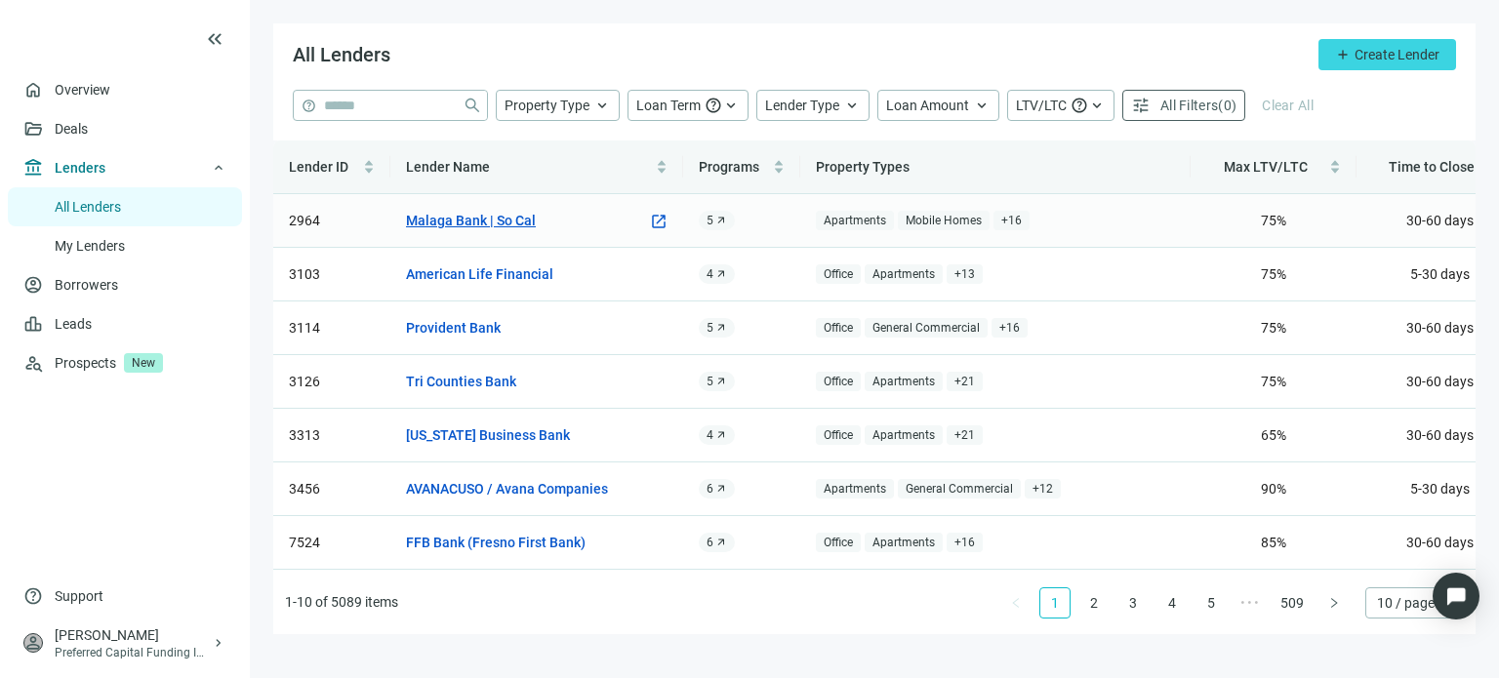
click at [468, 226] on link "Malaga Bank | So Cal" at bounding box center [471, 220] width 130 height 21
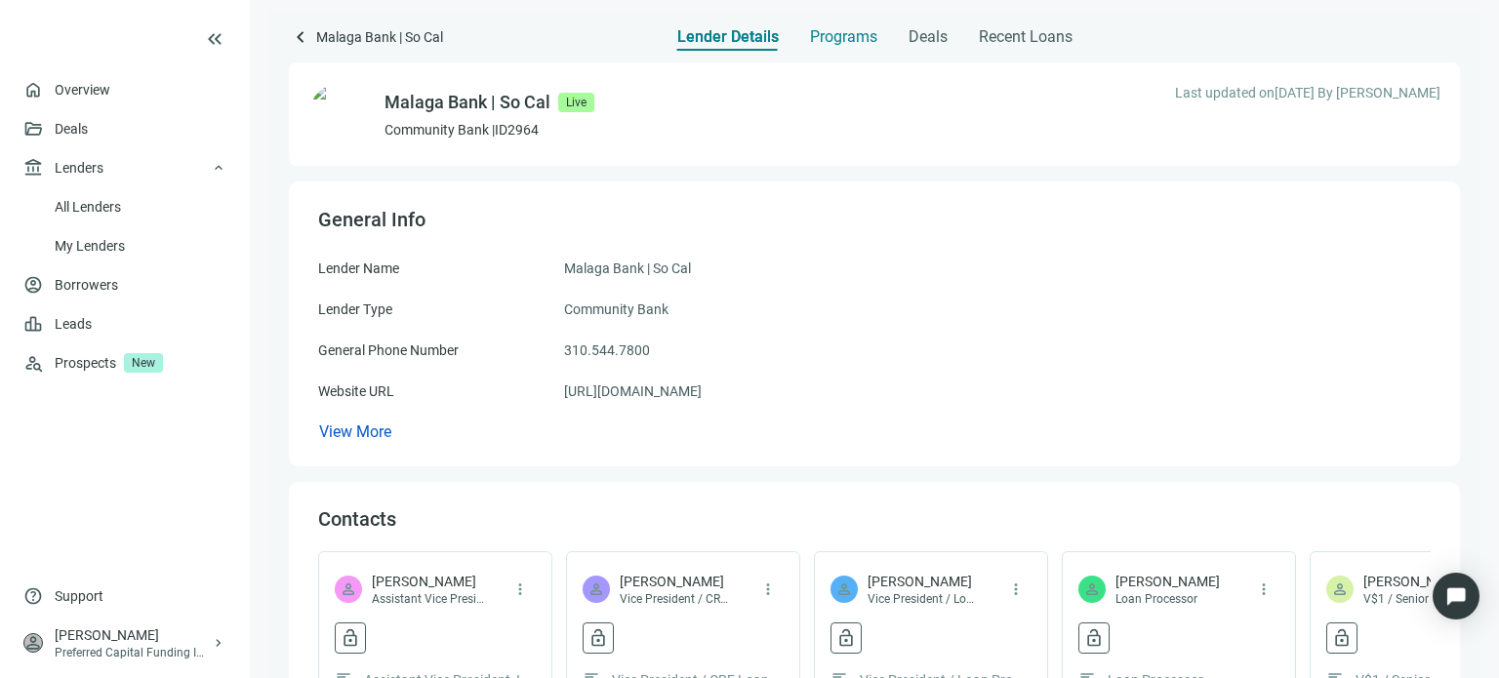
click at [810, 34] on span "Programs" at bounding box center [843, 37] width 67 height 20
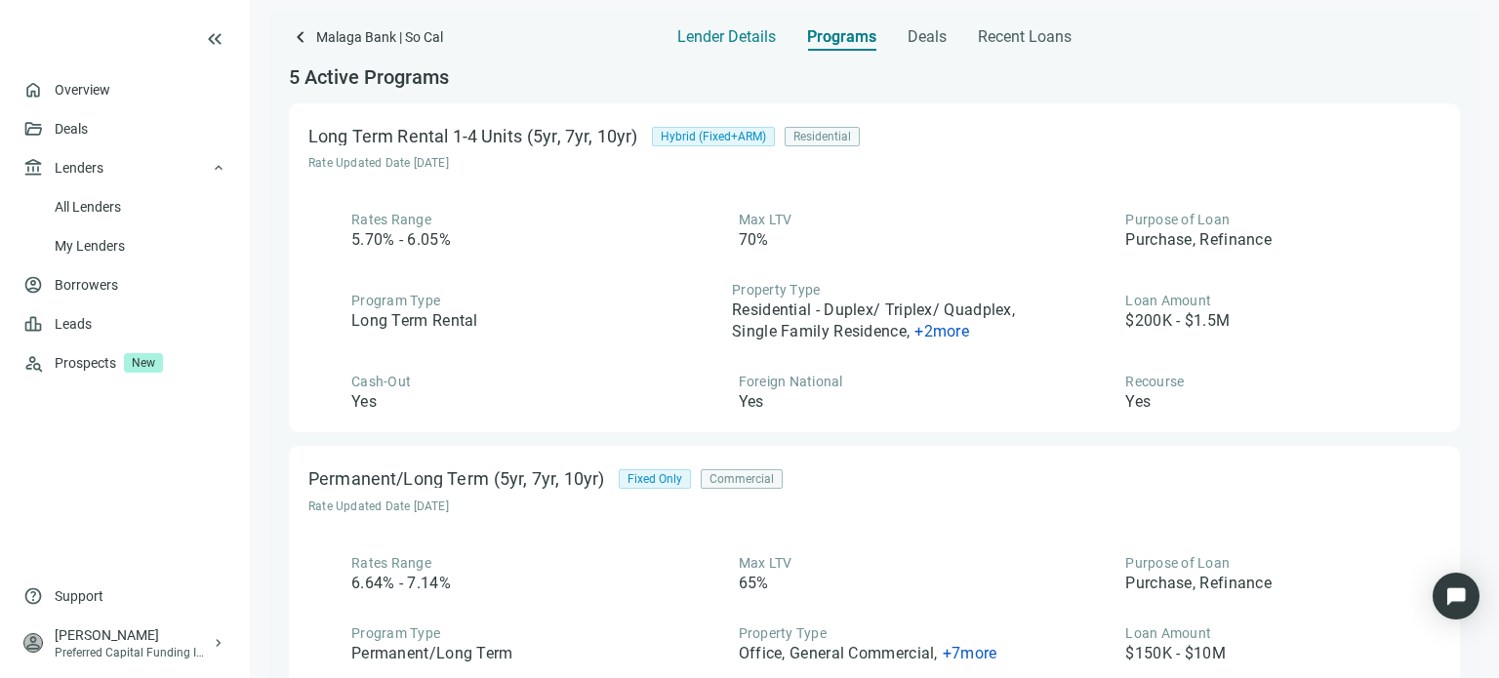
click at [725, 44] on span "Lender Details" at bounding box center [727, 37] width 99 height 20
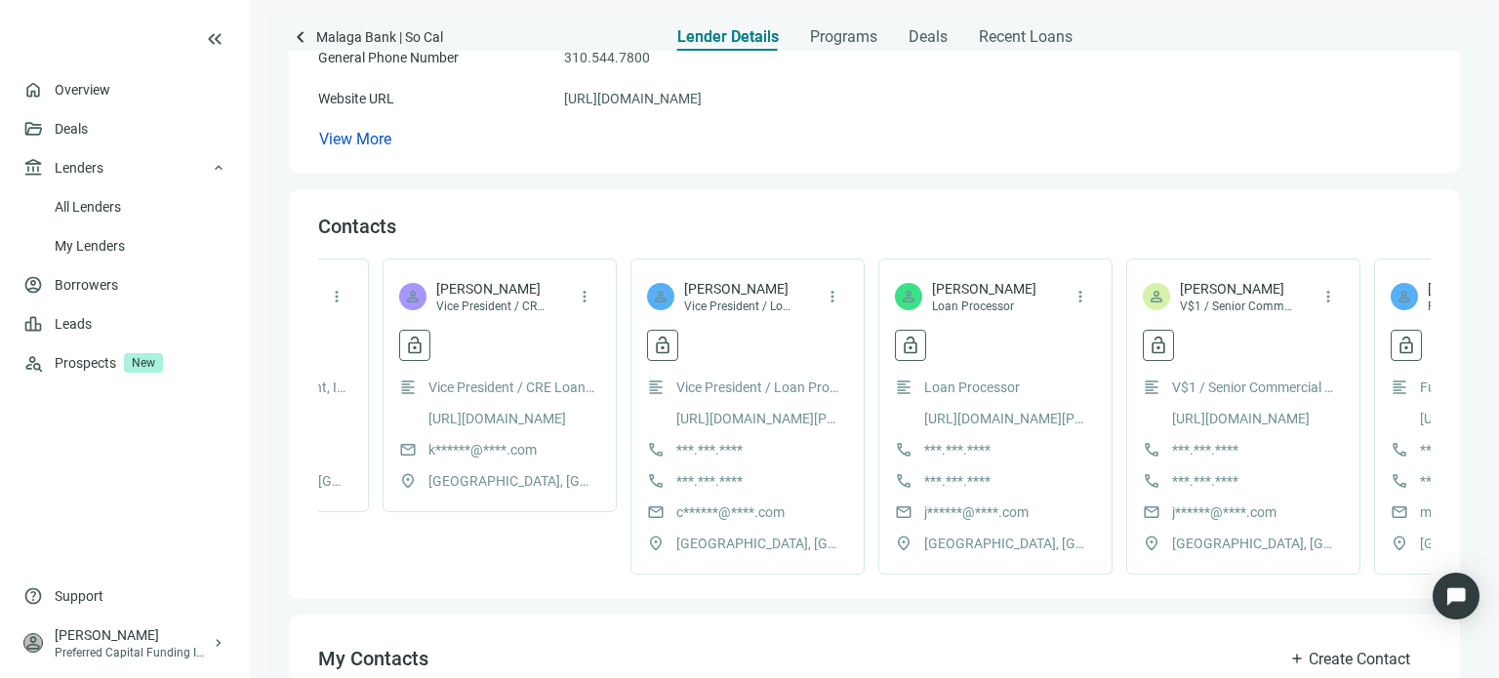
scroll to position [0, 20]
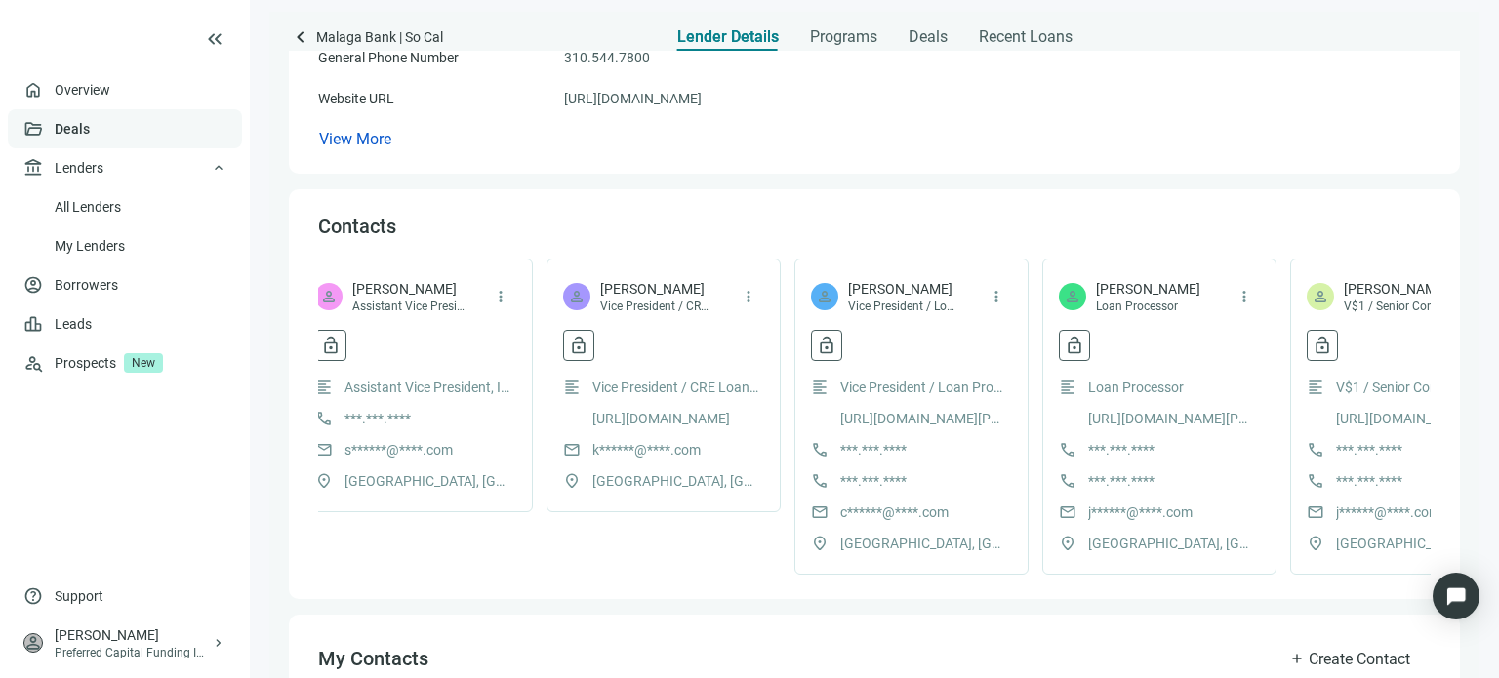
click at [90, 126] on link "Deals" at bounding box center [72, 129] width 35 height 16
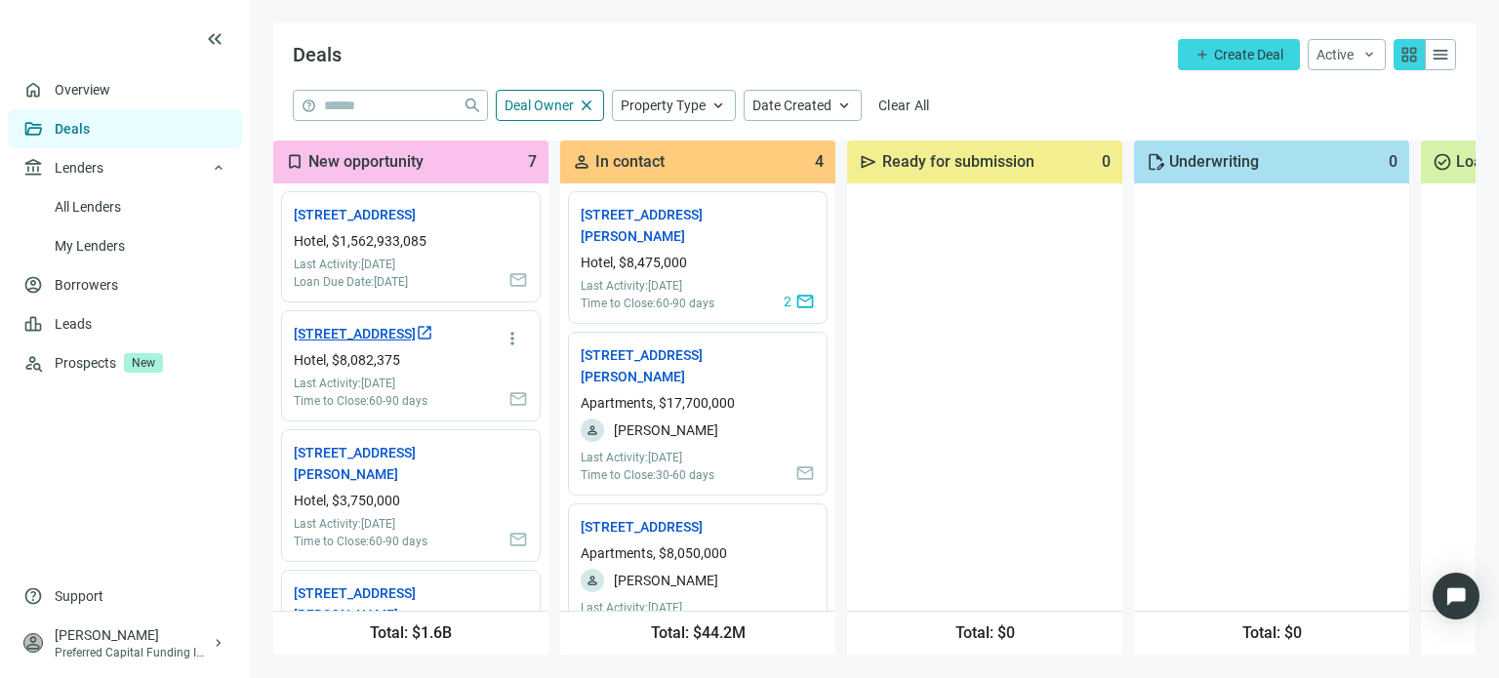
click at [385, 345] on link "2340 Center St, Chattanooga, TN 37421 open_in_new" at bounding box center [364, 333] width 140 height 21
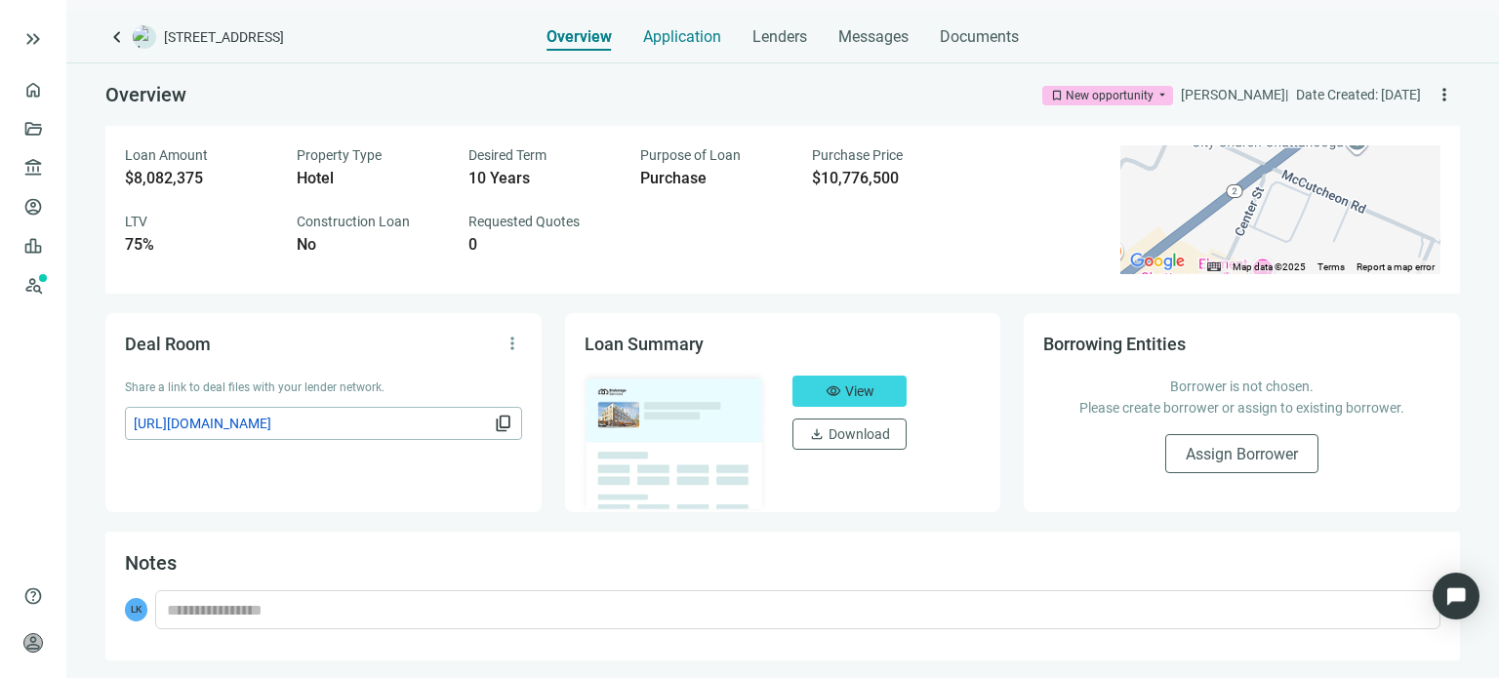
click at [688, 34] on span "Application" at bounding box center [682, 37] width 78 height 20
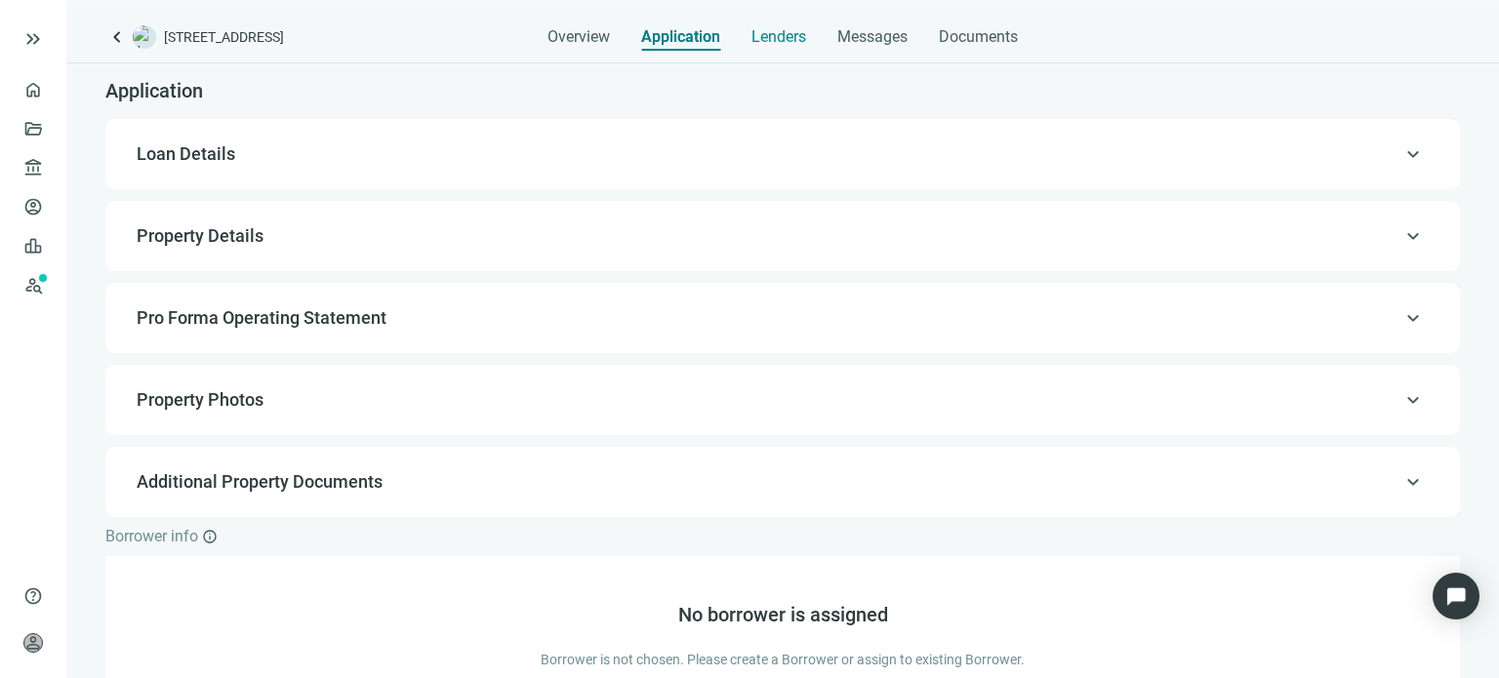
click at [796, 44] on span "Lenders" at bounding box center [779, 37] width 55 height 20
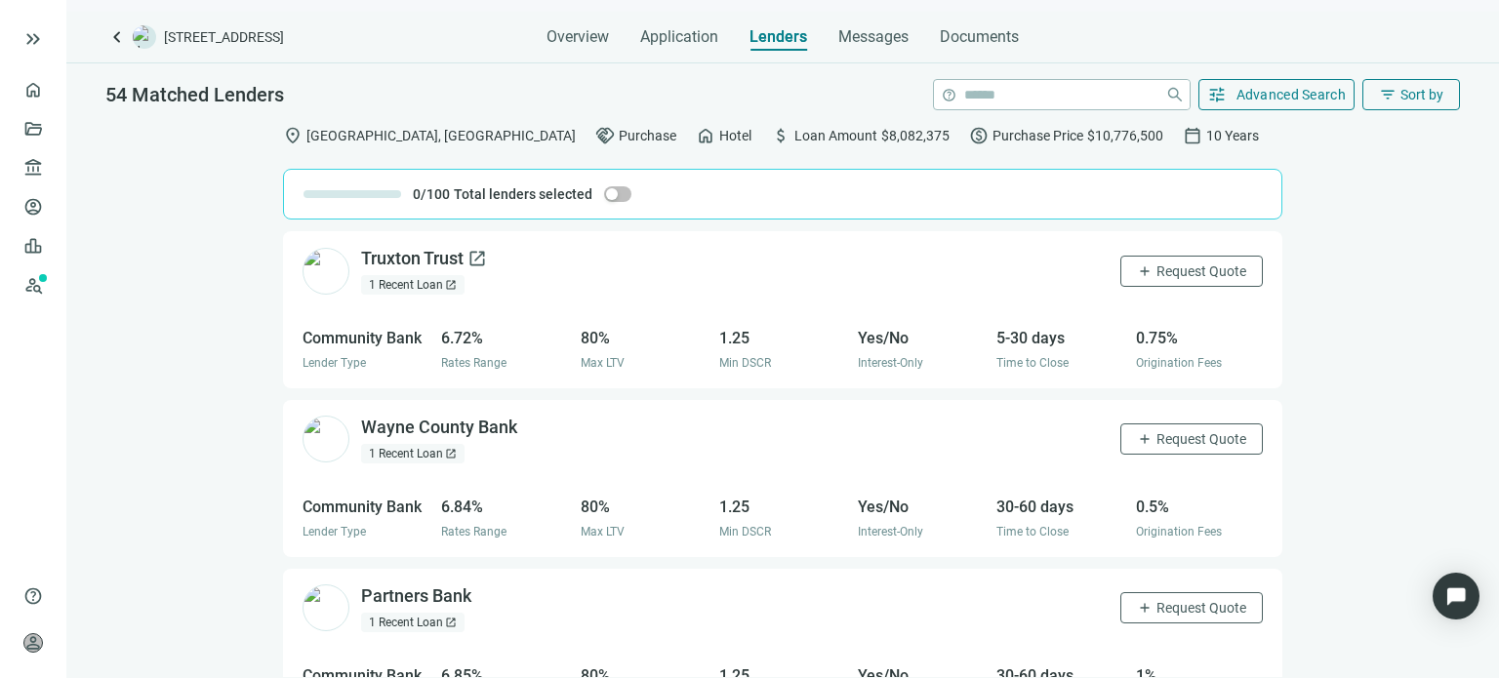
click at [389, 255] on div "Truxton Trust open_in_new" at bounding box center [424, 259] width 126 height 24
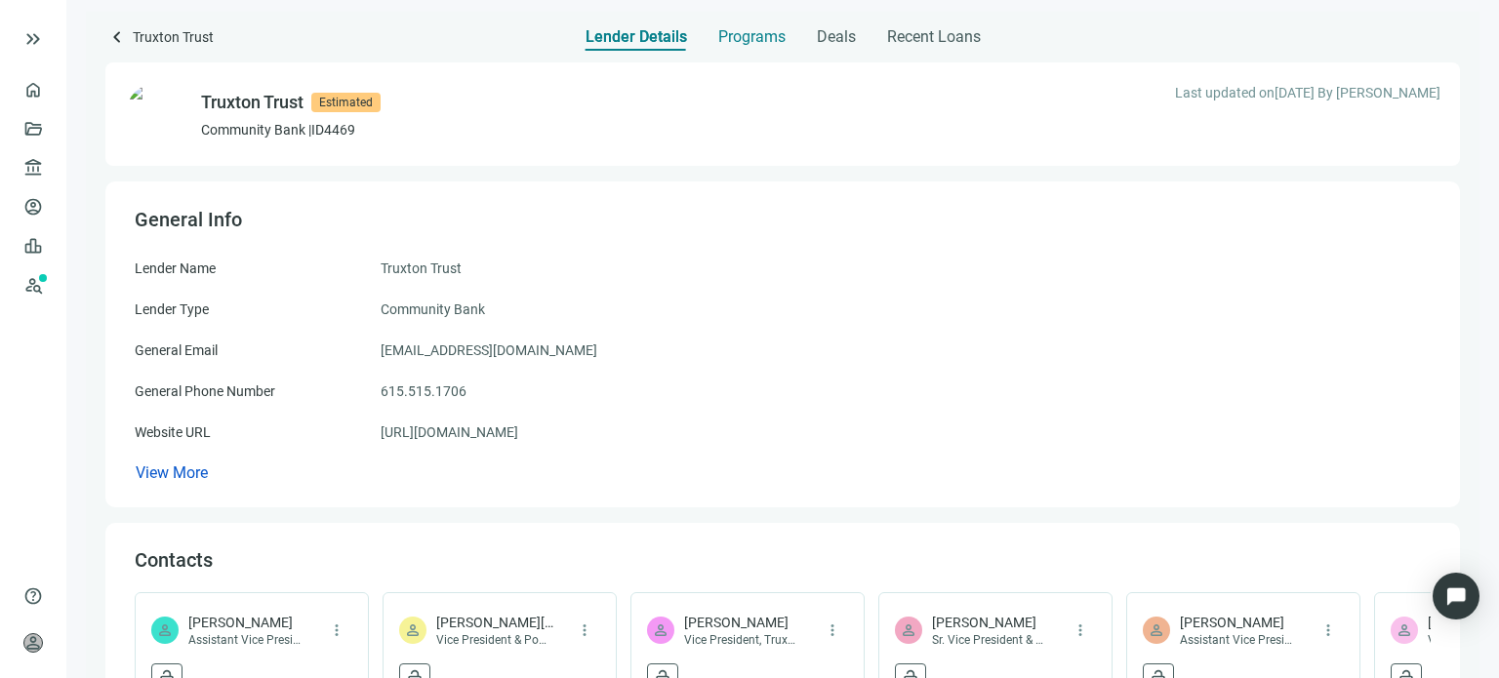
click at [721, 40] on span "Programs" at bounding box center [752, 37] width 67 height 20
